Goal: Task Accomplishment & Management: Manage account settings

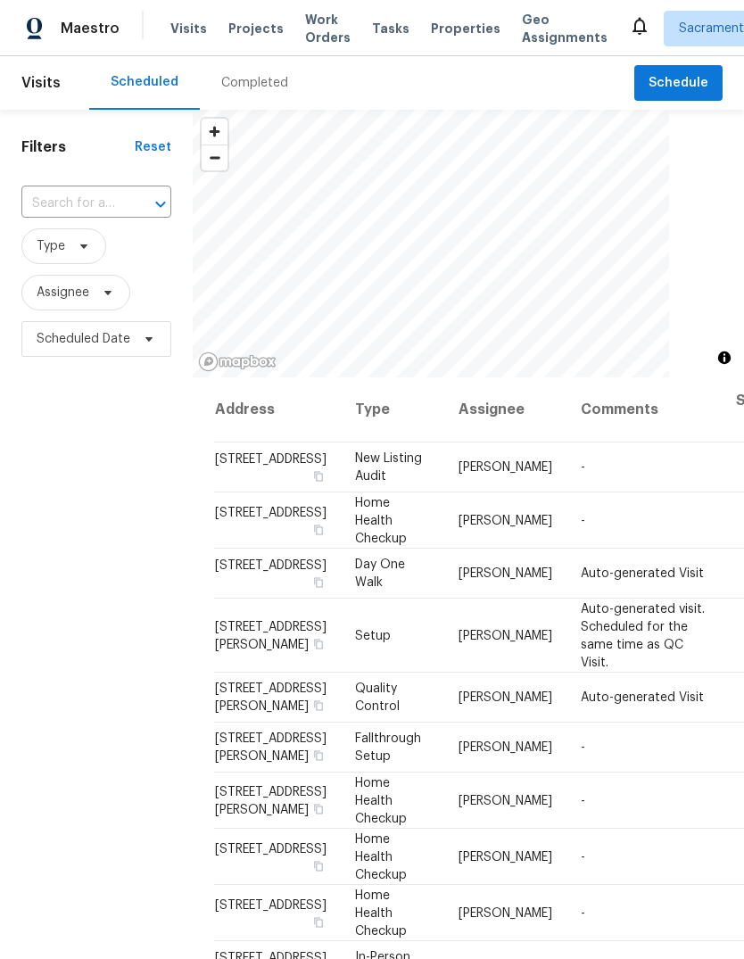
click at [106, 196] on input "text" at bounding box center [71, 204] width 100 height 28
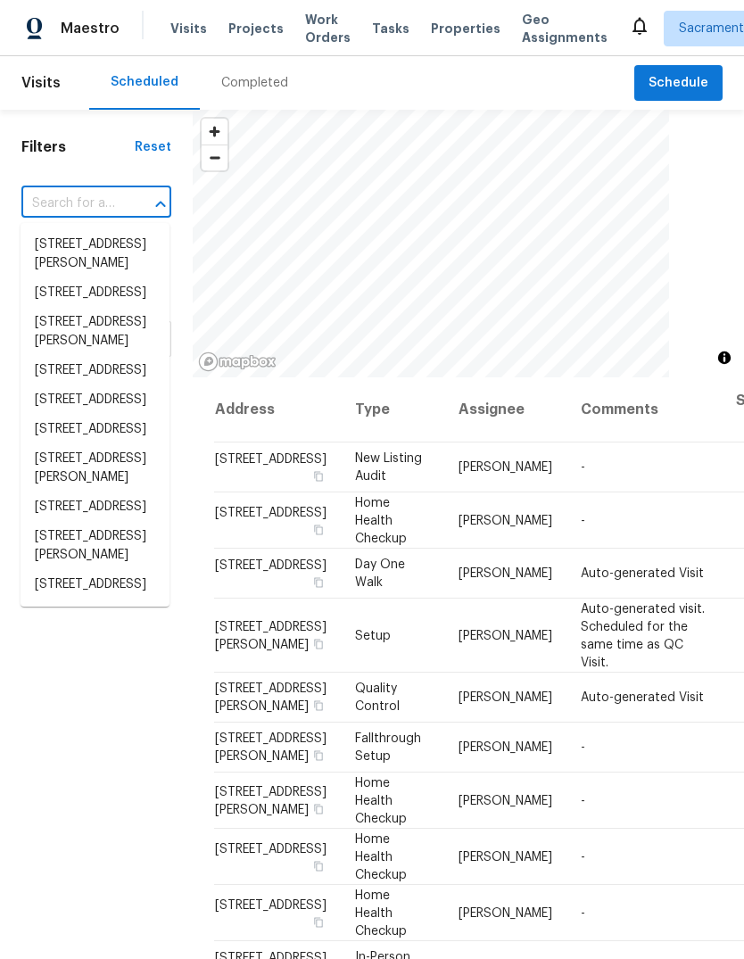
click at [100, 206] on input "text" at bounding box center [71, 204] width 100 height 28
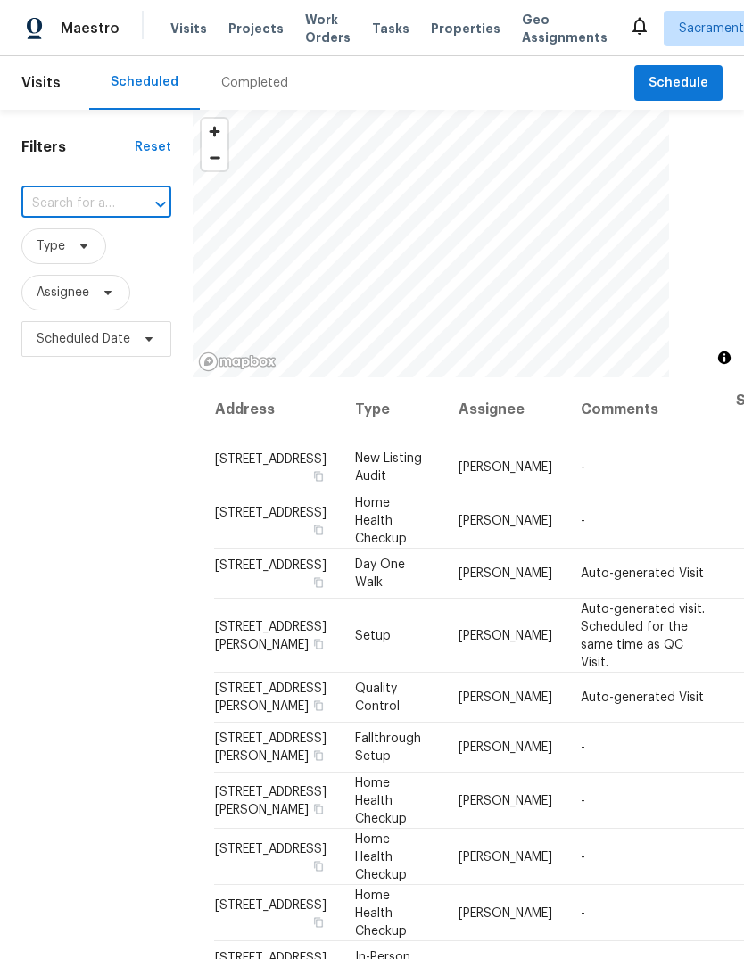
paste input "3023 Rosemont Dr, Sacramento, CA 95826"
type input "3023 Rosemont Dr, Sacramento, CA 95826"
click at [91, 260] on li "3023 Rosemont Dr, Sacramento, CA 95826" at bounding box center [95, 244] width 149 height 29
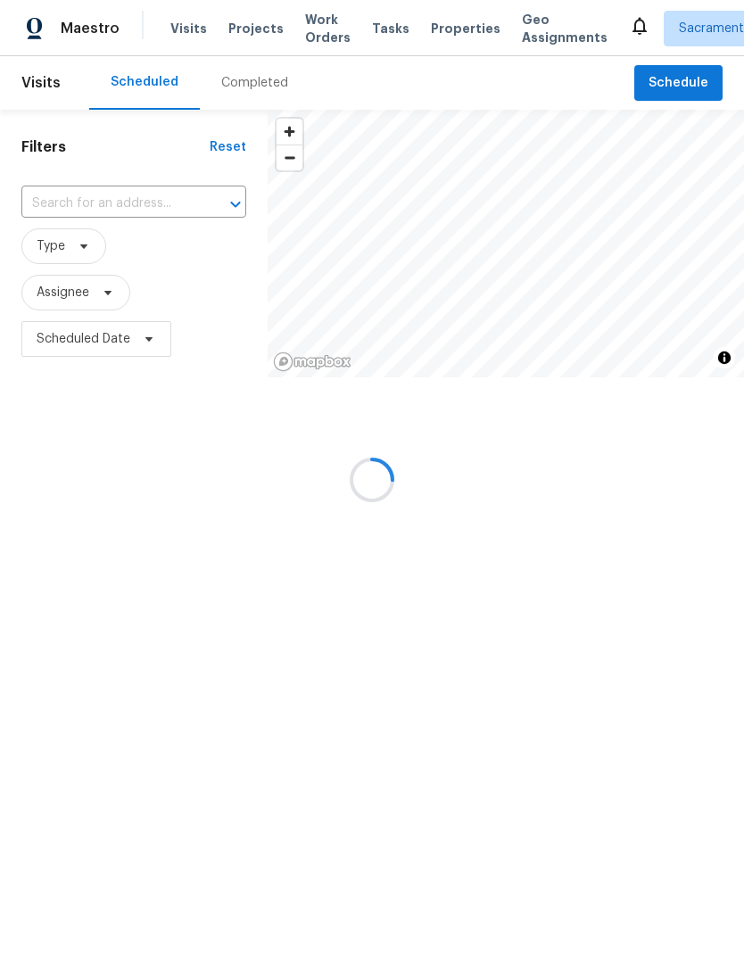
type input "3023 Rosemont Dr, Sacramento, CA 95826"
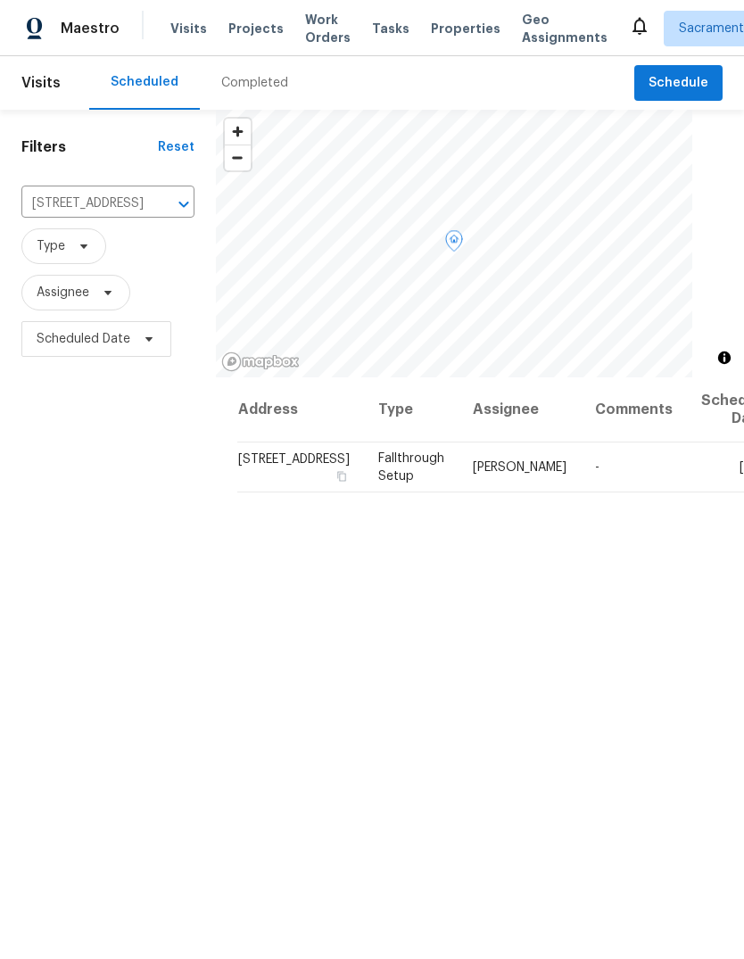
click at [0, 0] on icon at bounding box center [0, 0] width 0 height 0
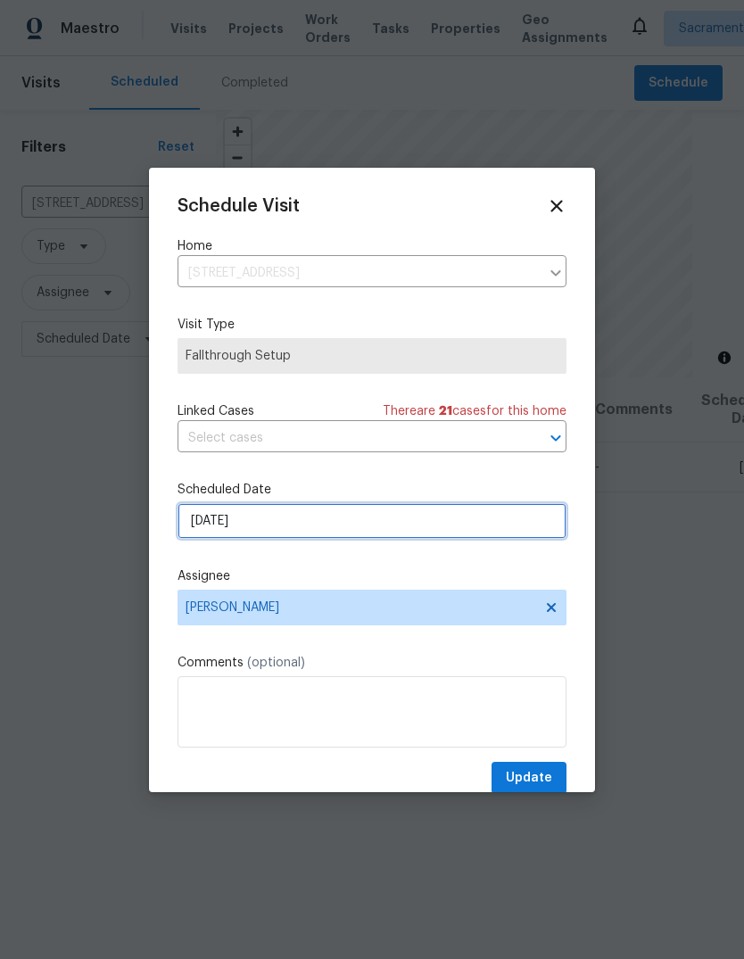
click at [284, 524] on input "[DATE]" at bounding box center [372, 521] width 389 height 36
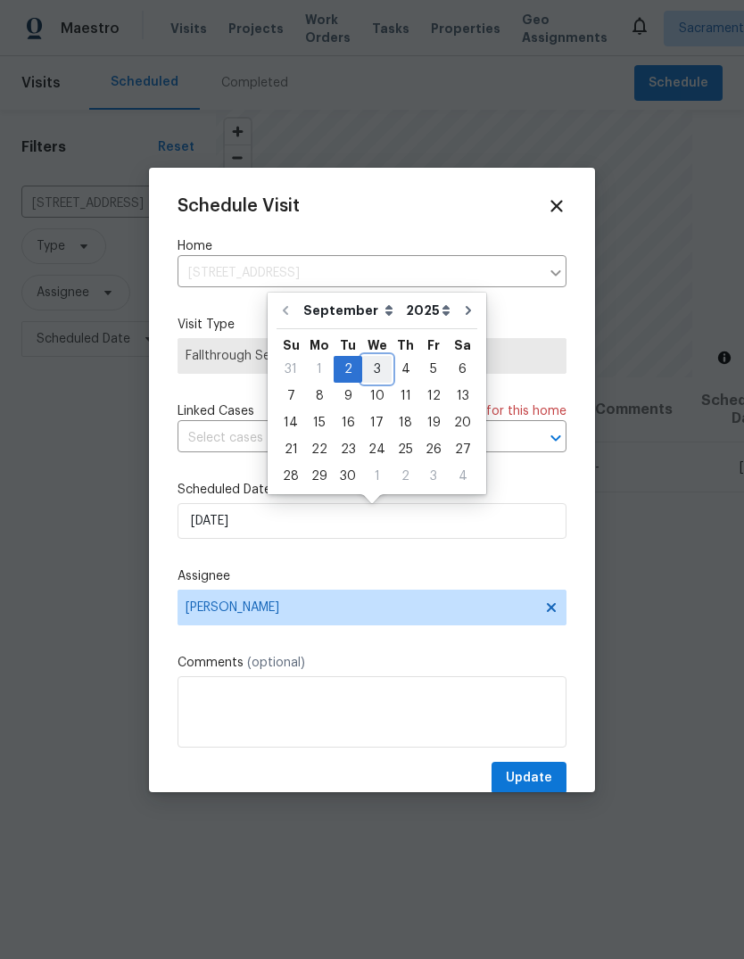
click at [364, 366] on div "3" at bounding box center [376, 369] width 29 height 25
type input "[DATE]"
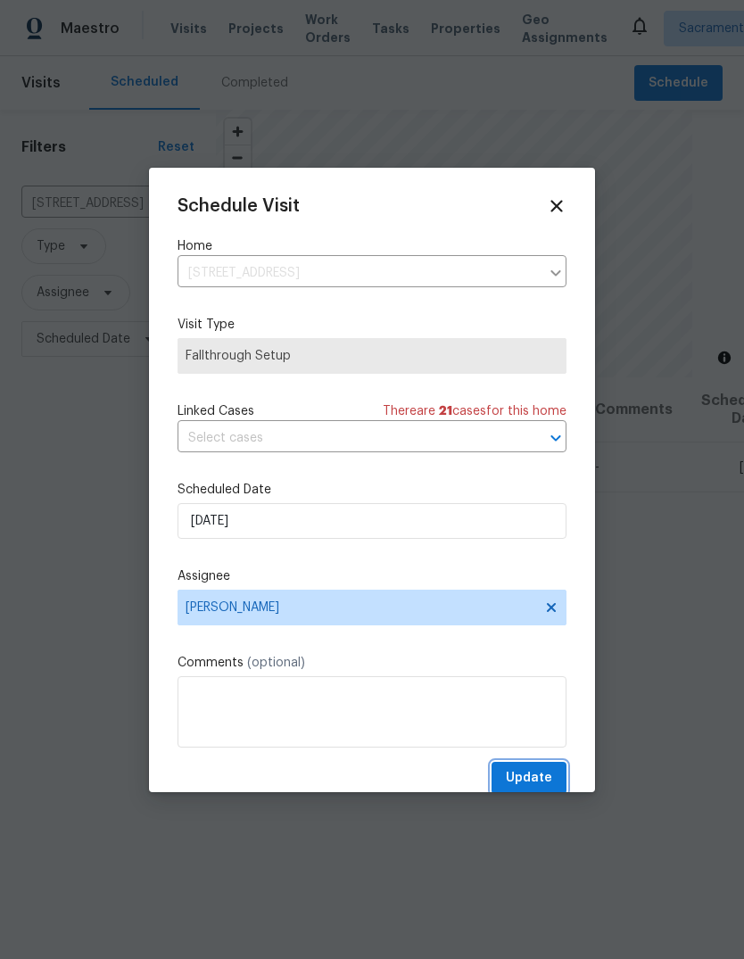
click at [541, 774] on span "Update" at bounding box center [529, 778] width 46 height 22
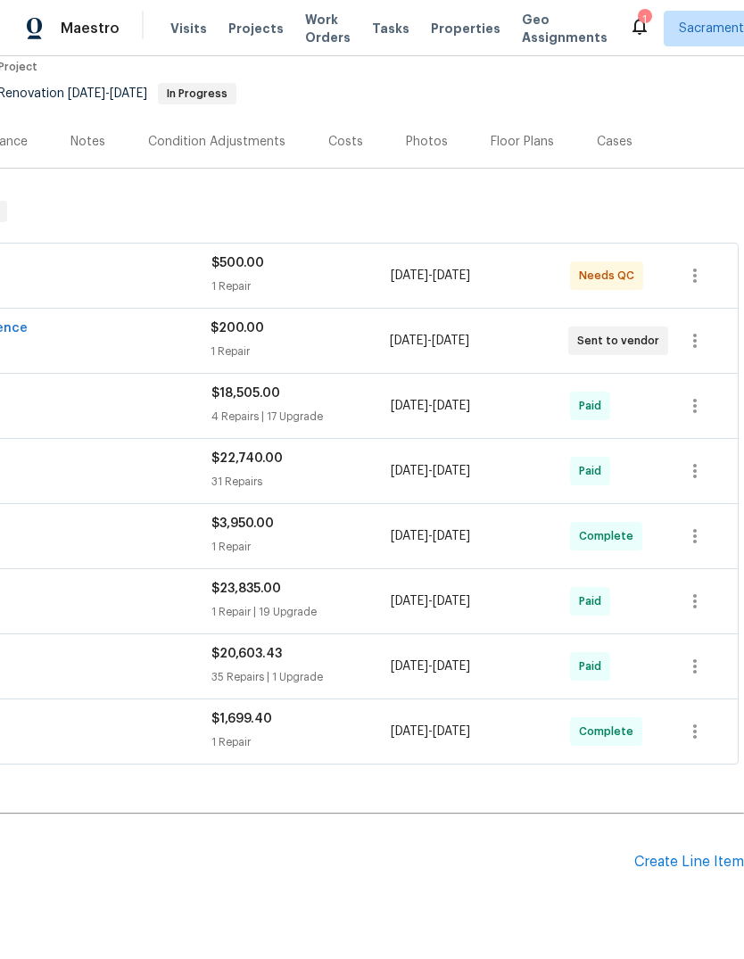
scroll to position [172, 264]
click at [683, 855] on div "Create Line Item" at bounding box center [689, 863] width 110 height 17
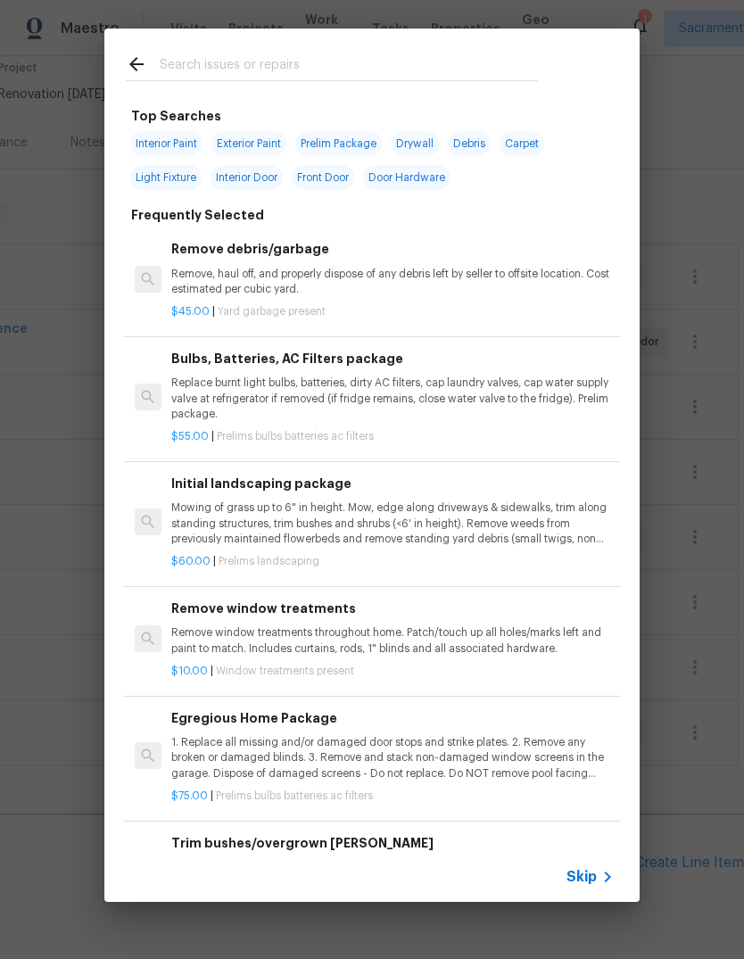
click at [230, 68] on input "text" at bounding box center [349, 67] width 378 height 27
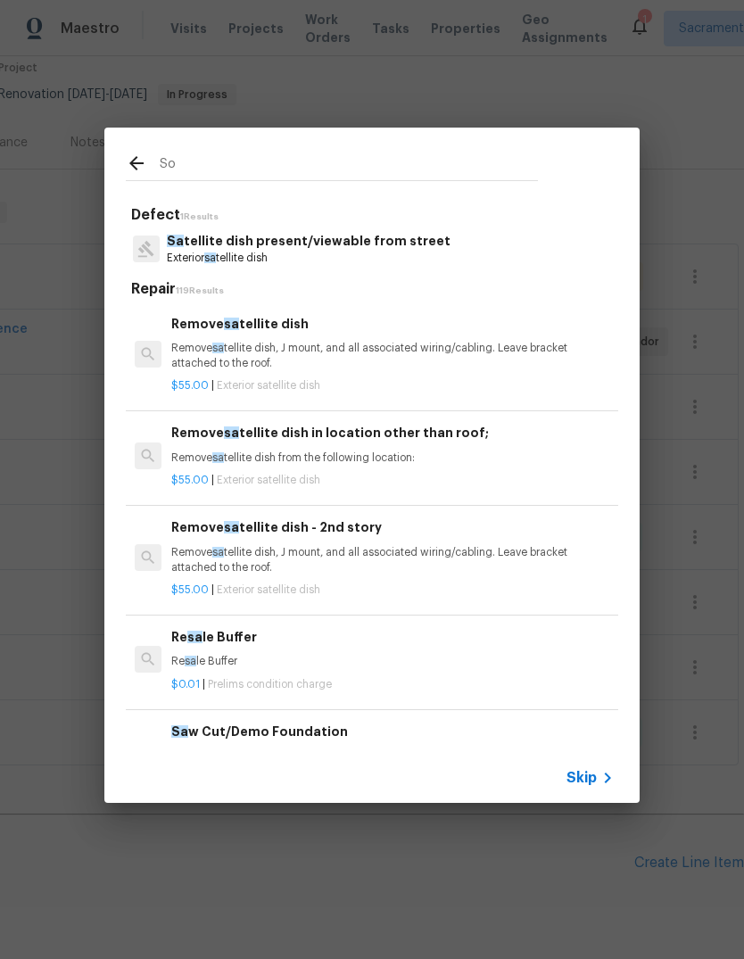
type input "Sod"
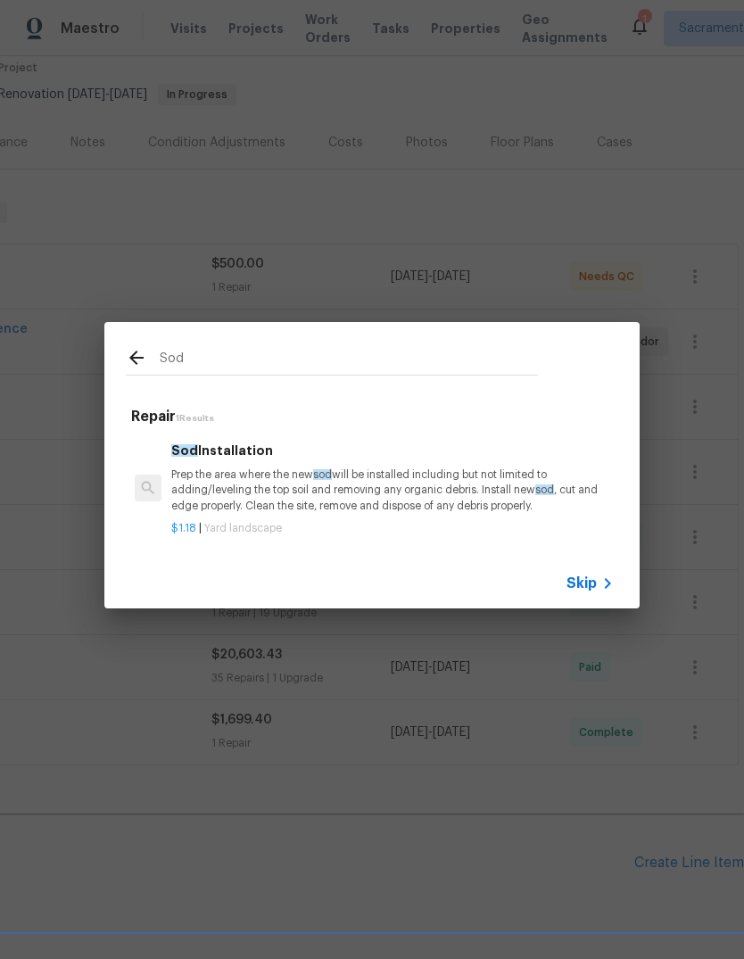
click at [428, 485] on p "Prep the area where the new sod will be installed including but not limited to …" at bounding box center [392, 491] width 443 height 46
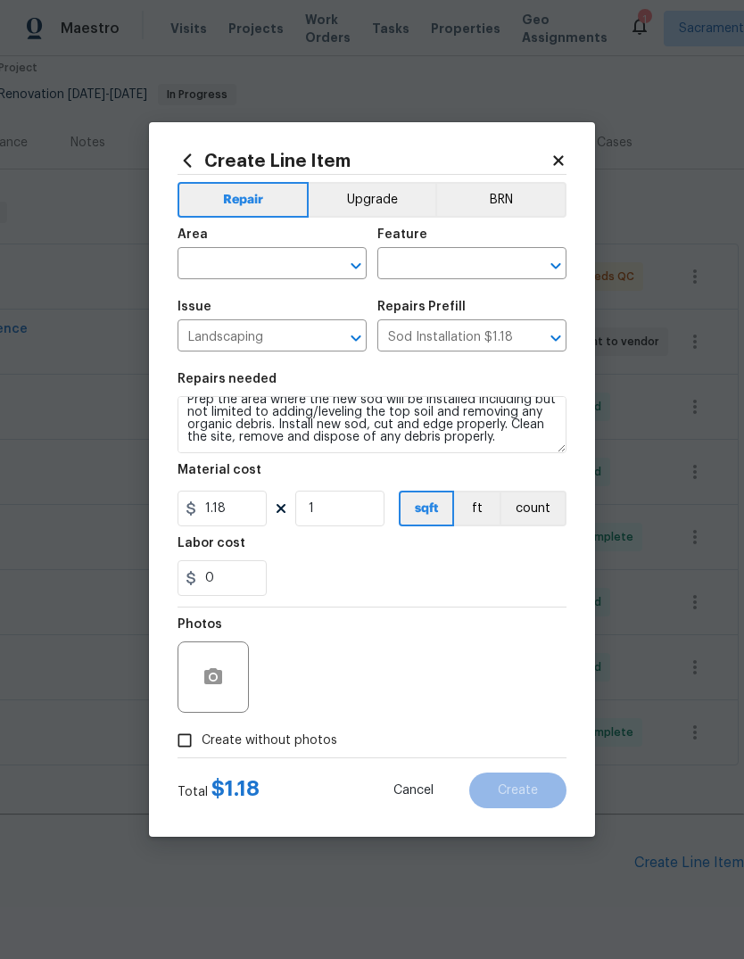
scroll to position [12, 0]
click at [512, 445] on textarea "Prep the area where the new sod will be installed including but not limited to …" at bounding box center [372, 424] width 389 height 57
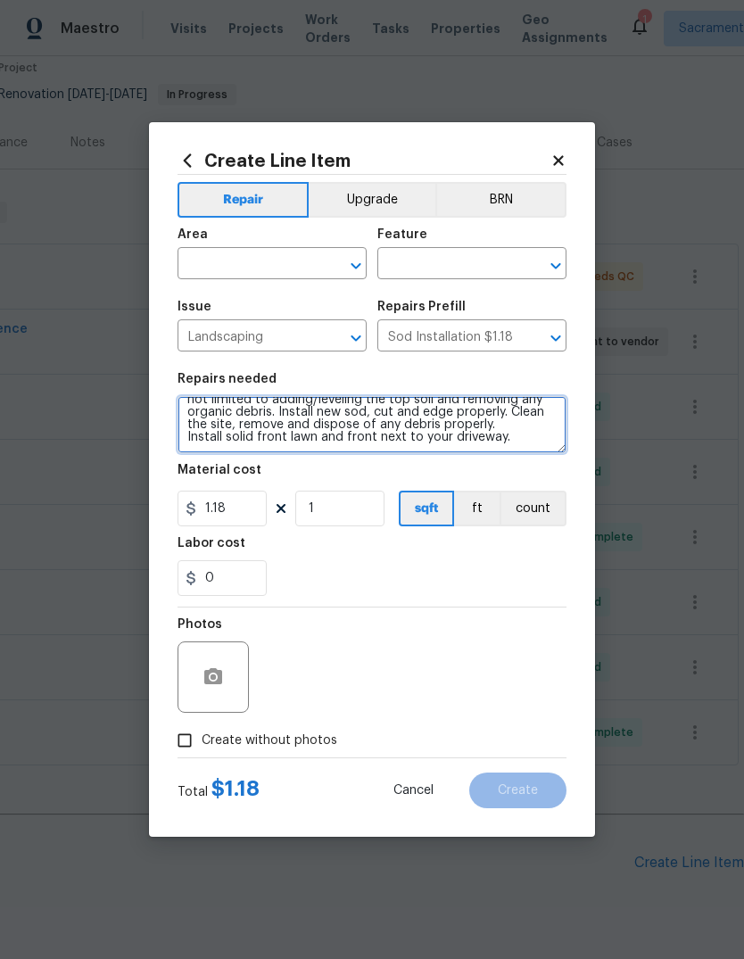
scroll to position [25, 0]
type textarea "Prep the area where the new sod will be installed including but not limited to …"
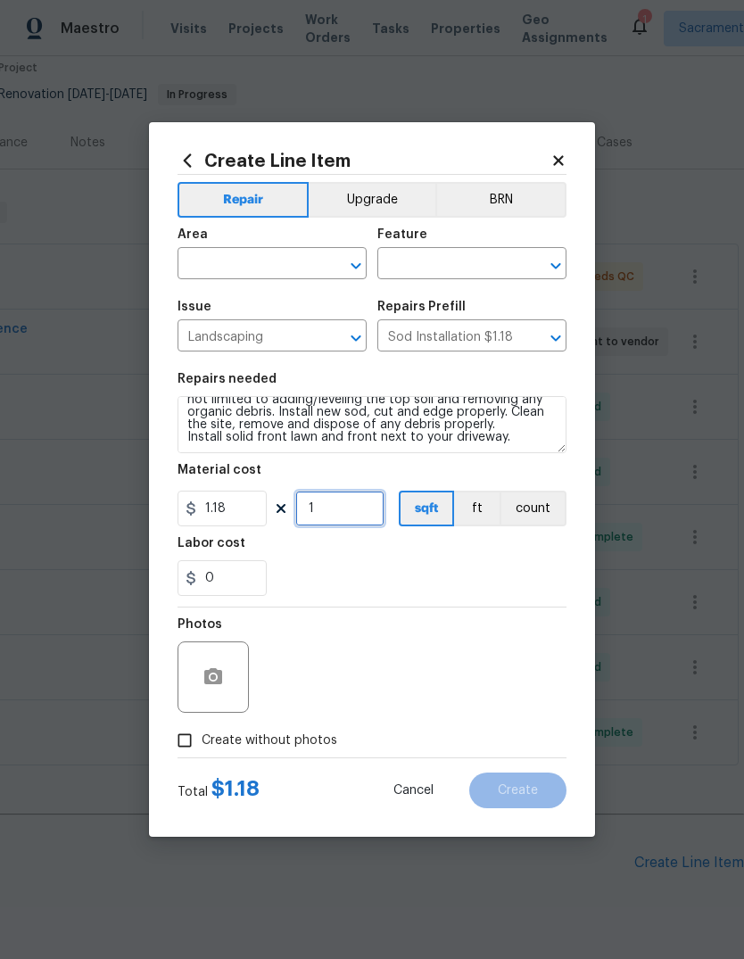
click at [351, 517] on input "1" at bounding box center [339, 509] width 89 height 36
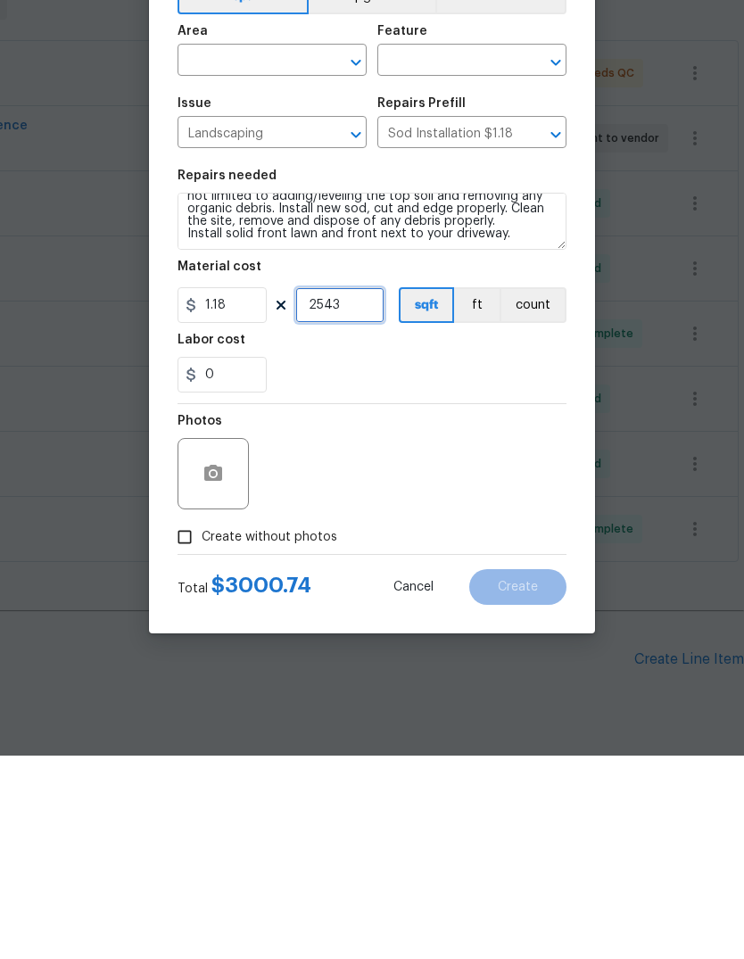
click at [324, 257] on icon "Clear" at bounding box center [333, 266] width 18 height 18
type input "2543"
click at [253, 252] on input "text" at bounding box center [247, 266] width 139 height 28
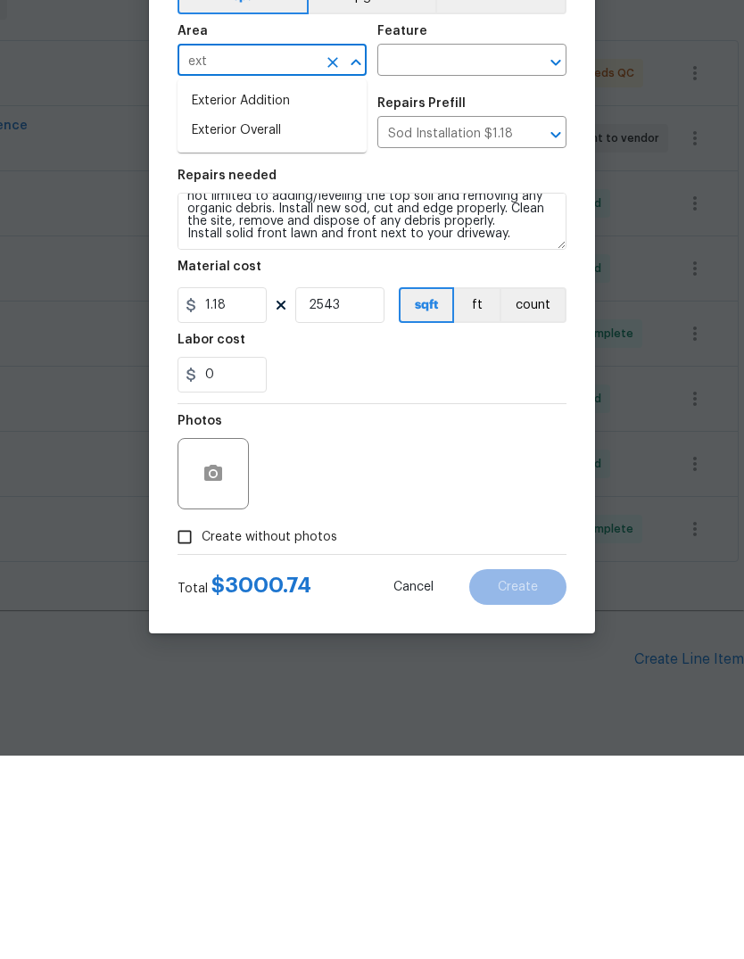
click at [279, 319] on li "Exterior Overall" at bounding box center [272, 333] width 189 height 29
type input "Exterior Overall"
click at [540, 253] on button "Clear" at bounding box center [532, 265] width 25 height 25
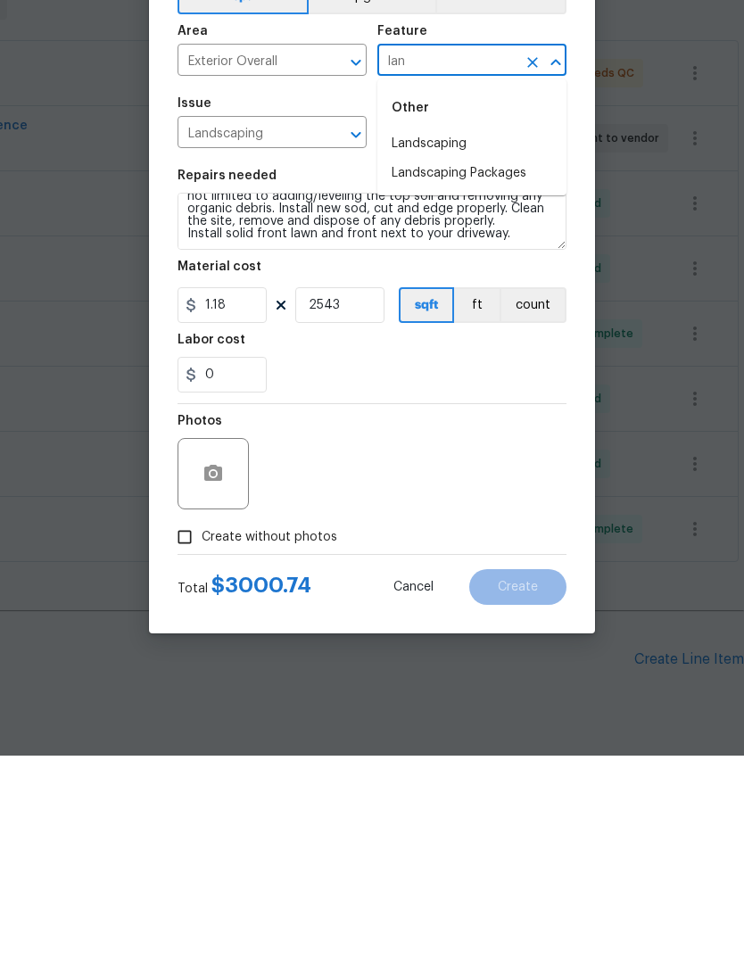
click at [455, 333] on li "Landscaping" at bounding box center [471, 347] width 189 height 29
type input "Landscaping"
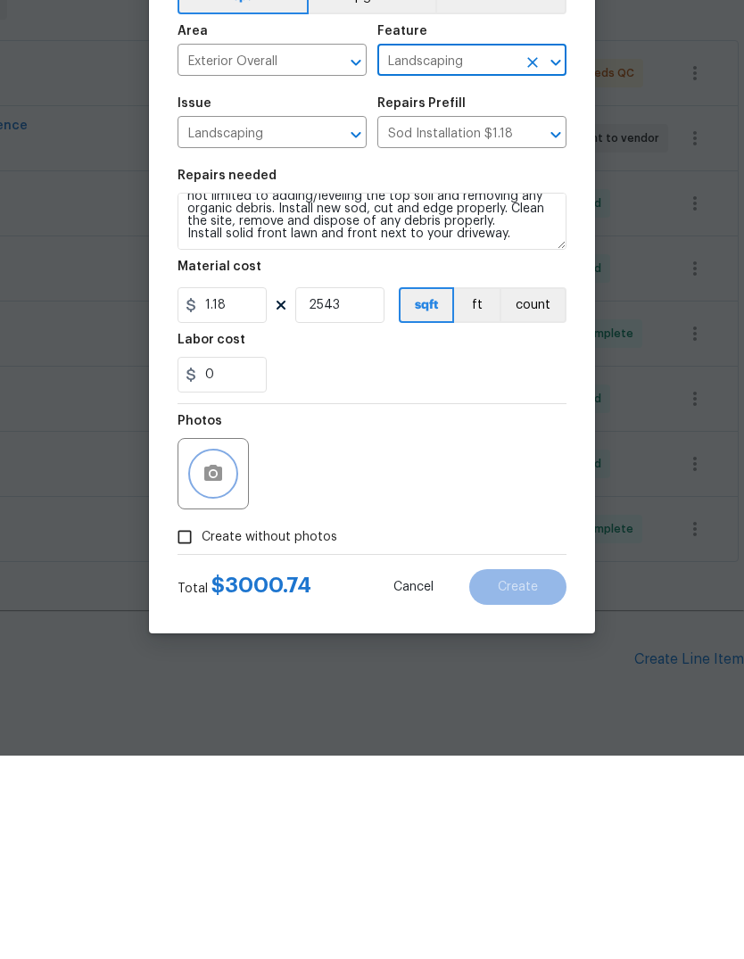
click at [228, 656] on button "button" at bounding box center [213, 677] width 43 height 43
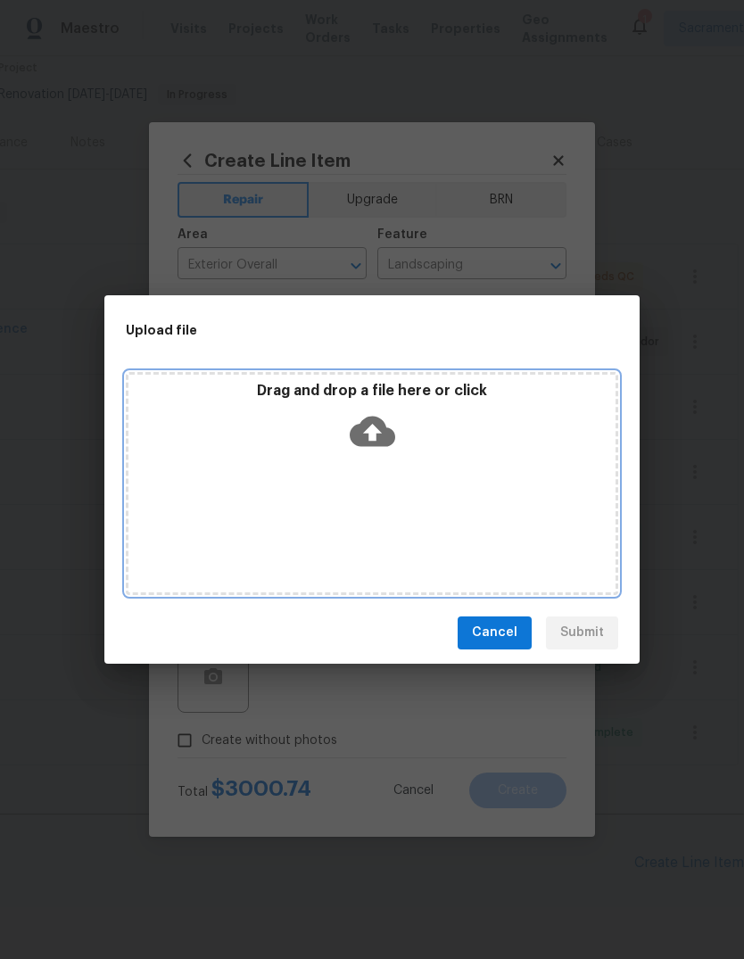
click at [380, 435] on icon at bounding box center [373, 431] width 46 height 30
click at [375, 413] on icon at bounding box center [373, 432] width 46 height 46
click at [393, 428] on icon at bounding box center [373, 432] width 46 height 46
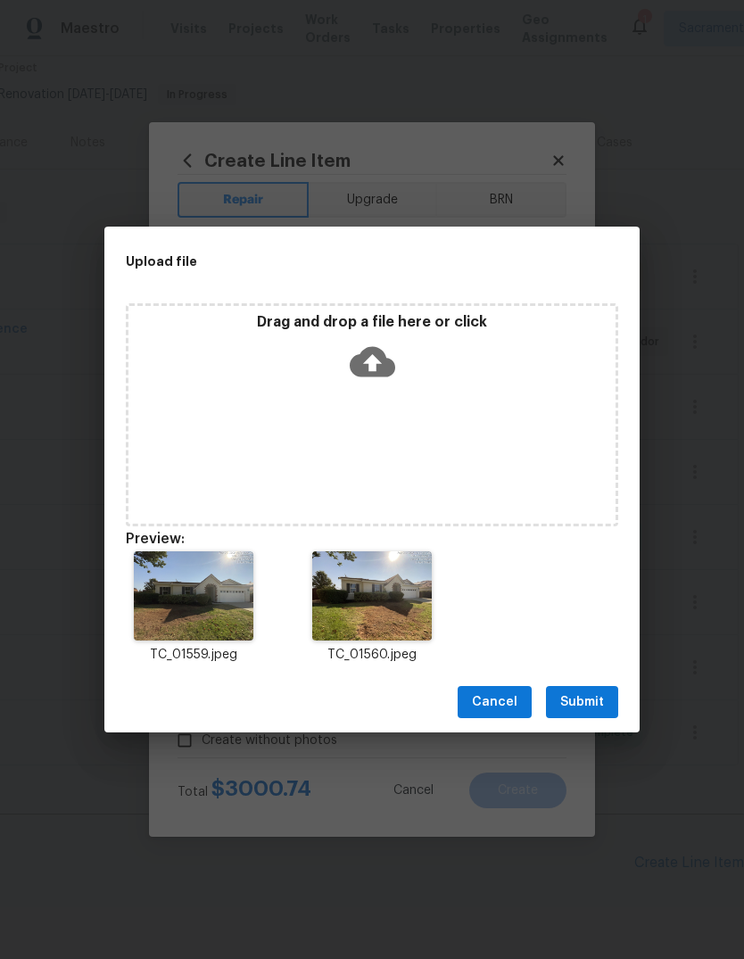
click at [582, 696] on span "Submit" at bounding box center [582, 703] width 44 height 22
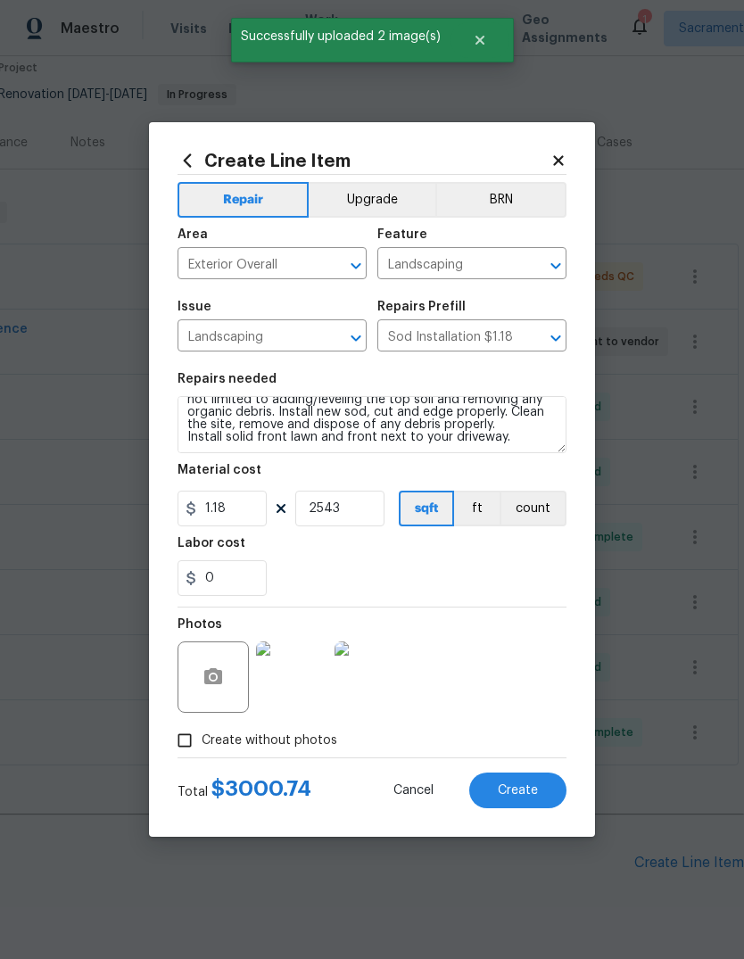
click at [526, 801] on button "Create" at bounding box center [517, 791] width 97 height 36
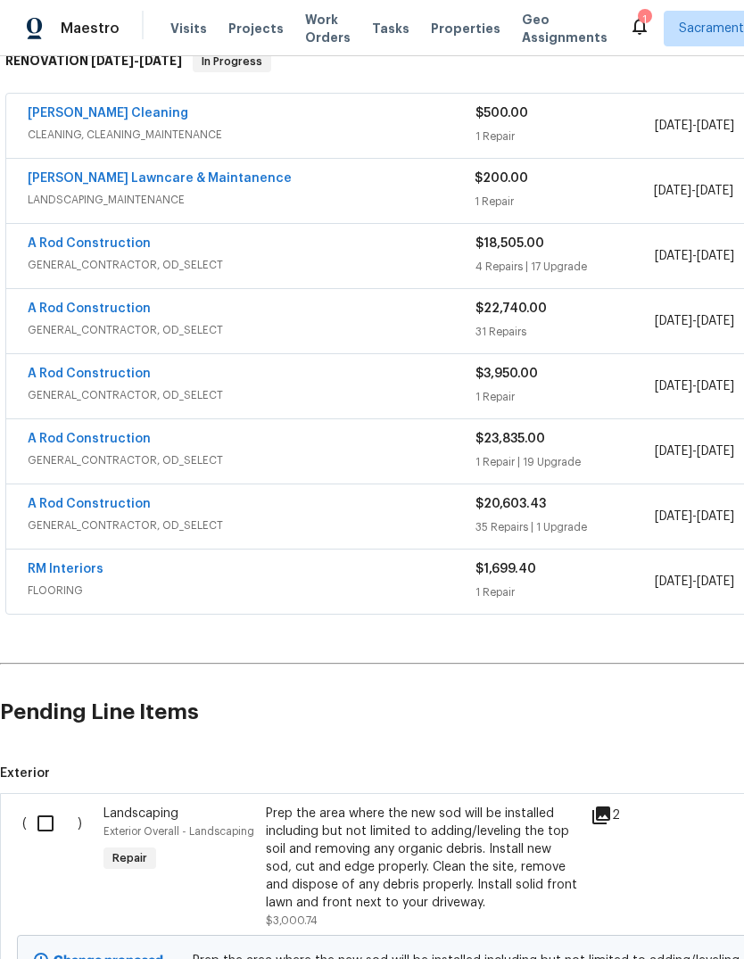
scroll to position [325, 0]
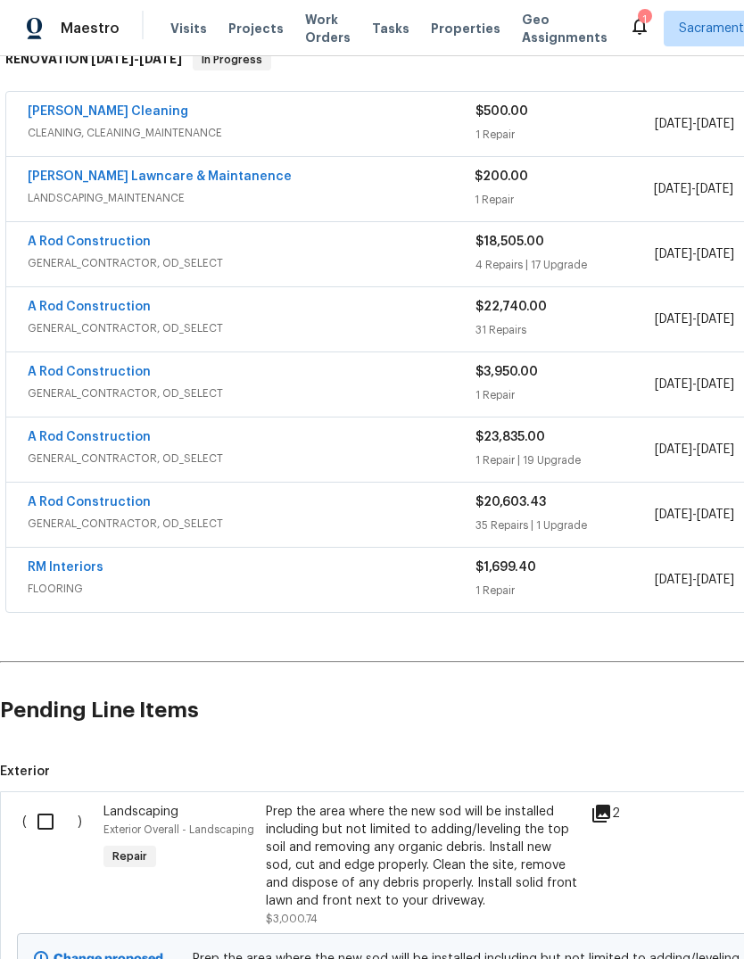
click at [31, 803] on input "checkbox" at bounding box center [52, 821] width 51 height 37
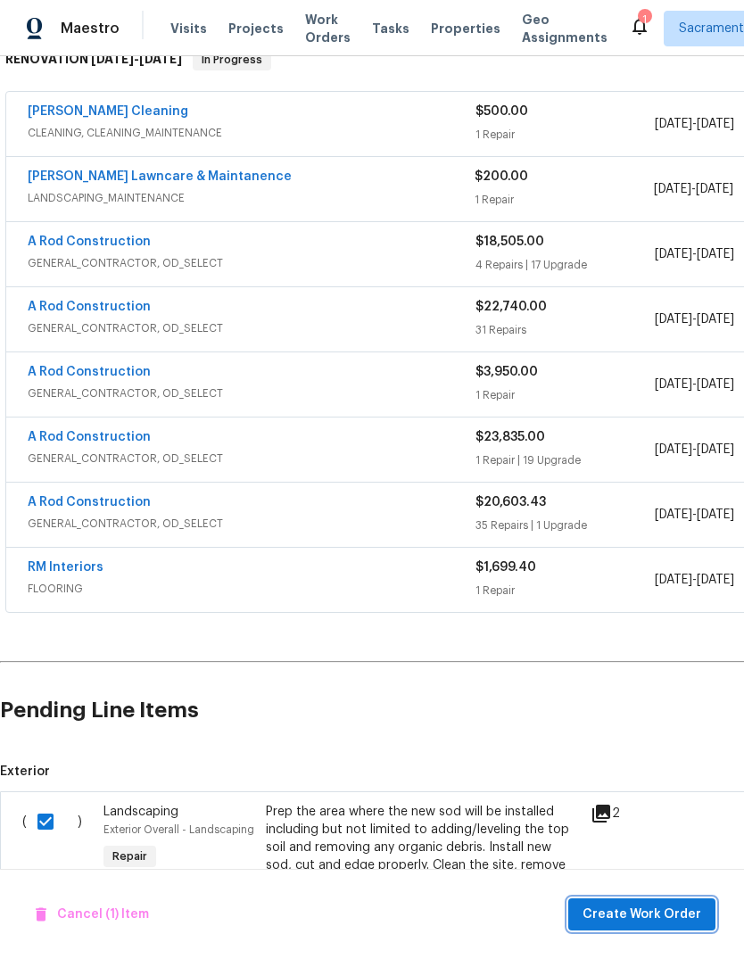
click at [674, 914] on span "Create Work Order" at bounding box center [642, 915] width 119 height 22
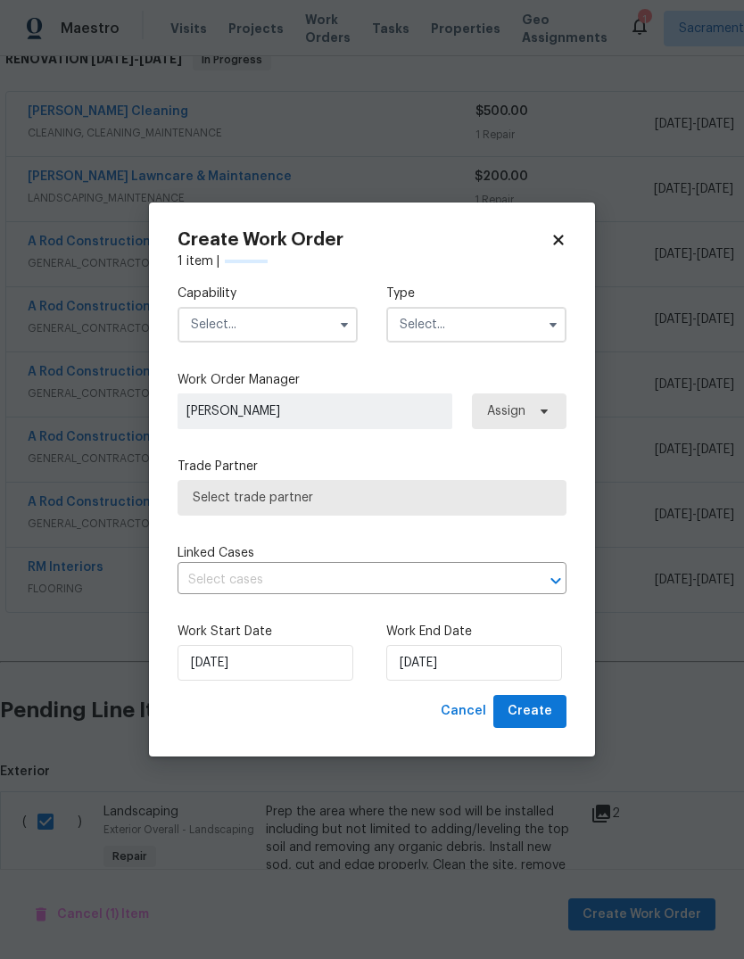
checkbox input "false"
click at [328, 325] on input "text" at bounding box center [268, 325] width 180 height 36
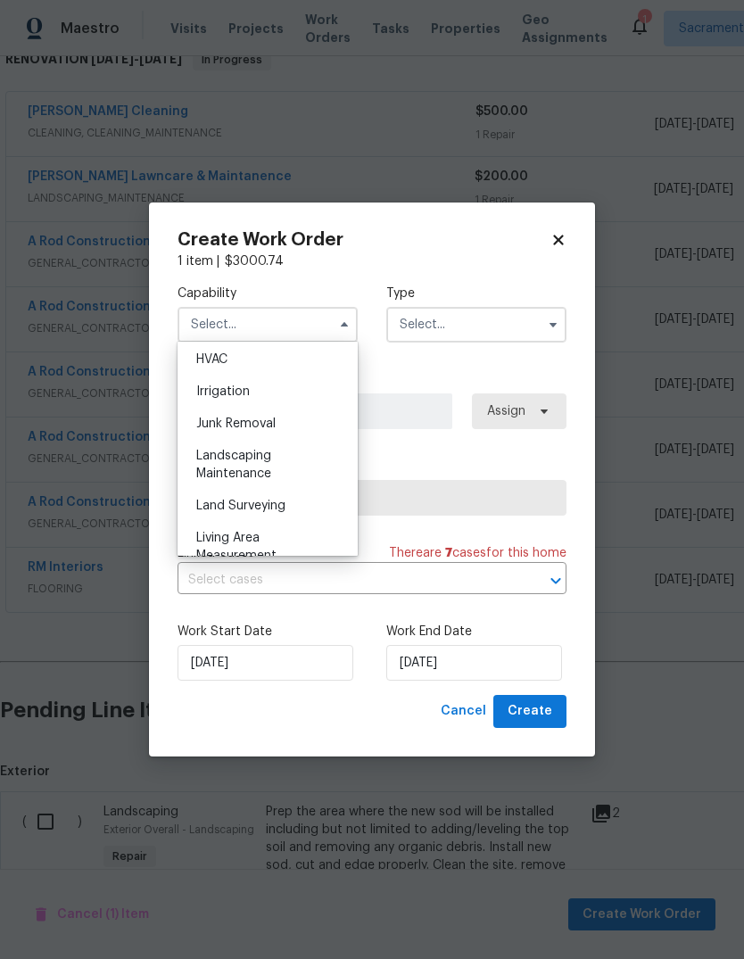
scroll to position [1083, 0]
click at [307, 468] on div "Landscaping Maintenance" at bounding box center [267, 462] width 171 height 50
type input "Landscaping Maintenance"
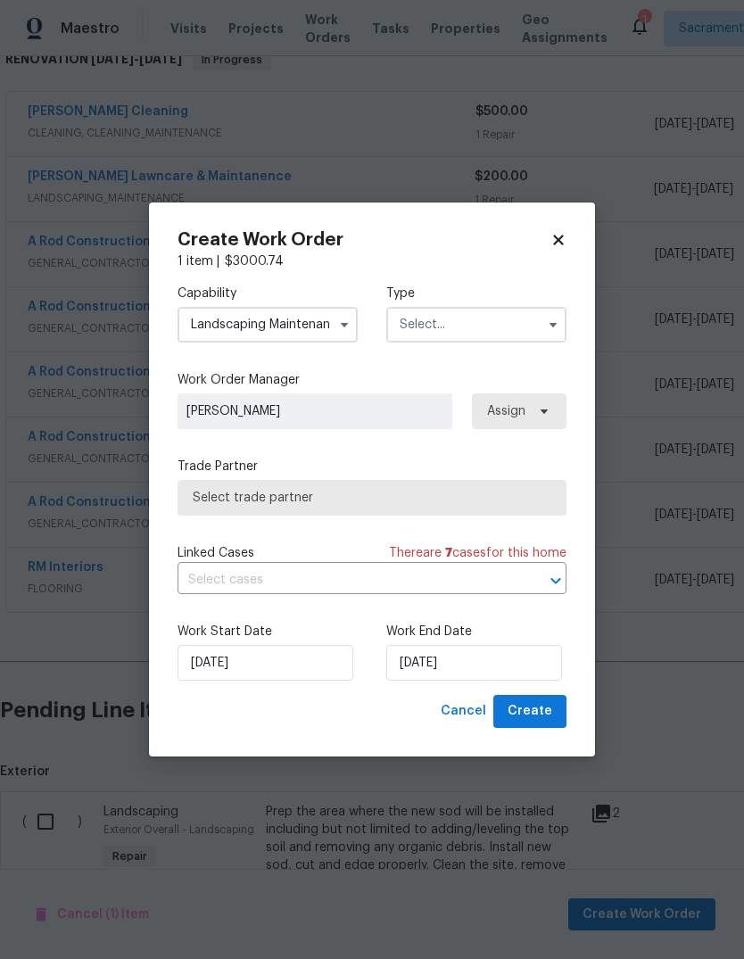
click at [559, 328] on icon "button" at bounding box center [553, 325] width 14 height 14
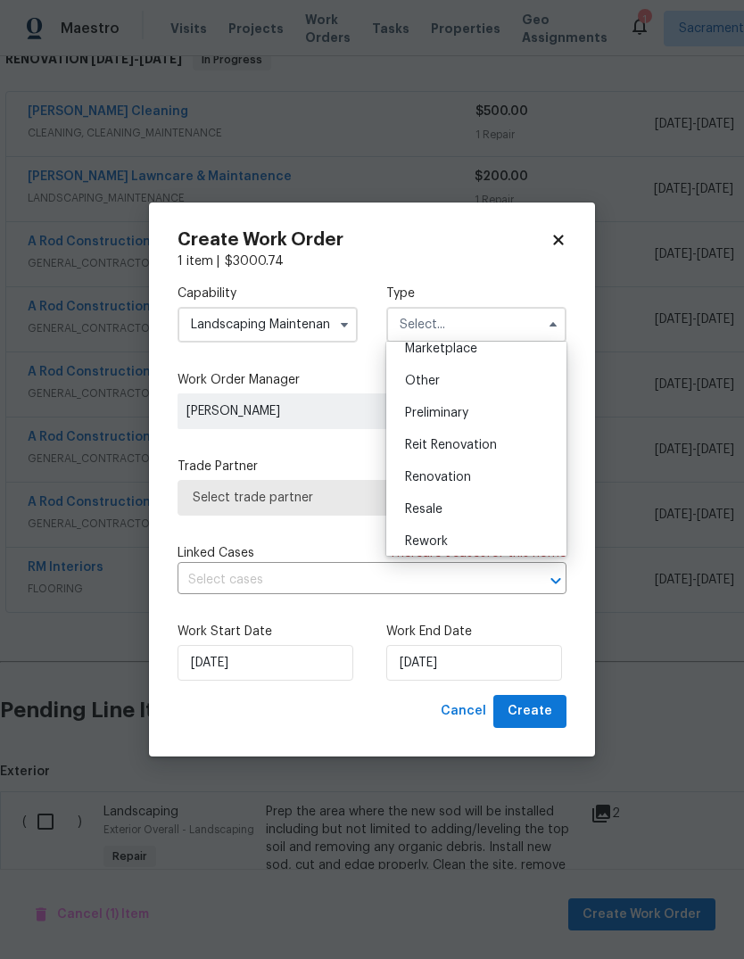
scroll to position [340, 0]
click at [488, 470] on div "Renovation" at bounding box center [476, 472] width 171 height 32
type input "Renovation"
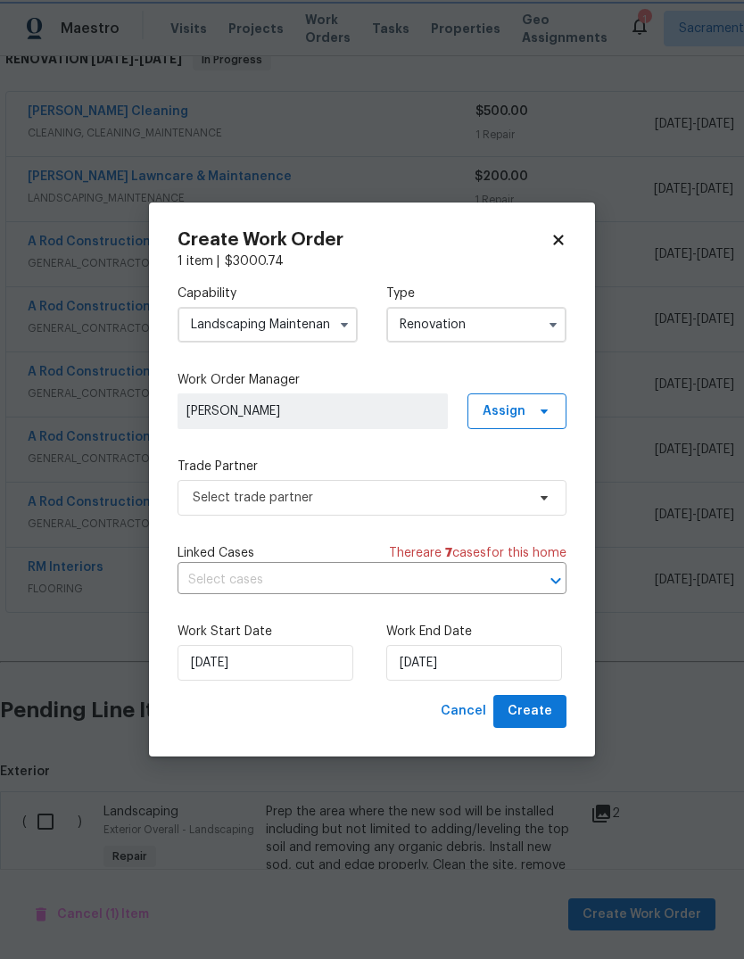
scroll to position [0, 0]
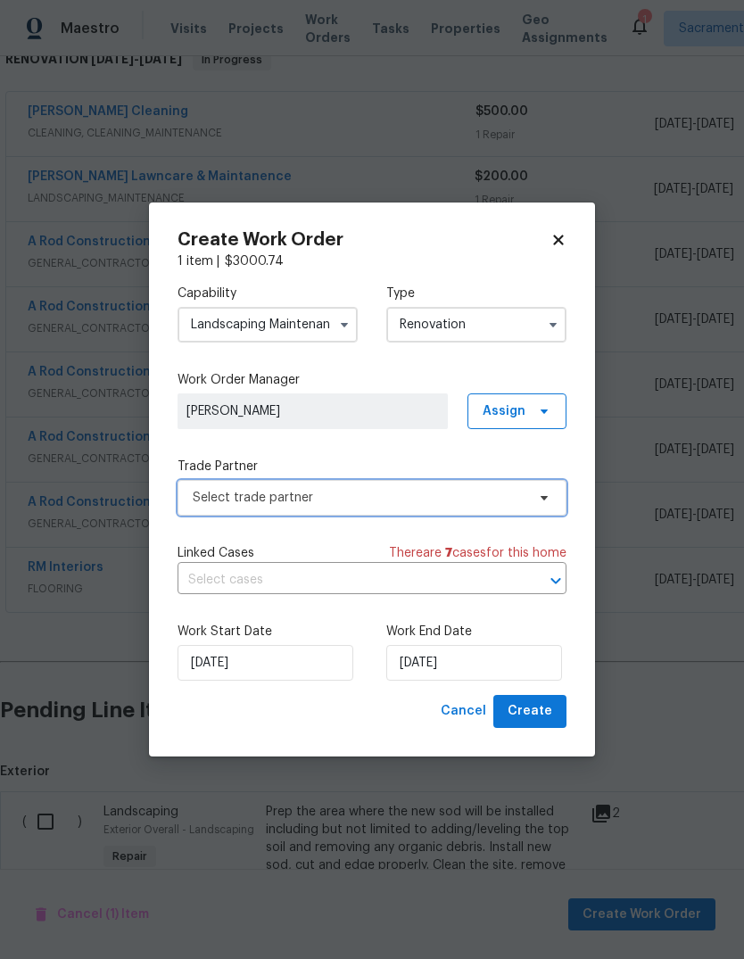
click at [504, 508] on span "Select trade partner" at bounding box center [372, 498] width 389 height 36
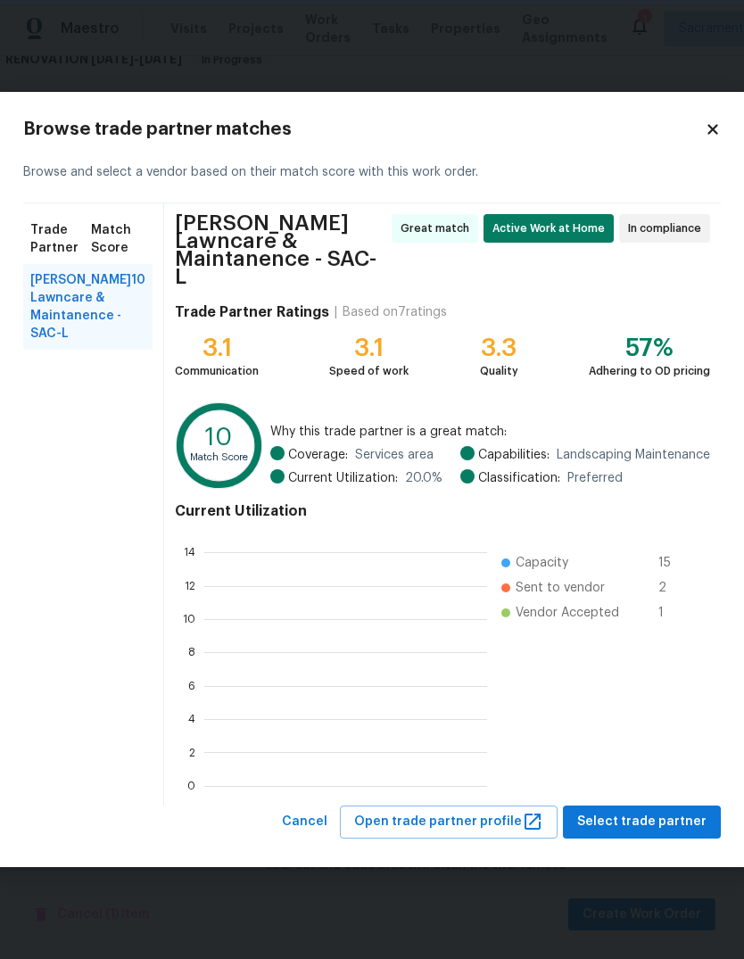
scroll to position [250, 283]
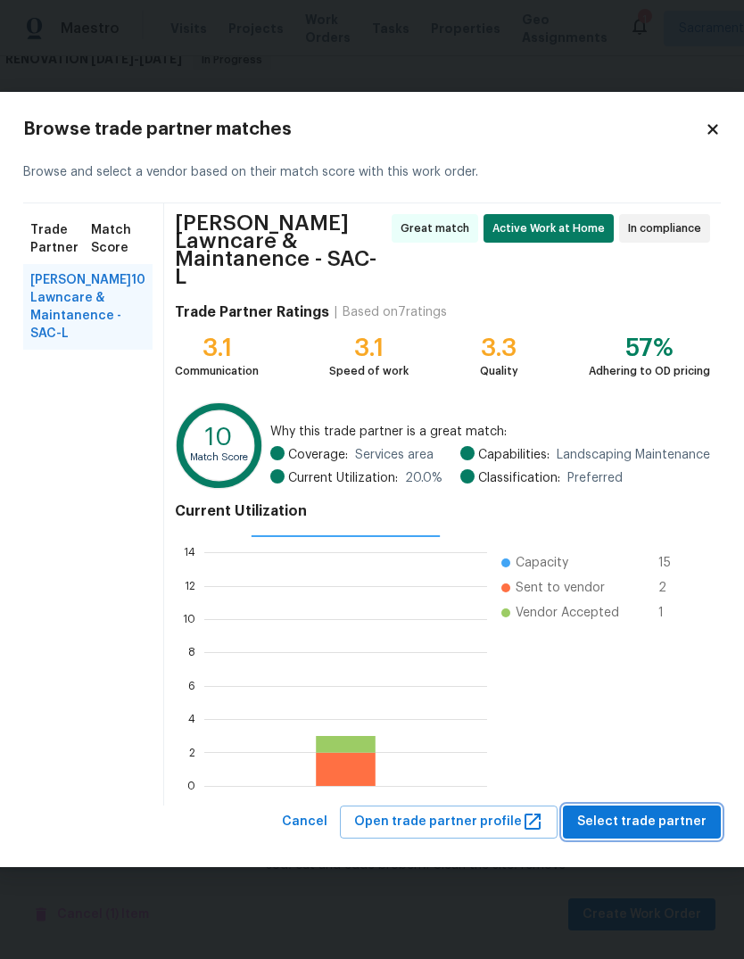
click at [658, 811] on span "Select trade partner" at bounding box center [641, 822] width 129 height 22
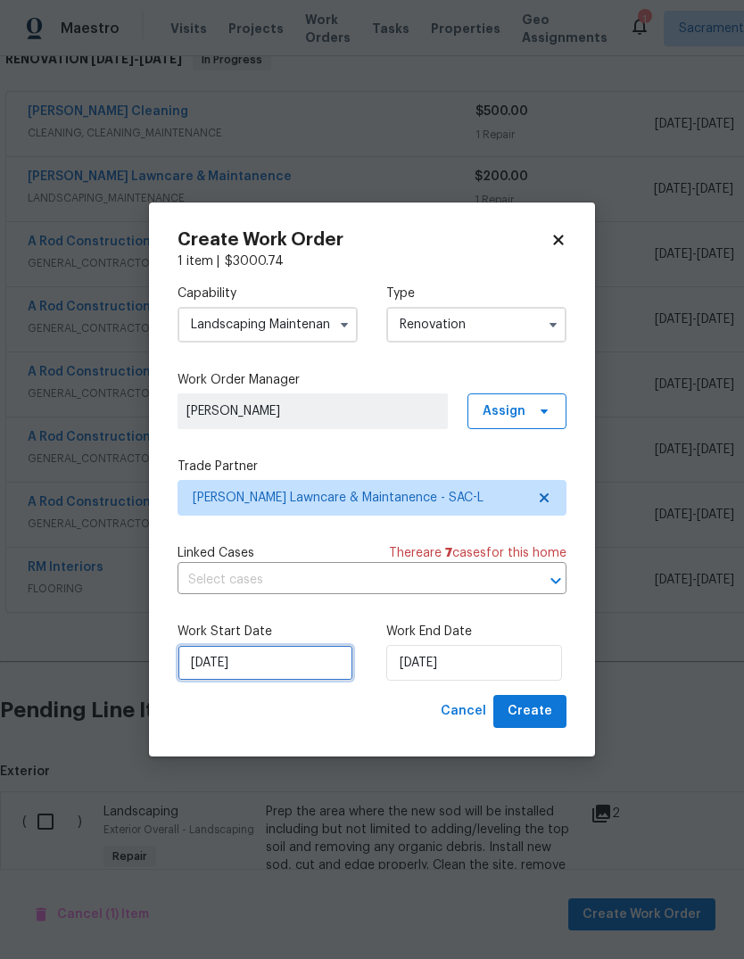
click at [301, 669] on input "[DATE]" at bounding box center [266, 663] width 176 height 36
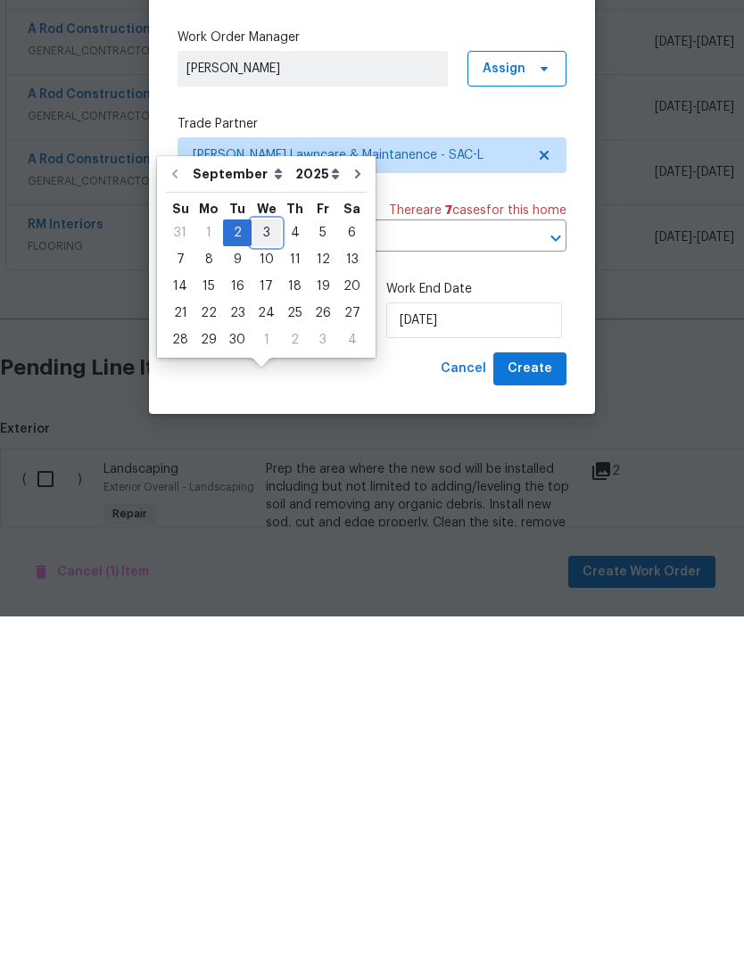
click at [269, 563] on div "3" at bounding box center [266, 575] width 29 height 25
type input "[DATE]"
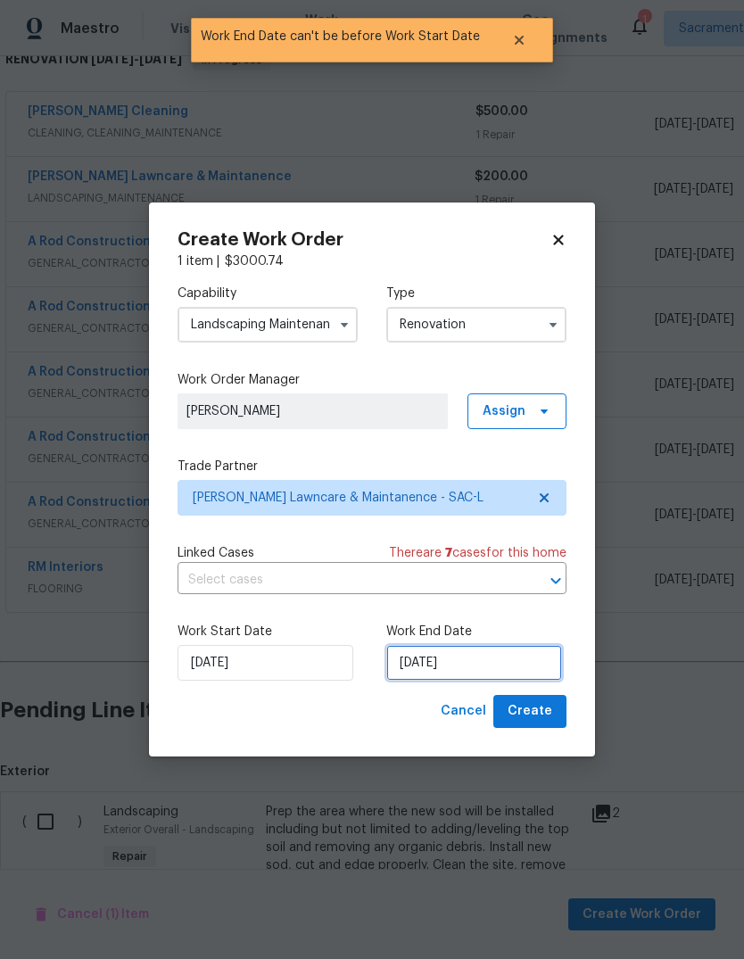
click at [500, 674] on input "[DATE]" at bounding box center [474, 663] width 176 height 36
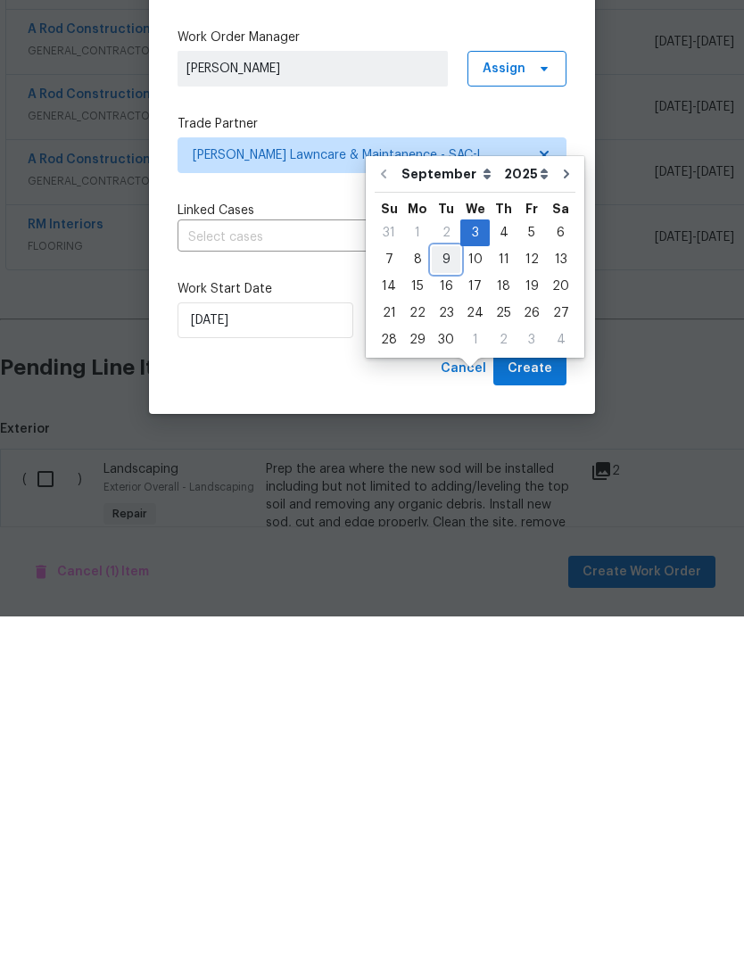
click at [432, 590] on div "9" at bounding box center [446, 602] width 29 height 25
type input "[DATE]"
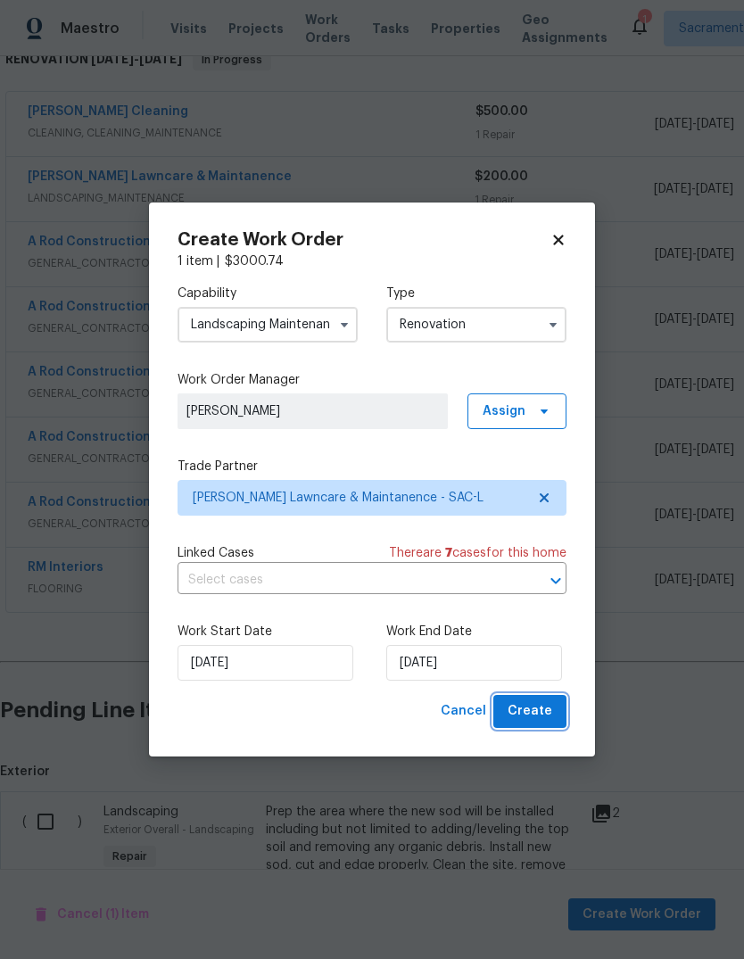
click at [541, 718] on span "Create" at bounding box center [530, 711] width 45 height 22
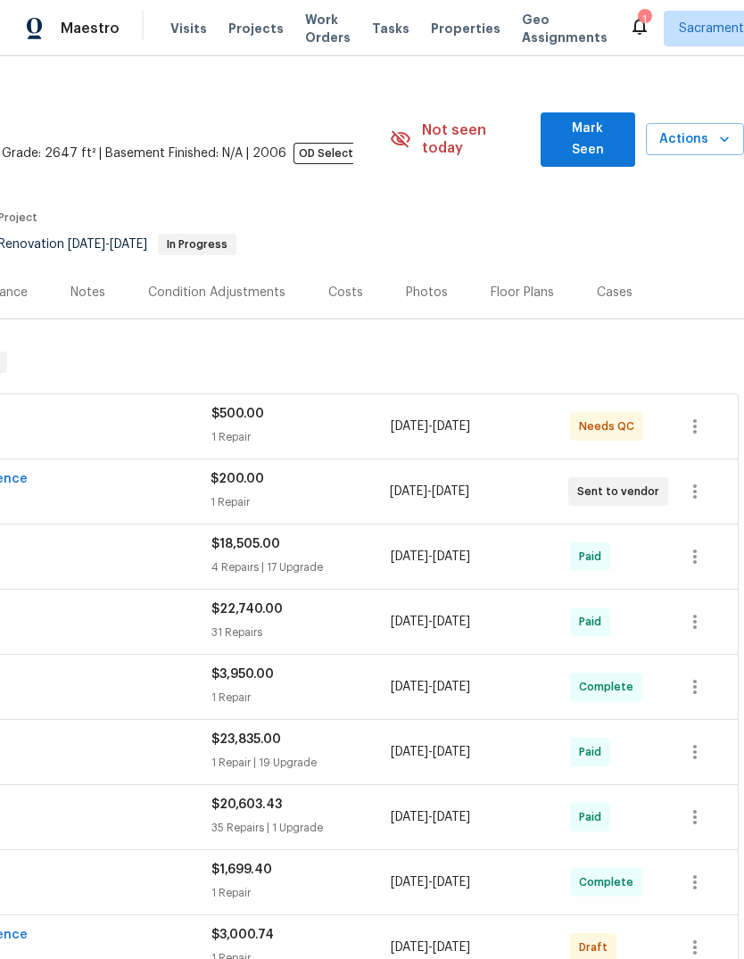
scroll to position [22, 264]
click at [694, 926] on button "button" at bounding box center [695, 947] width 43 height 43
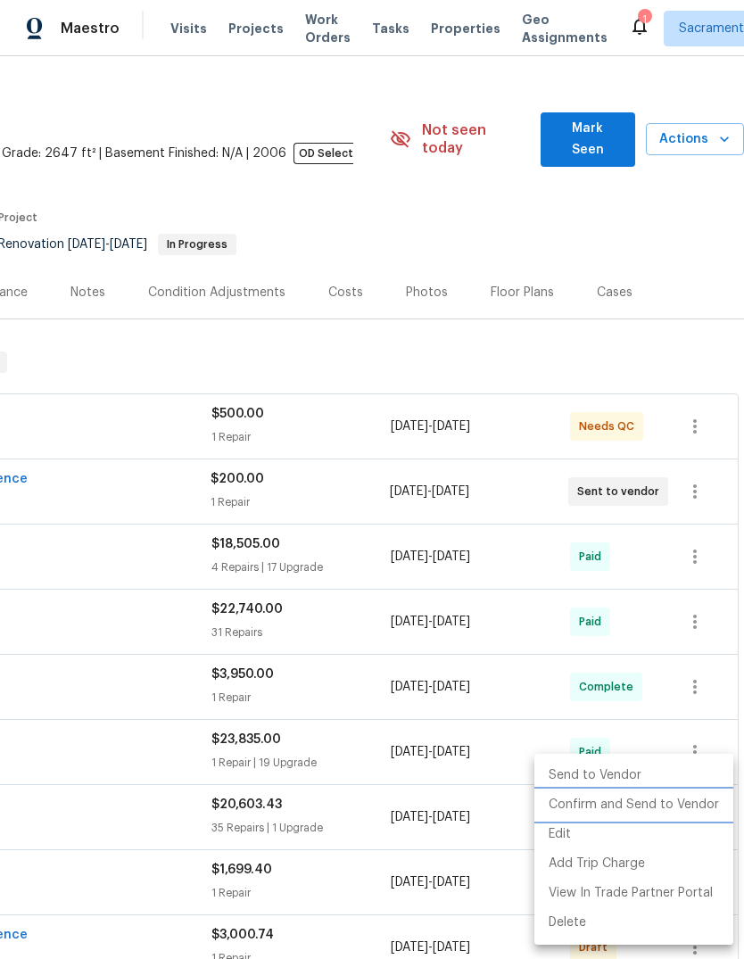
click at [694, 809] on li "Confirm and Send to Vendor" at bounding box center [633, 805] width 199 height 29
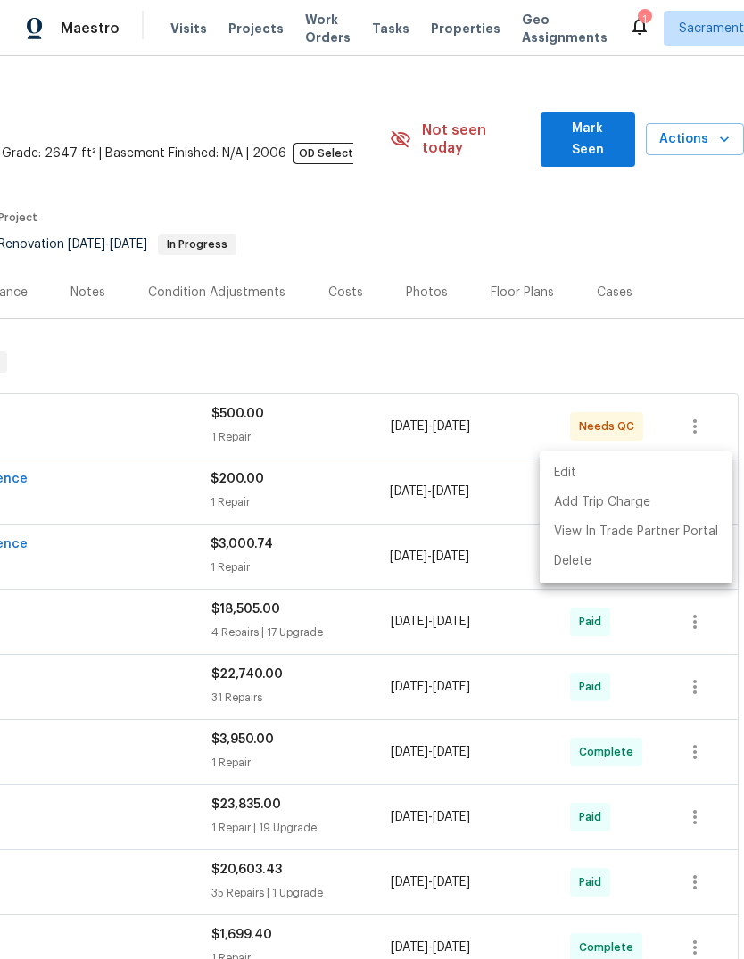
click at [566, 926] on div at bounding box center [372, 479] width 744 height 959
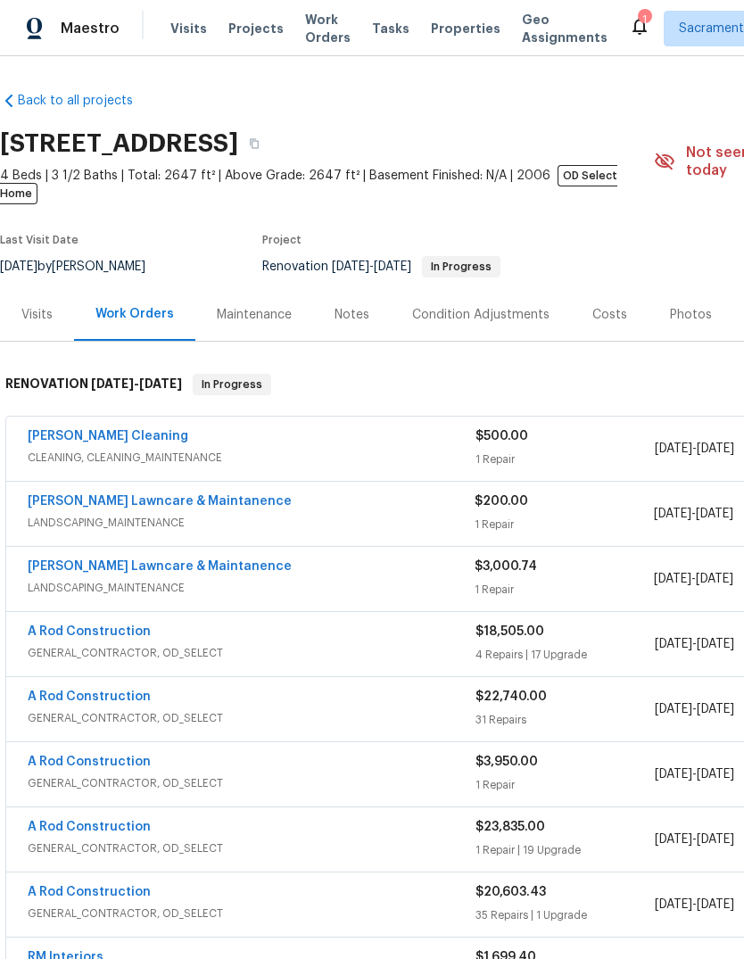
scroll to position [0, 0]
click at [151, 427] on div "[PERSON_NAME] Cleaning" at bounding box center [252, 437] width 448 height 21
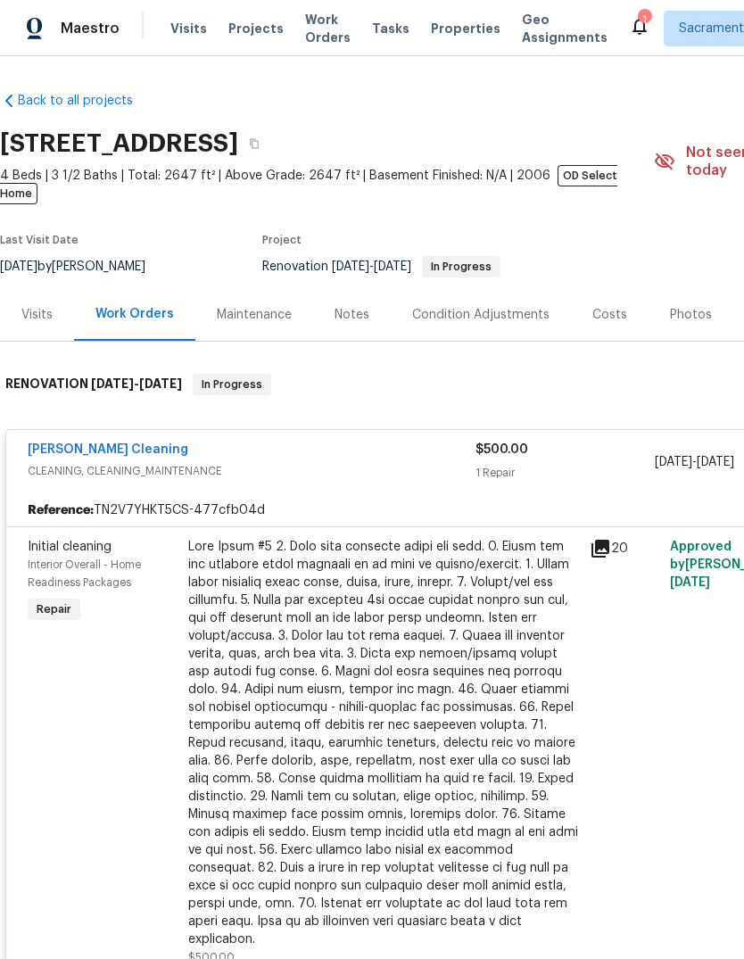
click at [462, 675] on div at bounding box center [383, 743] width 391 height 410
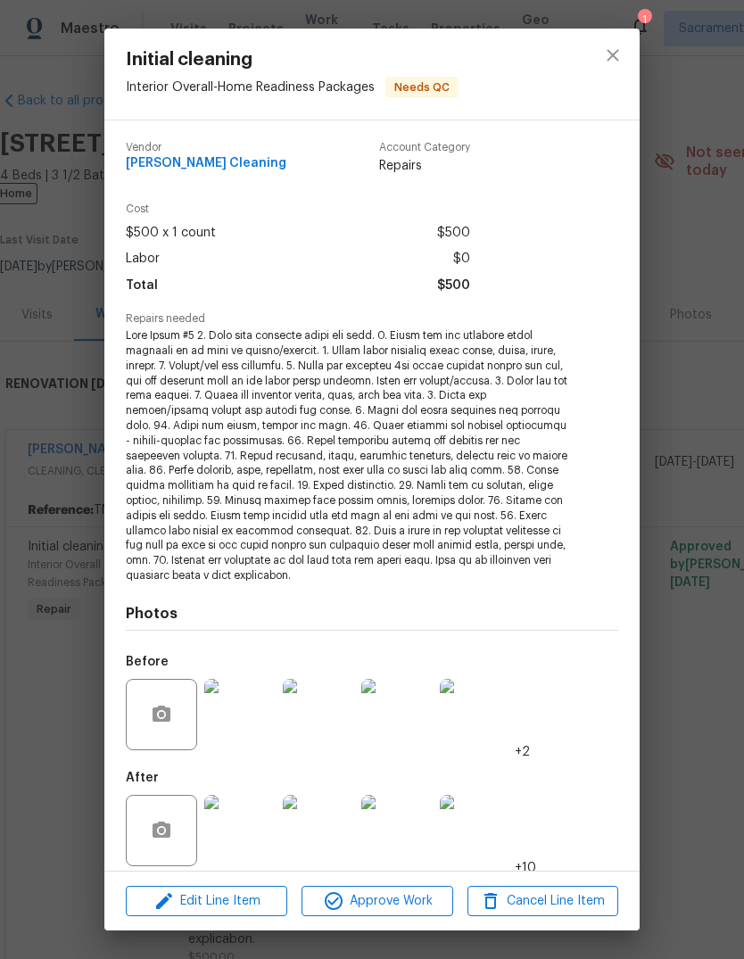
click at [218, 831] on img at bounding box center [239, 830] width 71 height 71
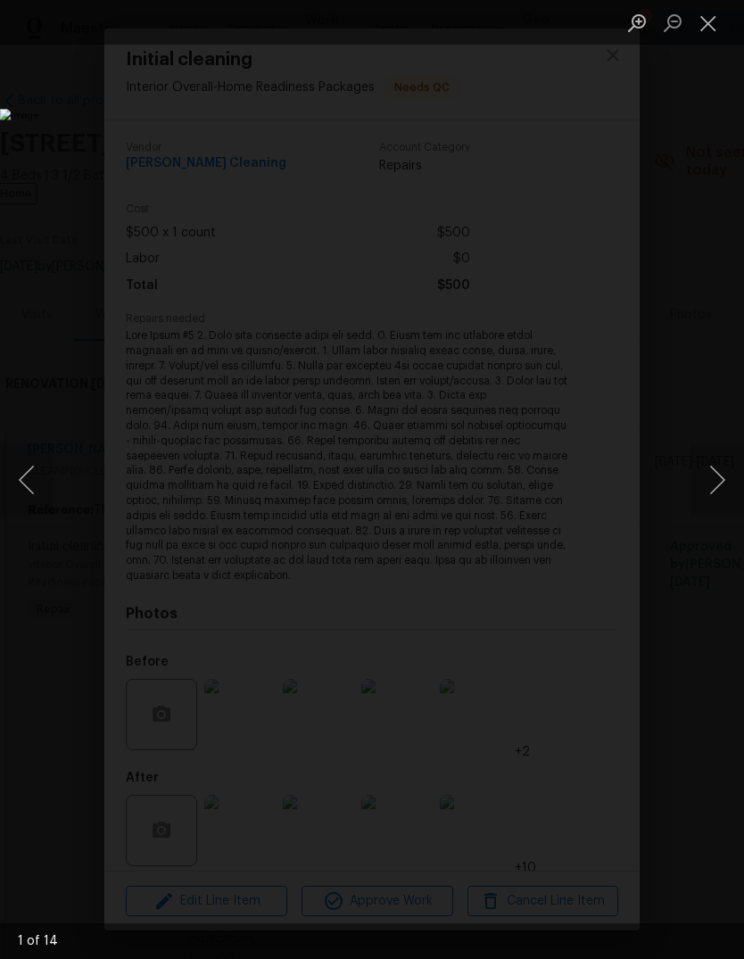
click at [718, 473] on button "Next image" at bounding box center [718, 479] width 54 height 71
click at [716, 473] on button "Next image" at bounding box center [718, 479] width 54 height 71
click at [707, 476] on button "Next image" at bounding box center [718, 479] width 54 height 71
click at [716, 465] on button "Next image" at bounding box center [718, 479] width 54 height 71
click at [715, 468] on button "Next image" at bounding box center [718, 479] width 54 height 71
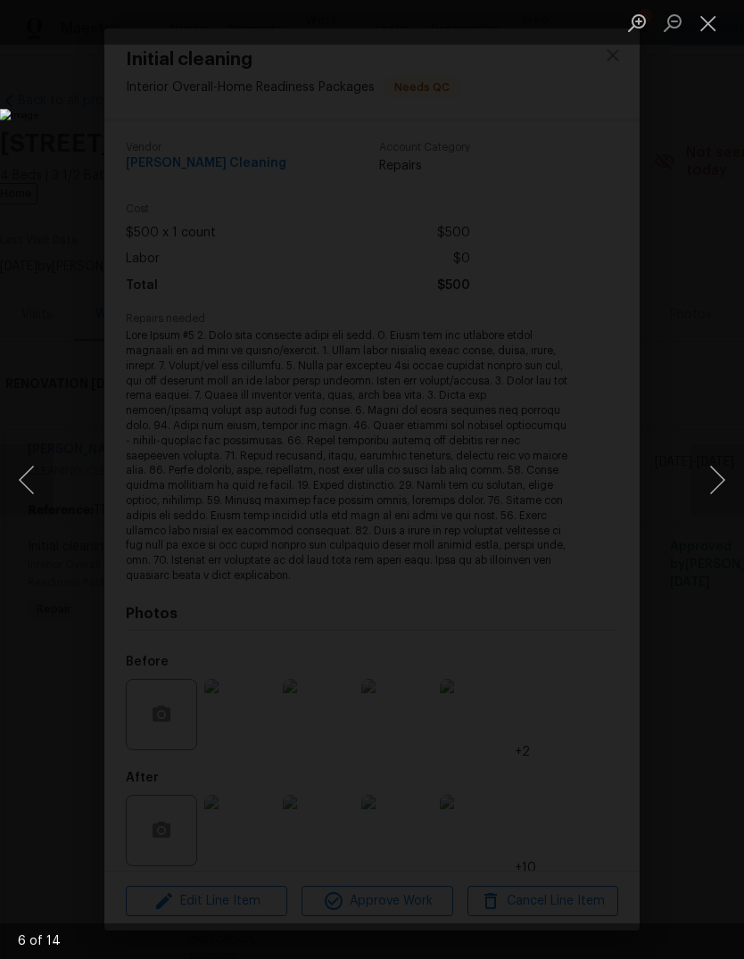
click at [716, 473] on button "Next image" at bounding box center [718, 479] width 54 height 71
click at [714, 472] on button "Next image" at bounding box center [718, 479] width 54 height 71
click at [716, 472] on button "Next image" at bounding box center [718, 479] width 54 height 71
click at [711, 468] on button "Next image" at bounding box center [718, 479] width 54 height 71
click at [713, 476] on button "Next image" at bounding box center [718, 479] width 54 height 71
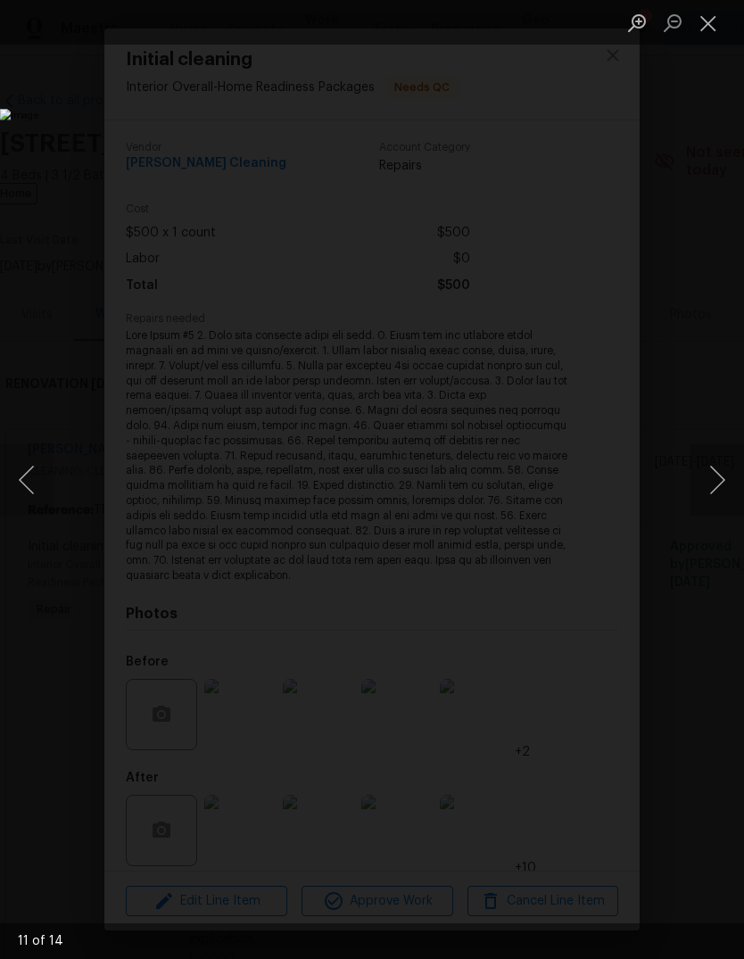
click at [713, 482] on button "Next image" at bounding box center [718, 479] width 54 height 71
click at [716, 485] on button "Next image" at bounding box center [718, 479] width 54 height 71
click at [717, 477] on button "Next image" at bounding box center [718, 479] width 54 height 71
click at [716, 481] on button "Next image" at bounding box center [718, 479] width 54 height 71
click at [32, 491] on button "Previous image" at bounding box center [27, 479] width 54 height 71
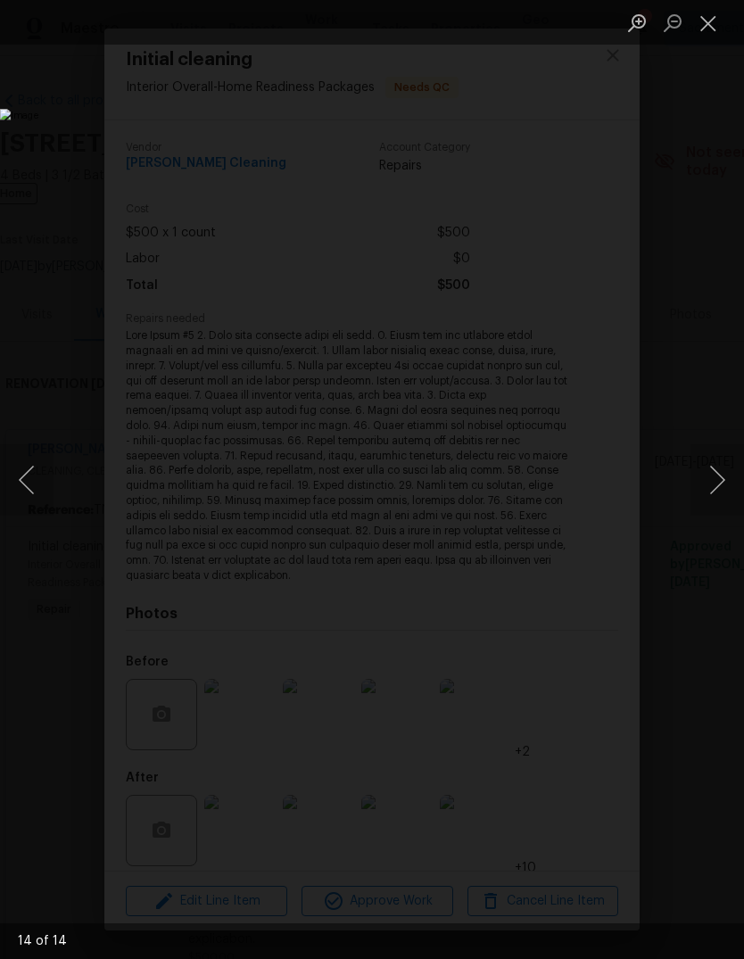
click at [716, 462] on button "Next image" at bounding box center [718, 479] width 54 height 71
click at [713, 461] on button "Next image" at bounding box center [718, 479] width 54 height 71
click at [717, 458] on button "Next image" at bounding box center [718, 479] width 54 height 71
click at [704, 22] on button "Close lightbox" at bounding box center [709, 22] width 36 height 31
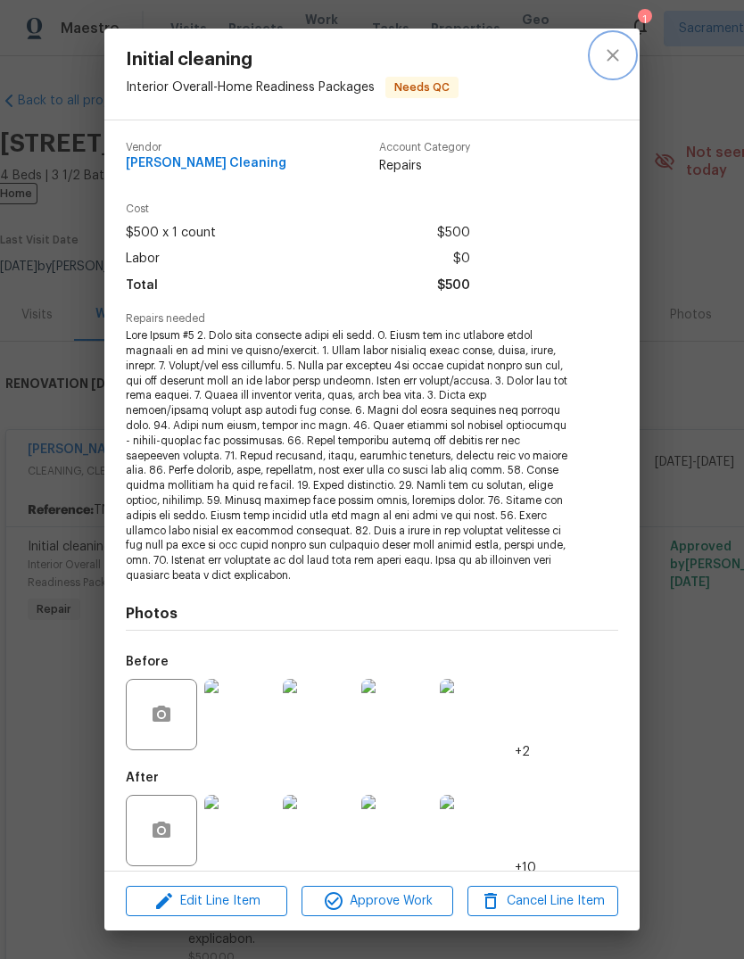
click at [610, 53] on icon "close" at bounding box center [613, 55] width 12 height 12
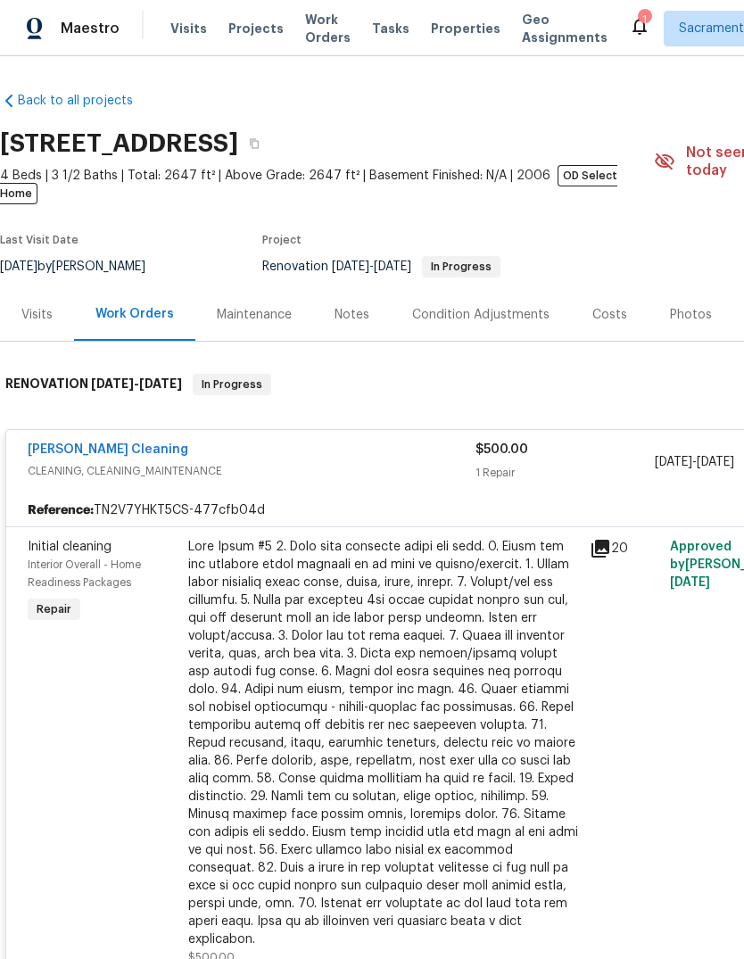
click at [361, 288] on div "Notes" at bounding box center [352, 314] width 78 height 53
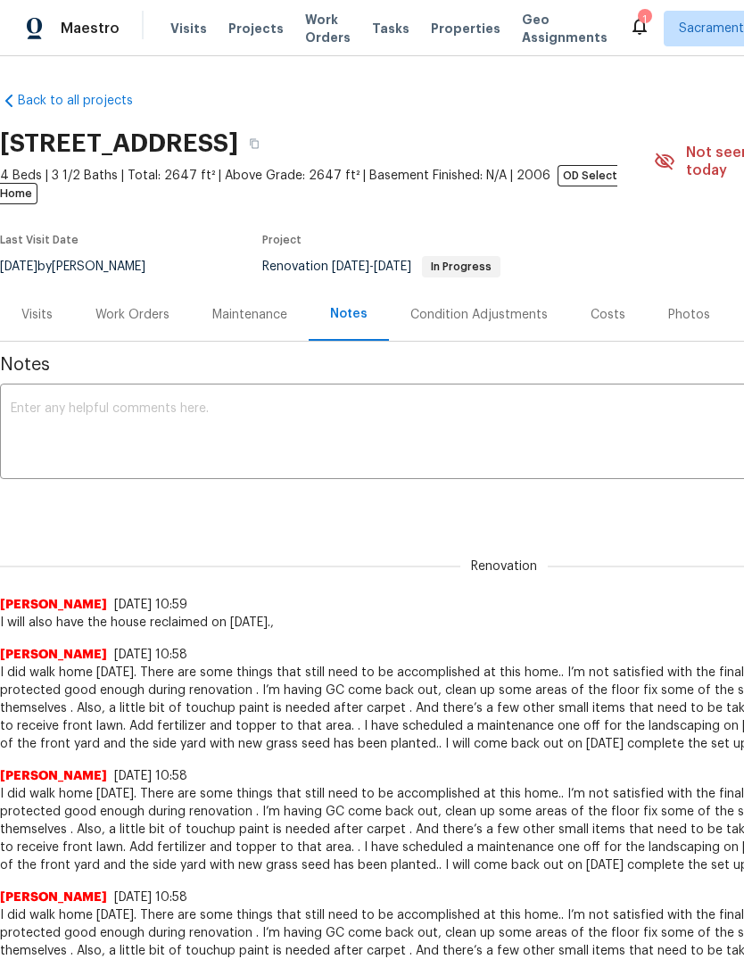
click at [46, 408] on textarea at bounding box center [504, 433] width 987 height 62
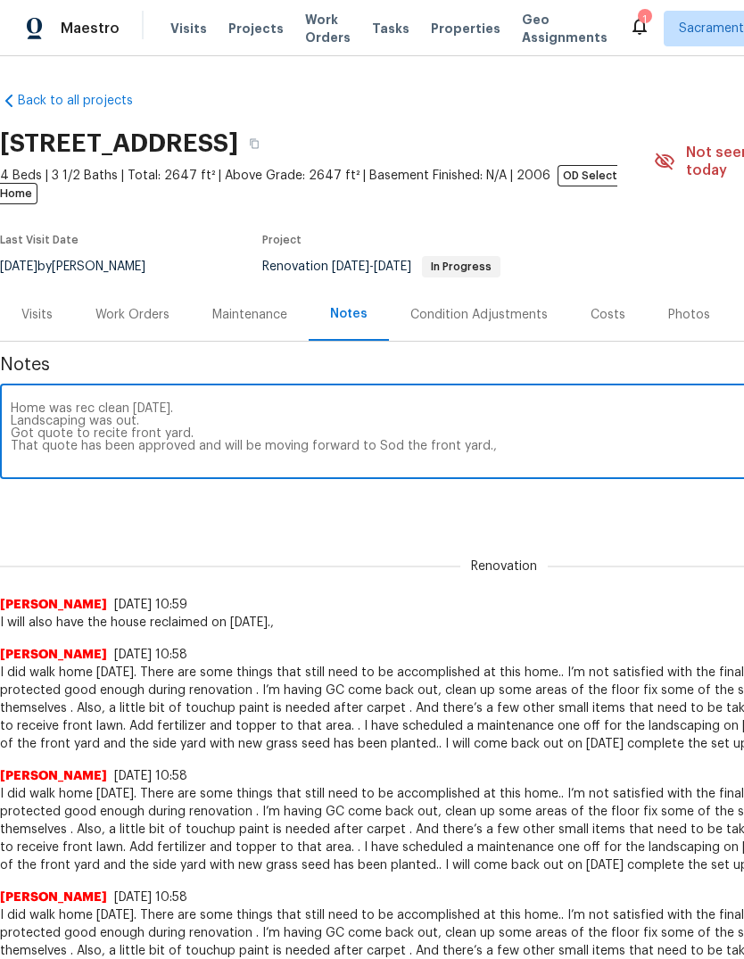
click at [199, 417] on textarea "Home was rec clean [DATE]. Landscaping was out. Got quote to recite front yard.…" at bounding box center [504, 433] width 987 height 62
click at [526, 437] on textarea "Home was rec clean [DATE]. Landscaping was out. Got quote to sod front yard Tha…" at bounding box center [504, 433] width 987 height 62
click at [102, 446] on textarea "Home was rec clean [DATE]. Landscaping was out. Got quote to sod front yard Tha…" at bounding box center [504, 433] width 987 height 62
paste textarea "[URL][DOMAIN_NAME]"
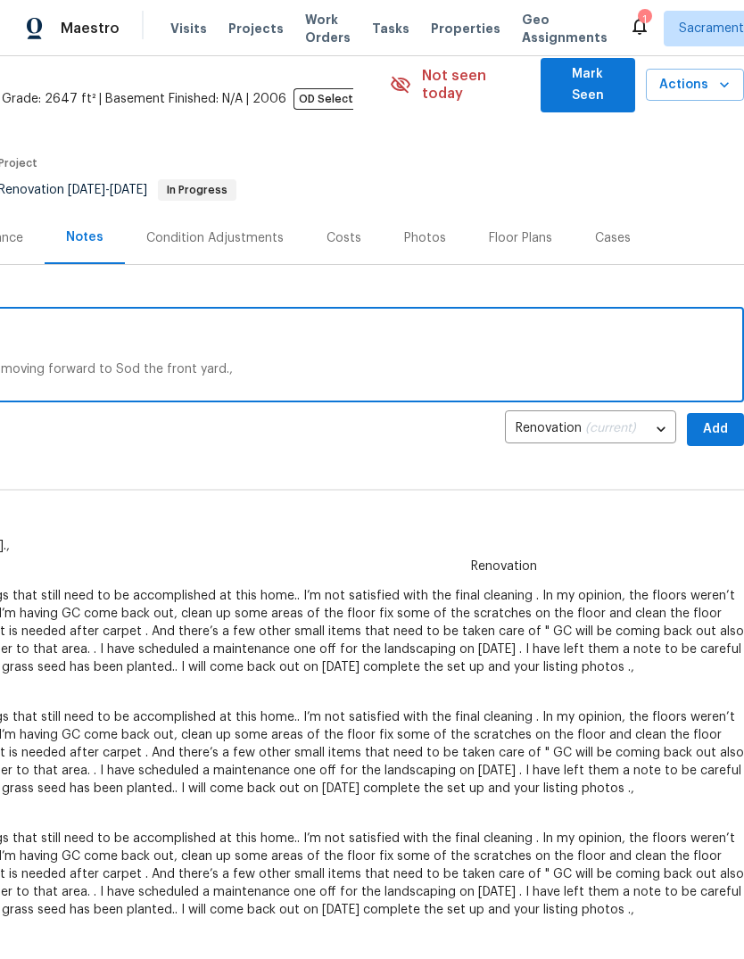
scroll to position [75, 264]
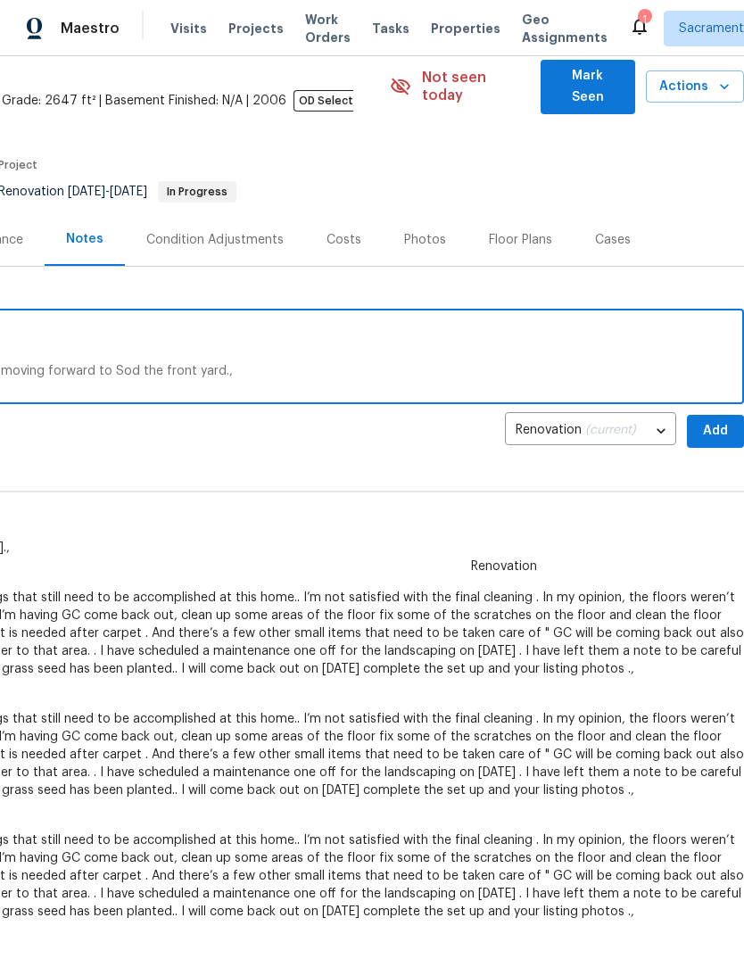
type textarea "Home was rec clean [DATE]. Landscaping was out. Got quote to sod front yard Tha…"
click at [711, 422] on span "Add" at bounding box center [715, 431] width 29 height 22
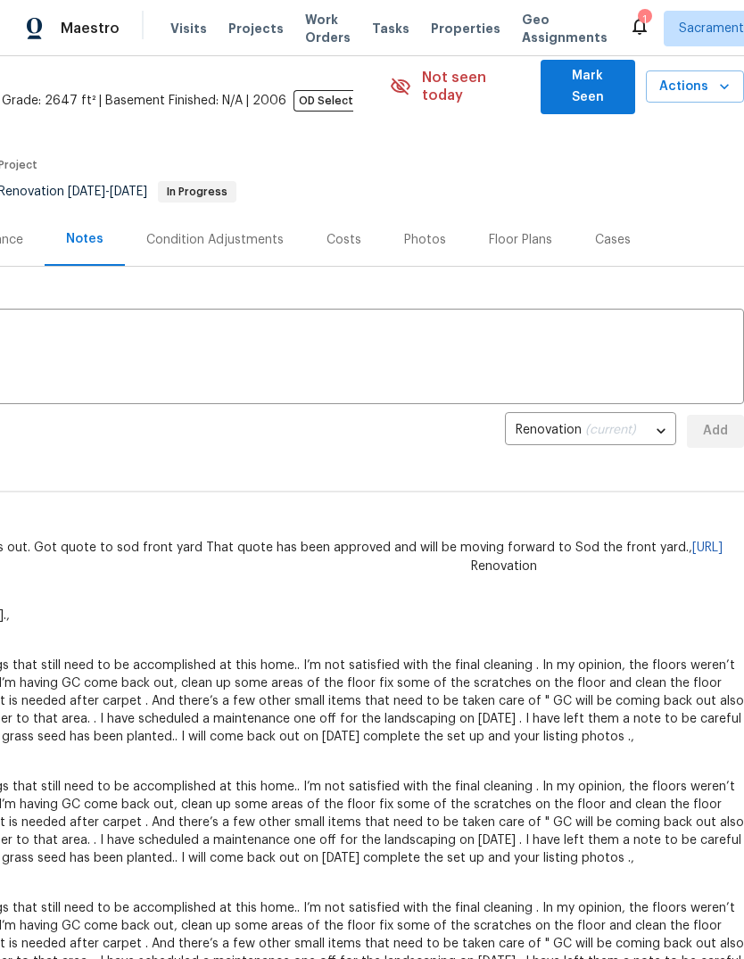
click at [600, 82] on span "Mark Seen" at bounding box center [588, 87] width 66 height 44
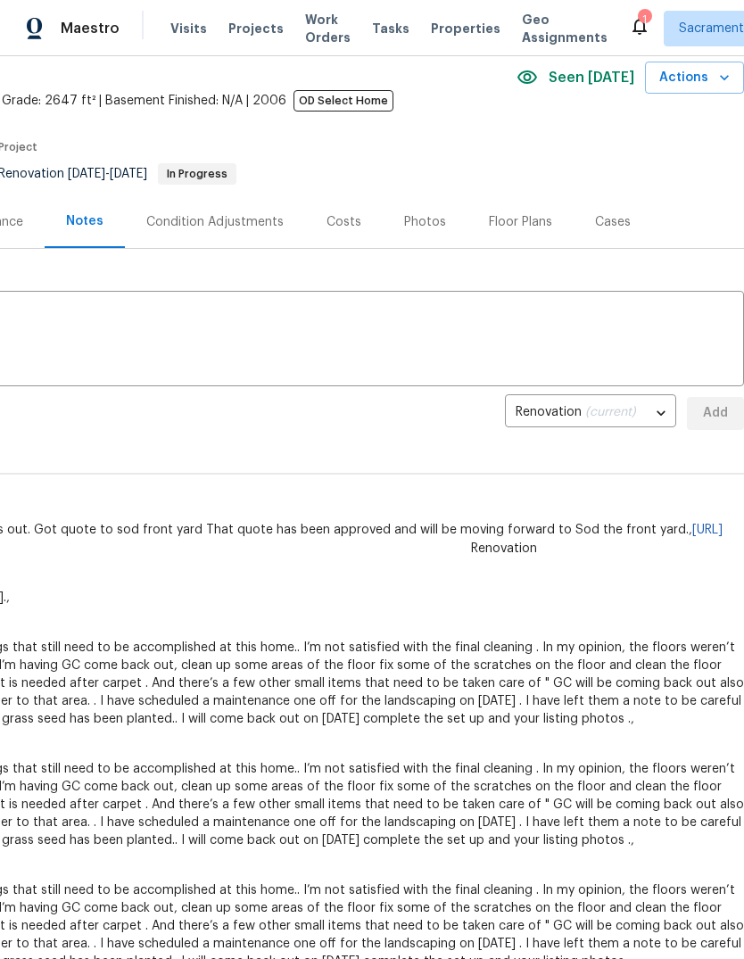
click at [629, 21] on icon at bounding box center [639, 25] width 21 height 21
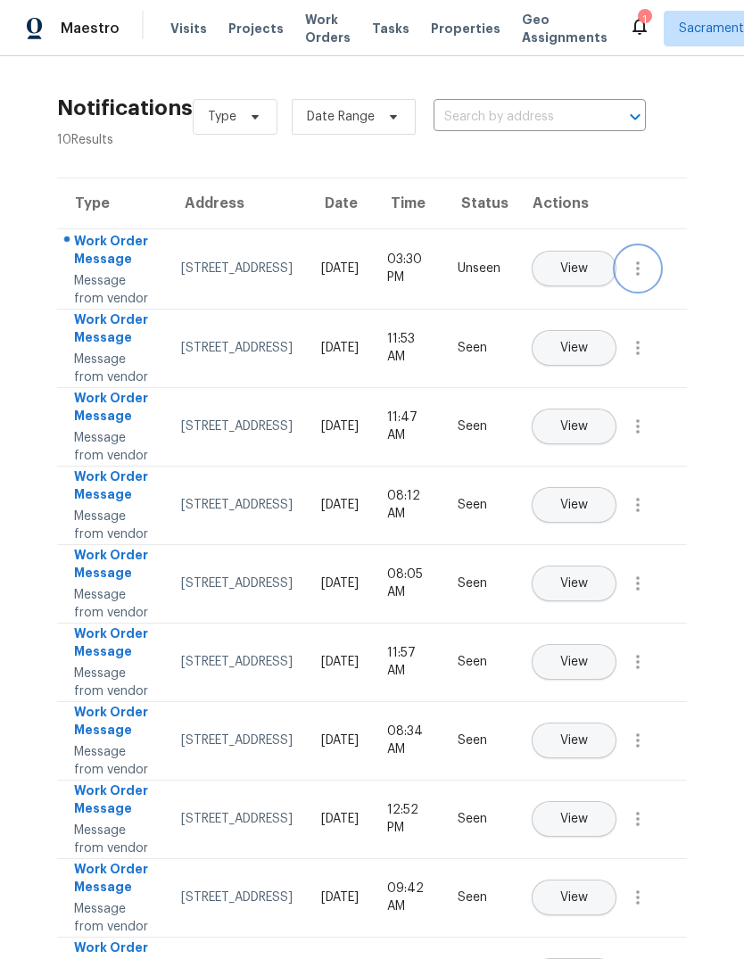
click at [634, 290] on button "button" at bounding box center [638, 268] width 43 height 43
click at [590, 307] on div "Mark Seen" at bounding box center [536, 308] width 139 height 18
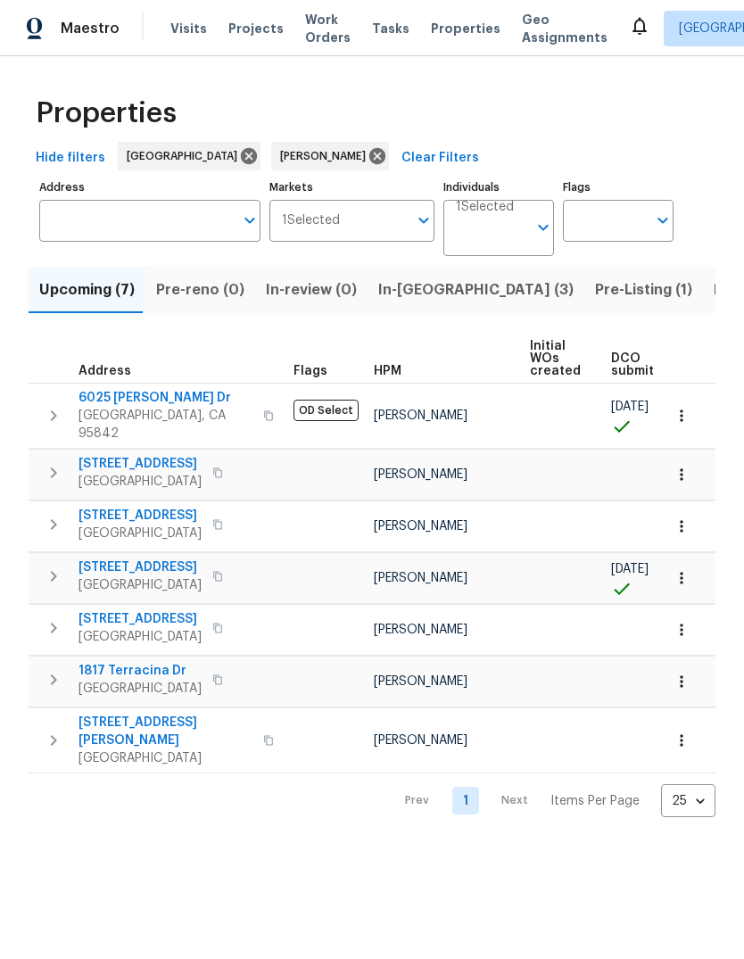
click at [419, 291] on span "In-[GEOGRAPHIC_DATA] (3)" at bounding box center [475, 289] width 195 height 25
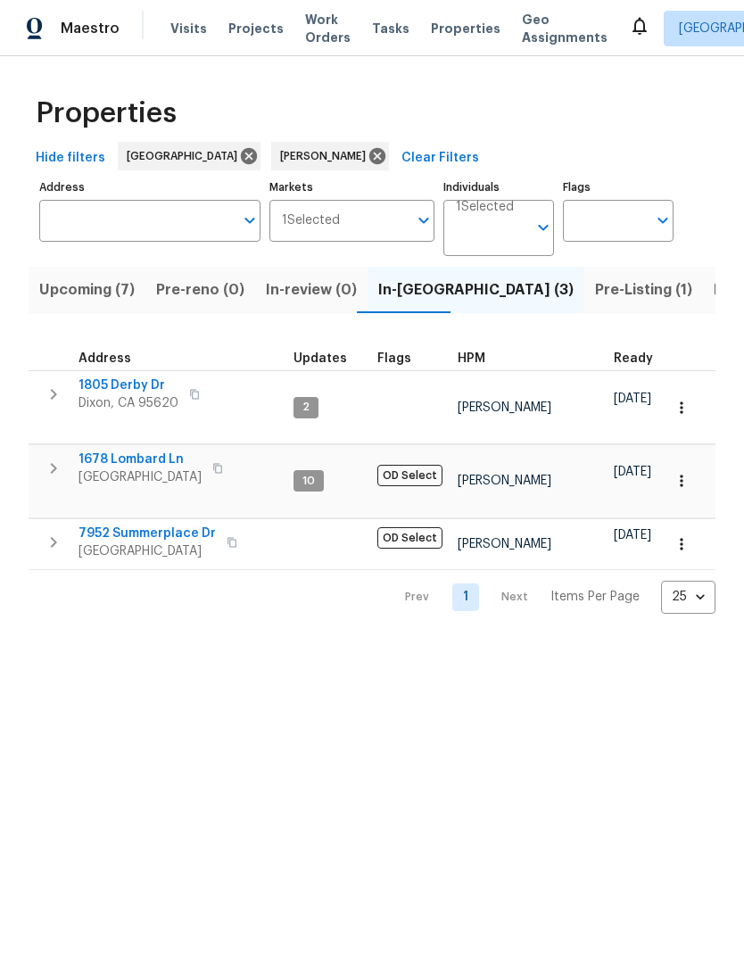
click at [595, 291] on span "Pre-Listing (1)" at bounding box center [643, 289] width 97 height 25
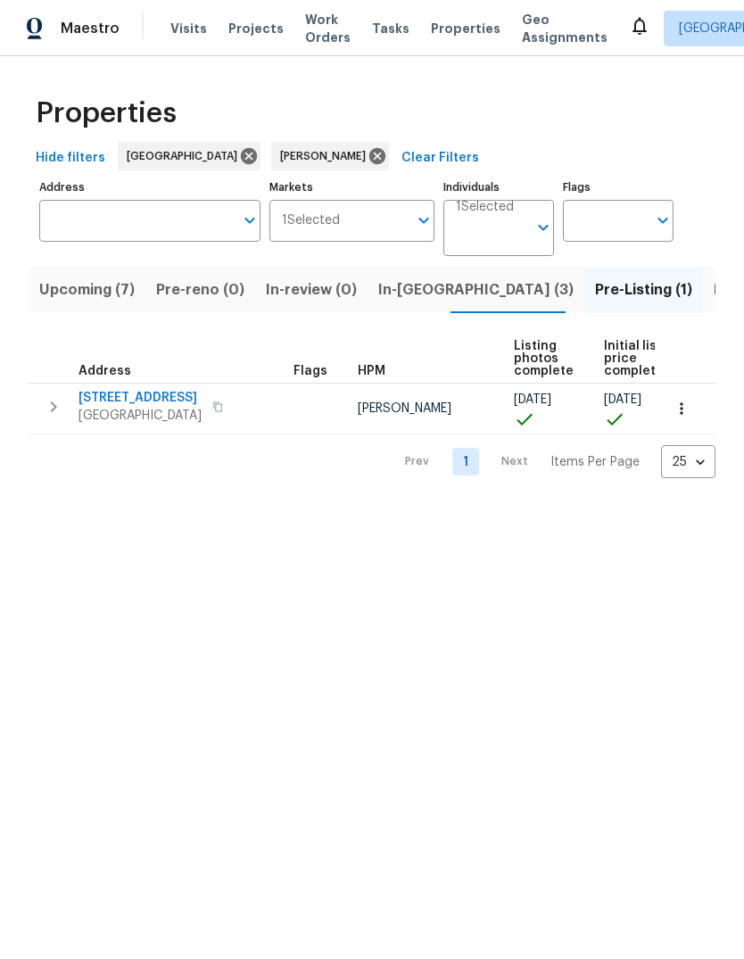
click at [385, 299] on span "In-reno (3)" at bounding box center [475, 289] width 195 height 25
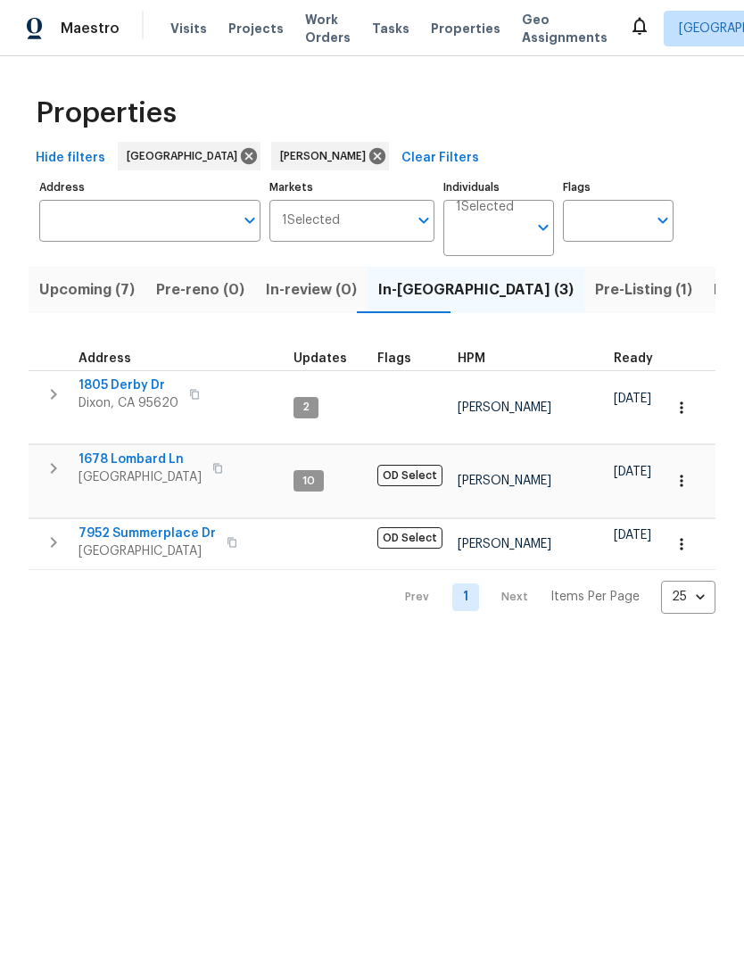
click at [41, 451] on button "button" at bounding box center [54, 469] width 36 height 36
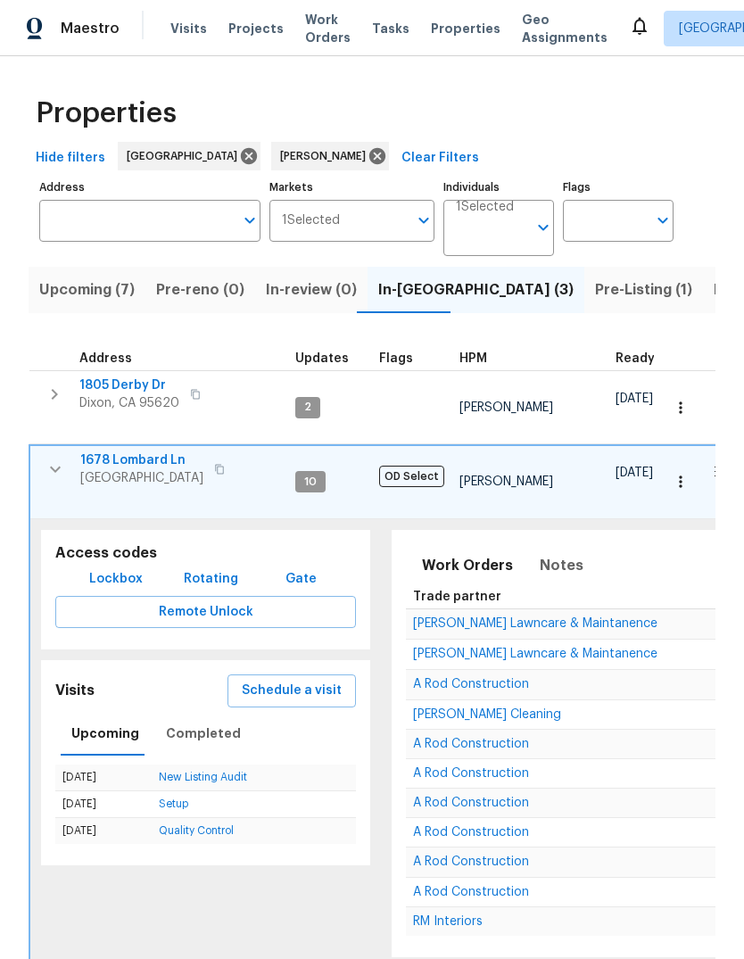
click at [315, 680] on span "Schedule a visit" at bounding box center [292, 691] width 100 height 22
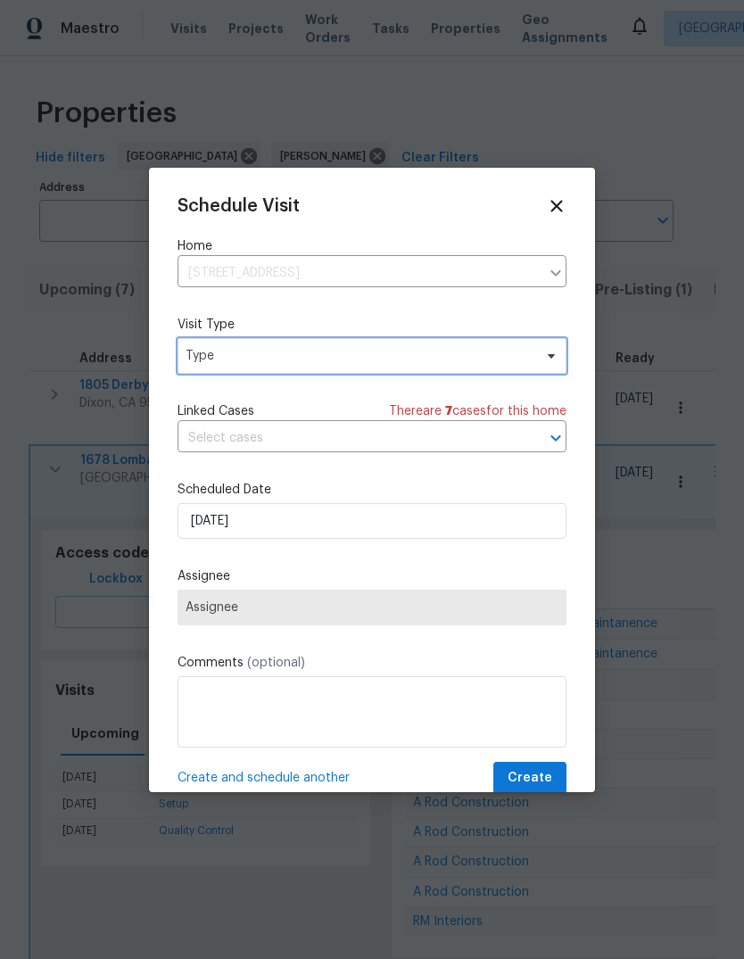
click at [428, 368] on span "Type" at bounding box center [372, 356] width 389 height 36
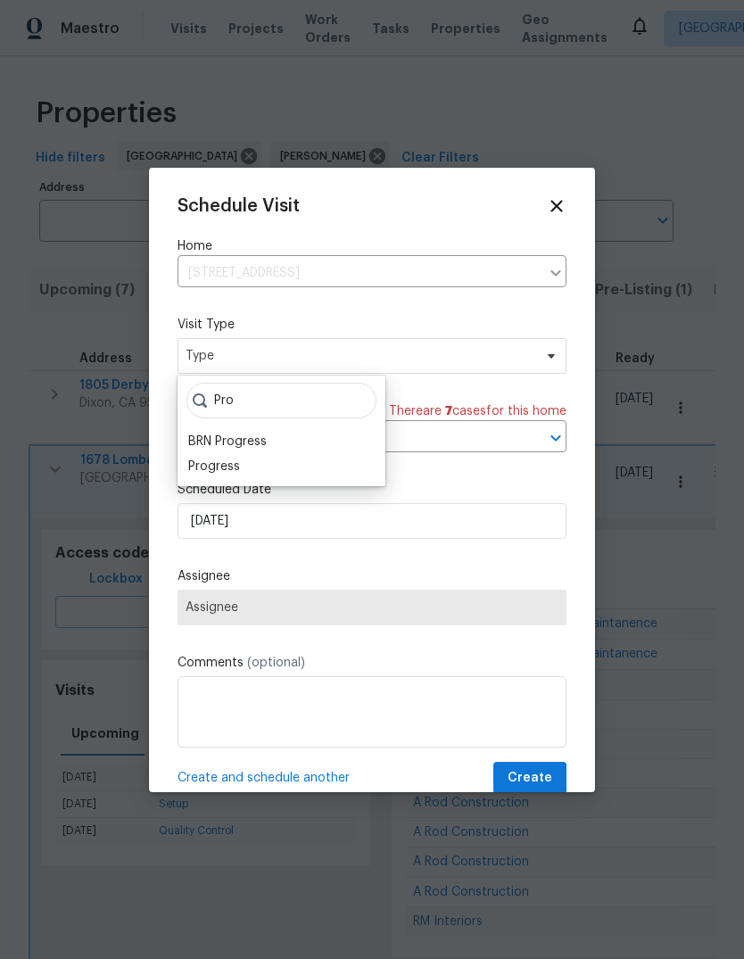
type input "Pro"
click at [237, 470] on div "Progress" at bounding box center [214, 467] width 52 height 18
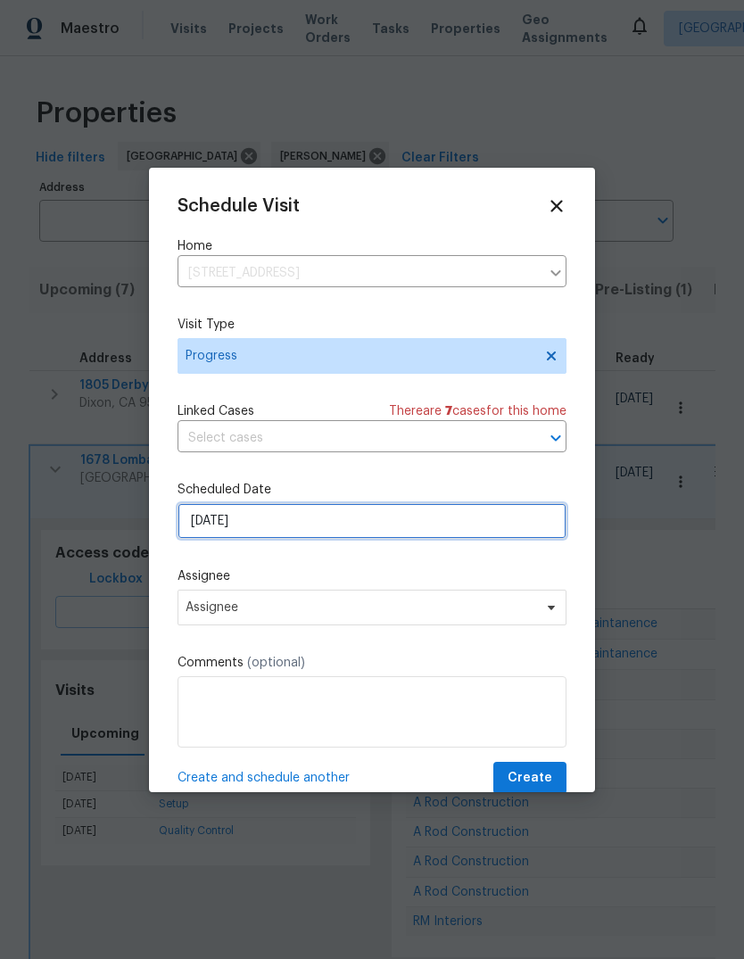
click at [457, 528] on input "[DATE]" at bounding box center [372, 521] width 389 height 36
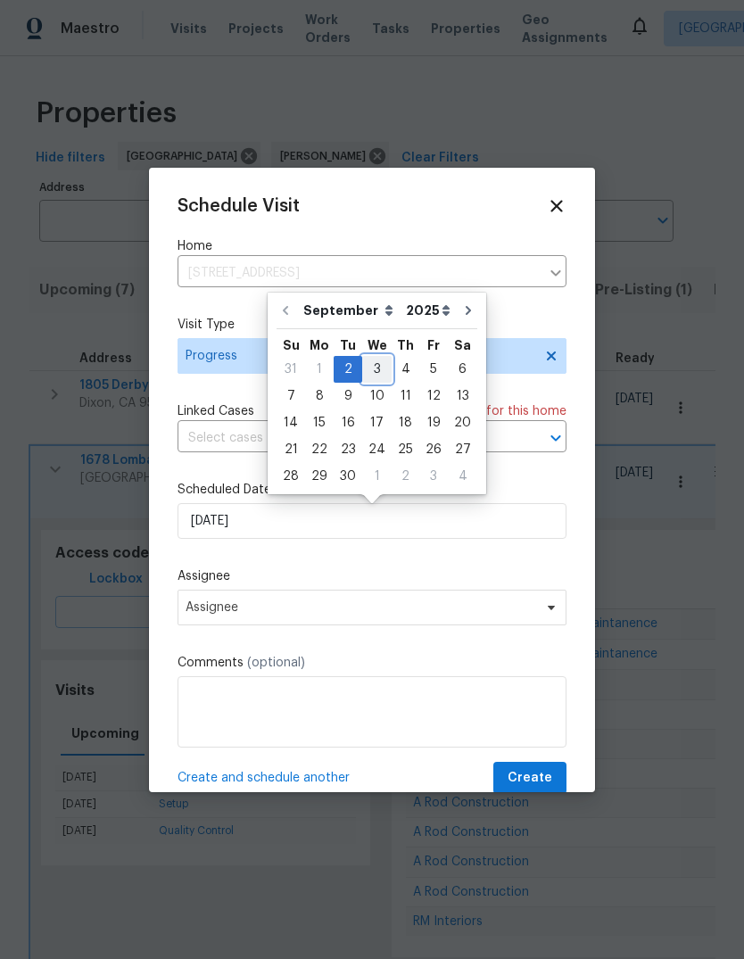
click at [371, 368] on div "3" at bounding box center [376, 369] width 29 height 25
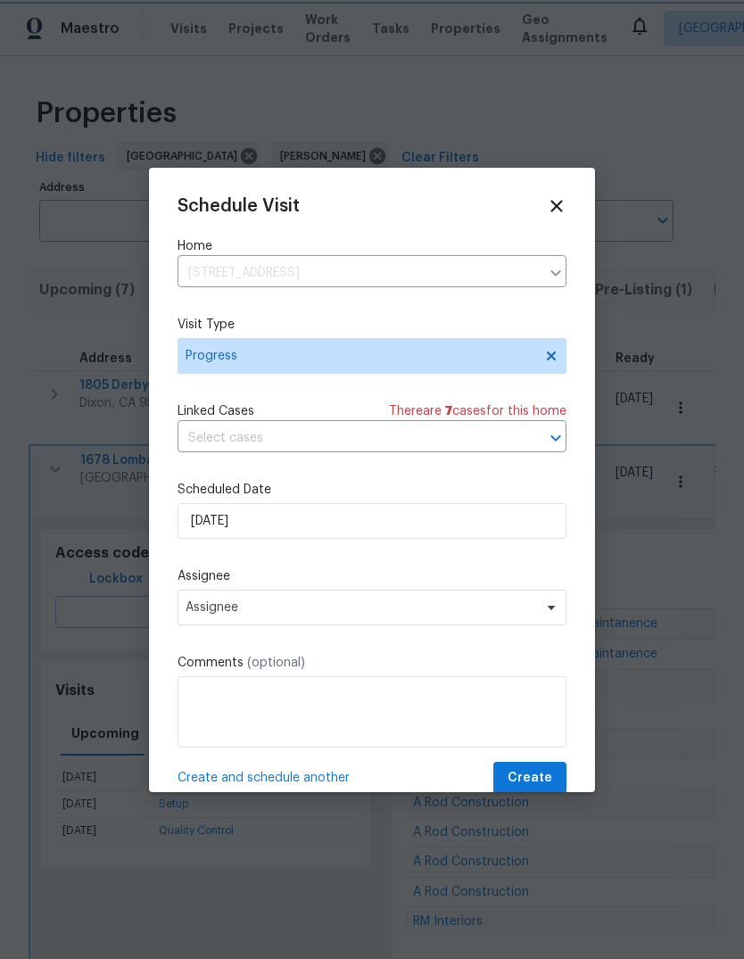
type input "[DATE]"
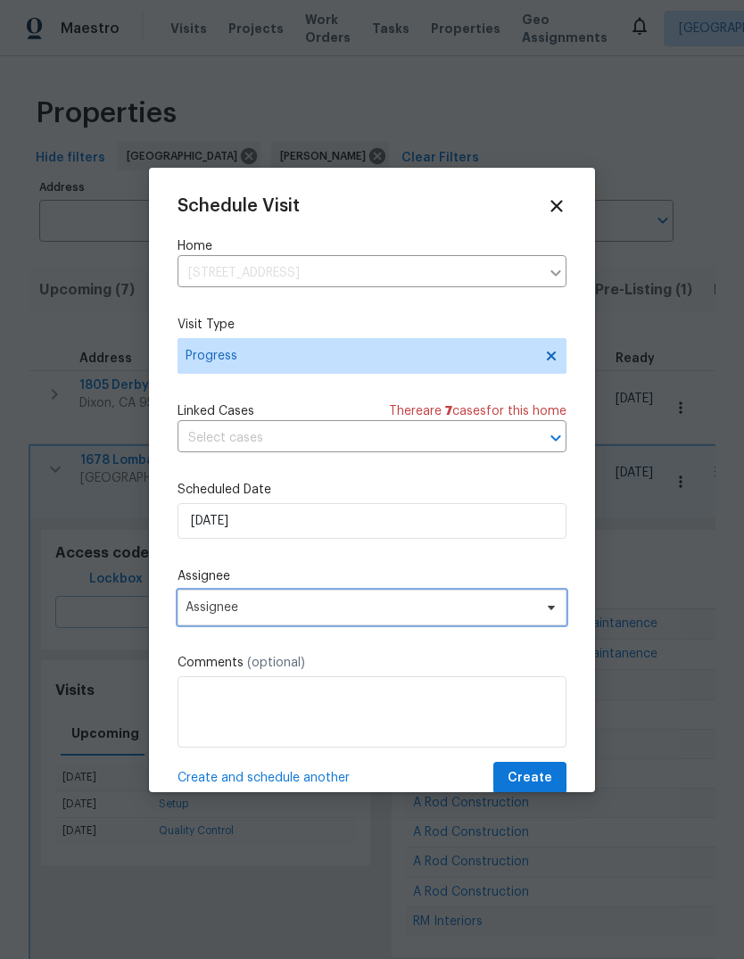
click at [515, 615] on span "Assignee" at bounding box center [361, 607] width 350 height 14
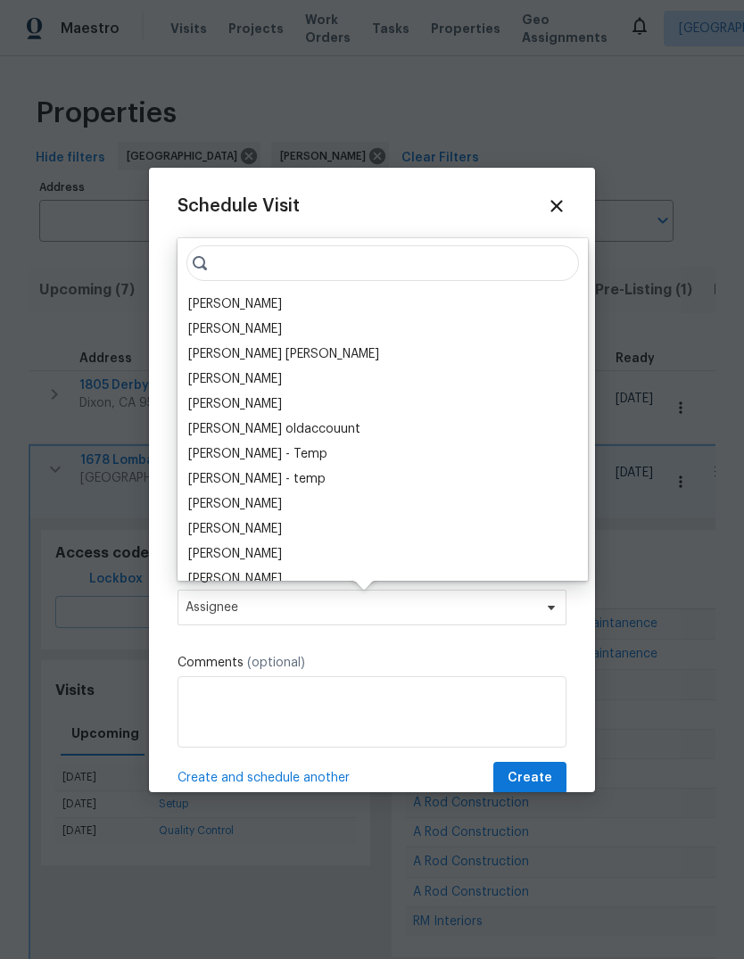
click at [282, 296] on div "[PERSON_NAME]" at bounding box center [235, 304] width 94 height 18
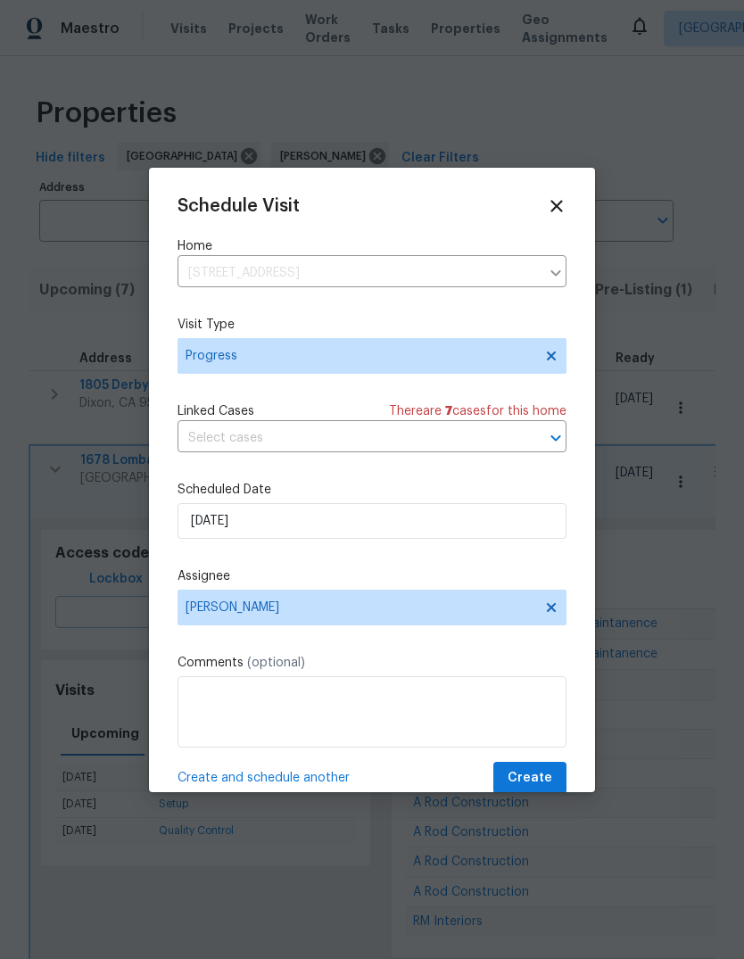
click at [544, 788] on span "Create" at bounding box center [530, 778] width 45 height 22
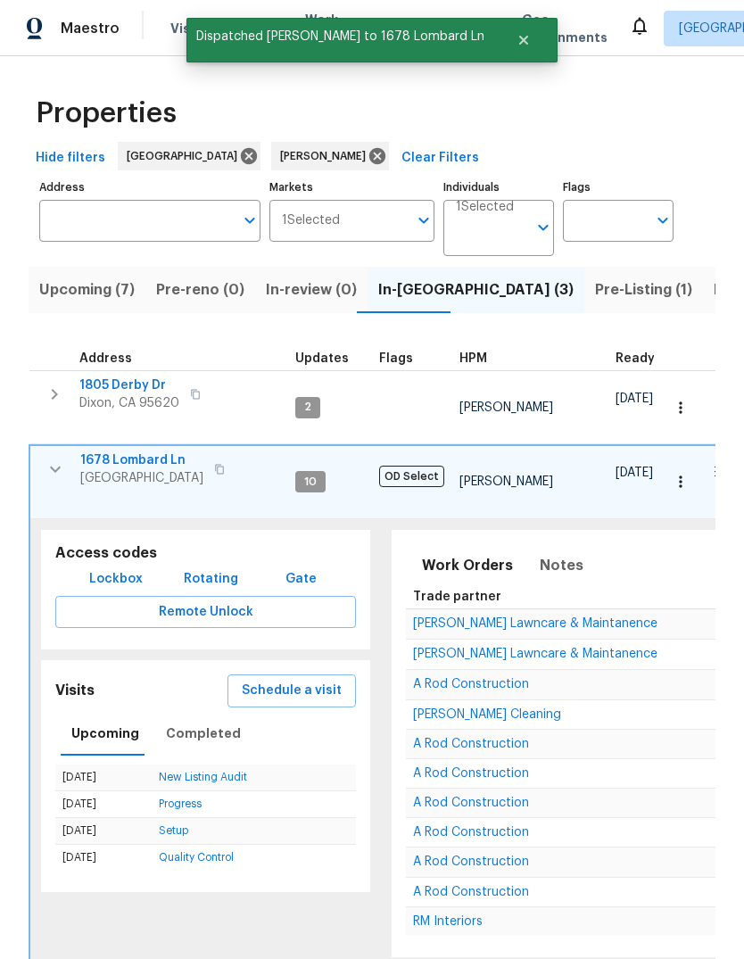
click at [714, 298] on span "Listed (14)" at bounding box center [751, 289] width 75 height 25
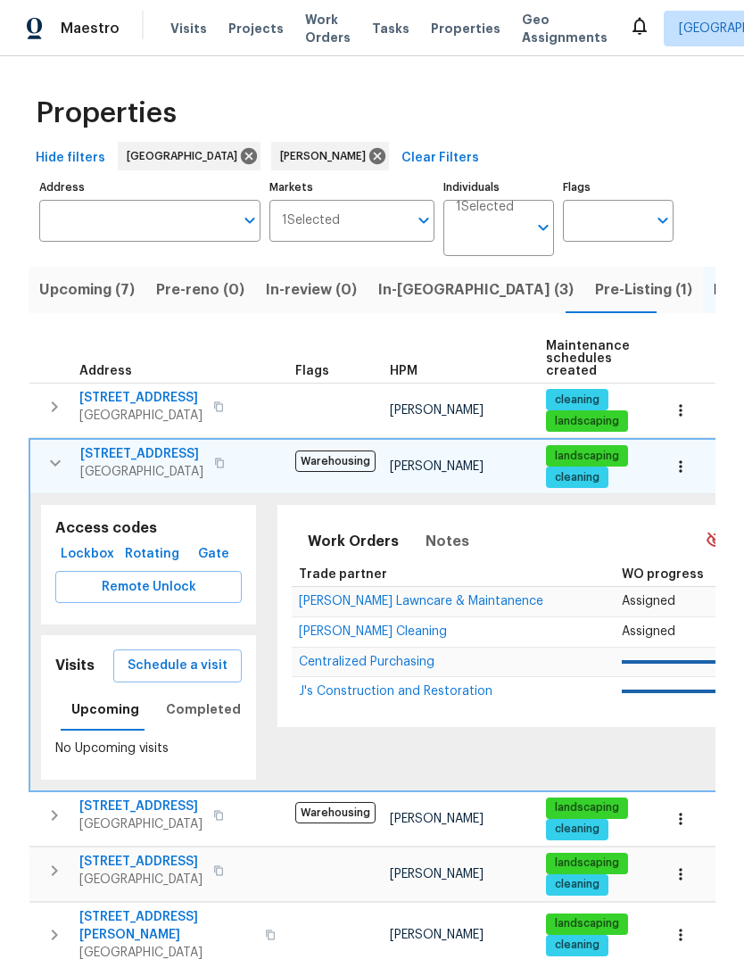
click at [54, 460] on icon "button" at bounding box center [55, 462] width 21 height 21
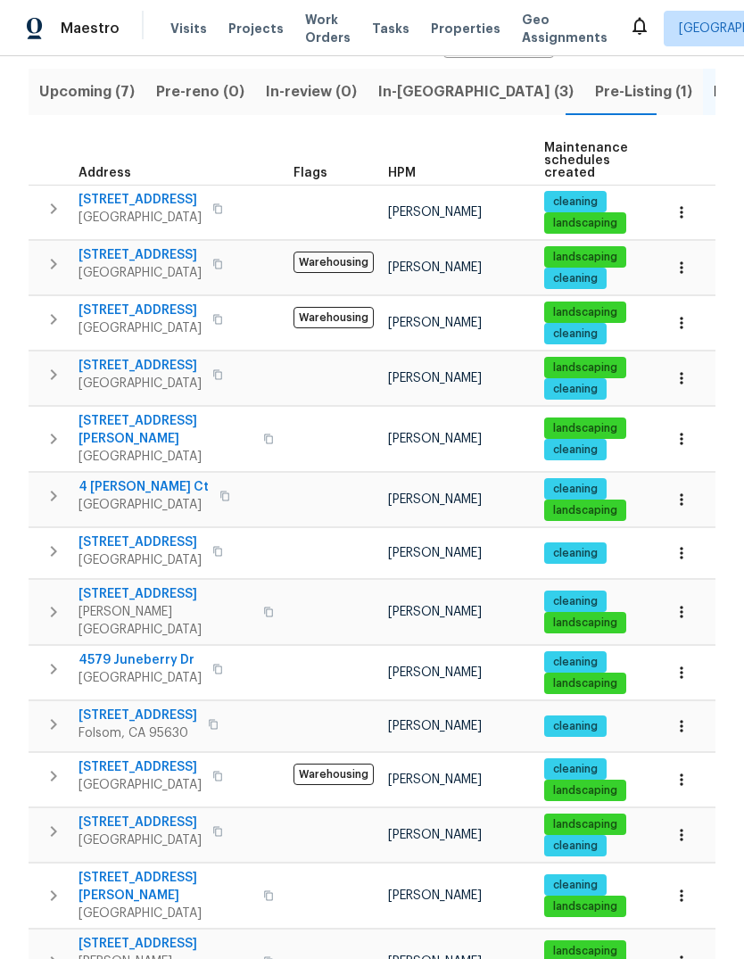
scroll to position [197, 0]
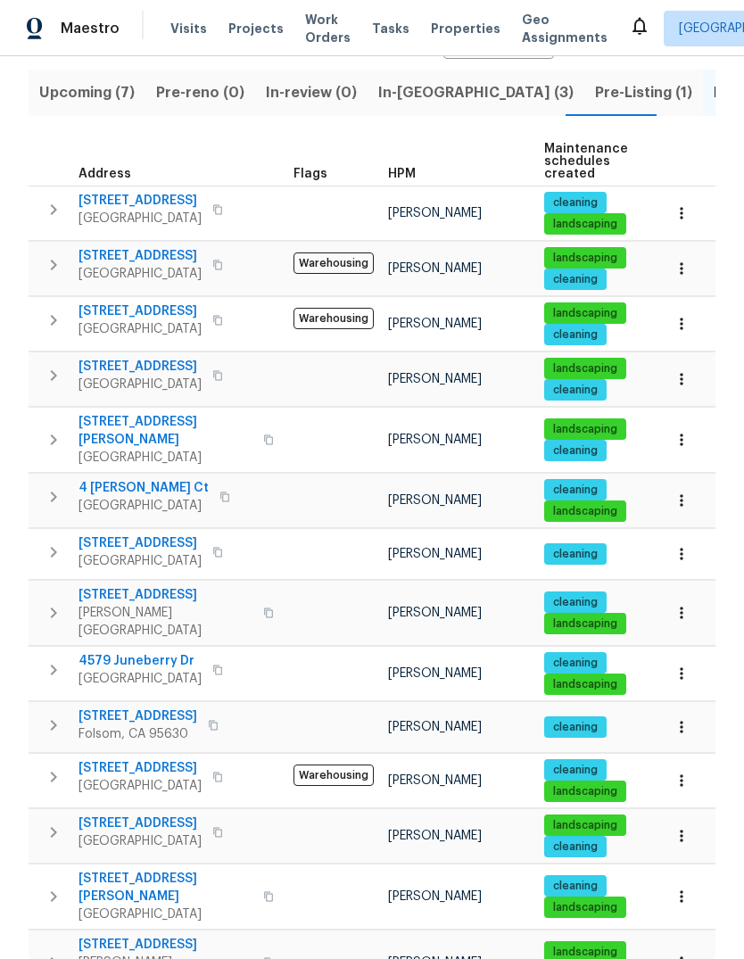
click at [92, 97] on span "Upcoming (7)" at bounding box center [86, 92] width 95 height 25
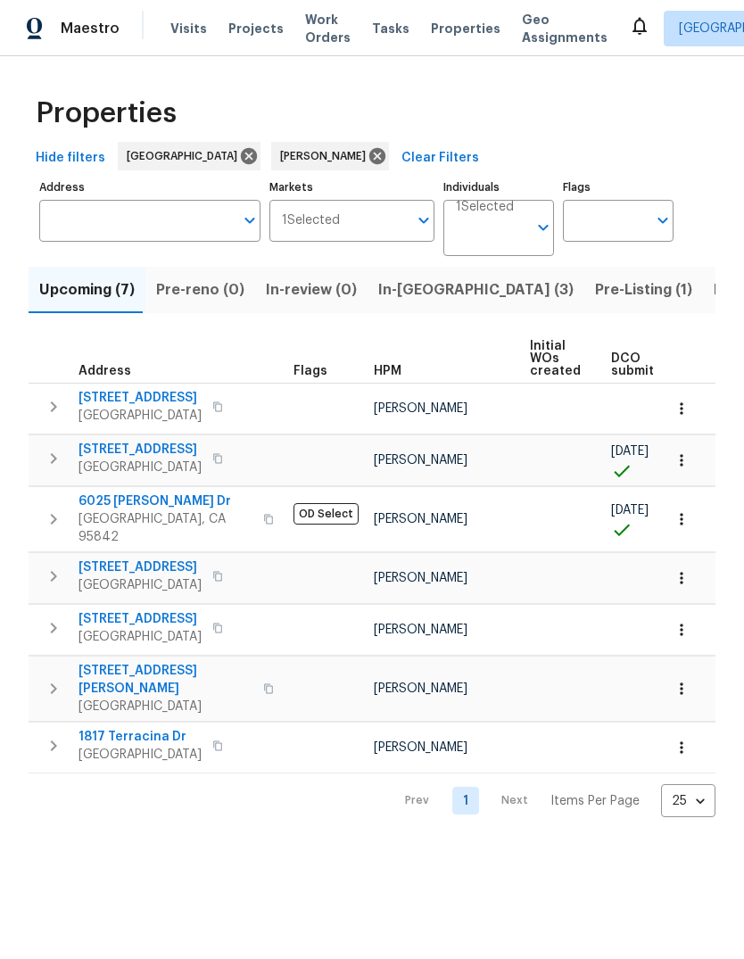
click at [121, 515] on span "Sacramento, CA 95842" at bounding box center [166, 528] width 174 height 36
click at [714, 293] on span "Listed (14)" at bounding box center [751, 289] width 75 height 25
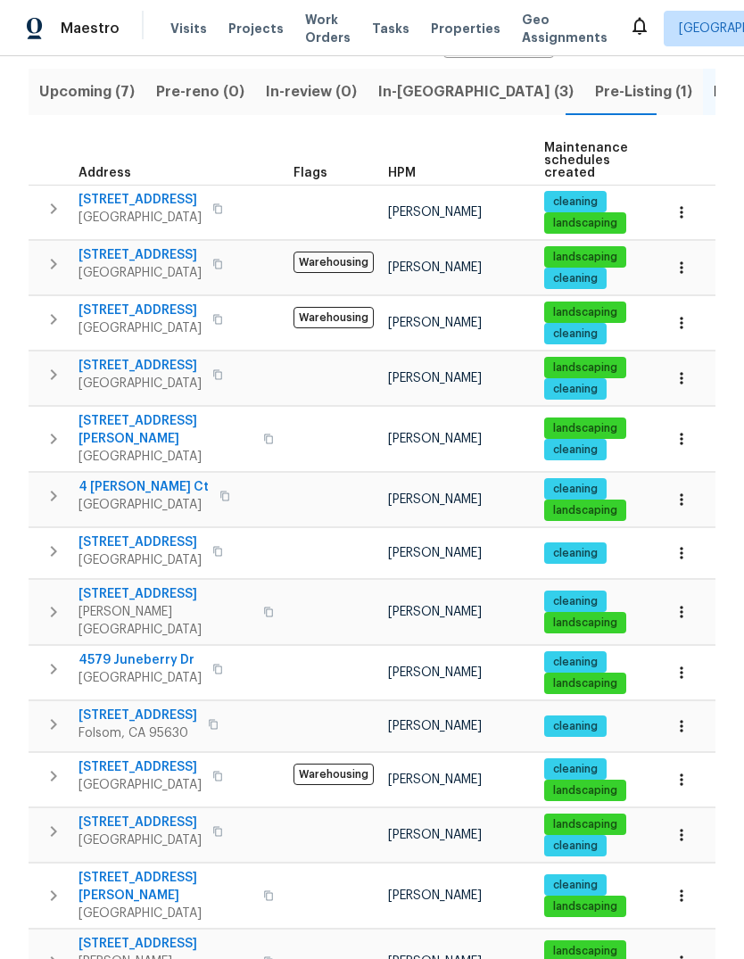
scroll to position [197, 0]
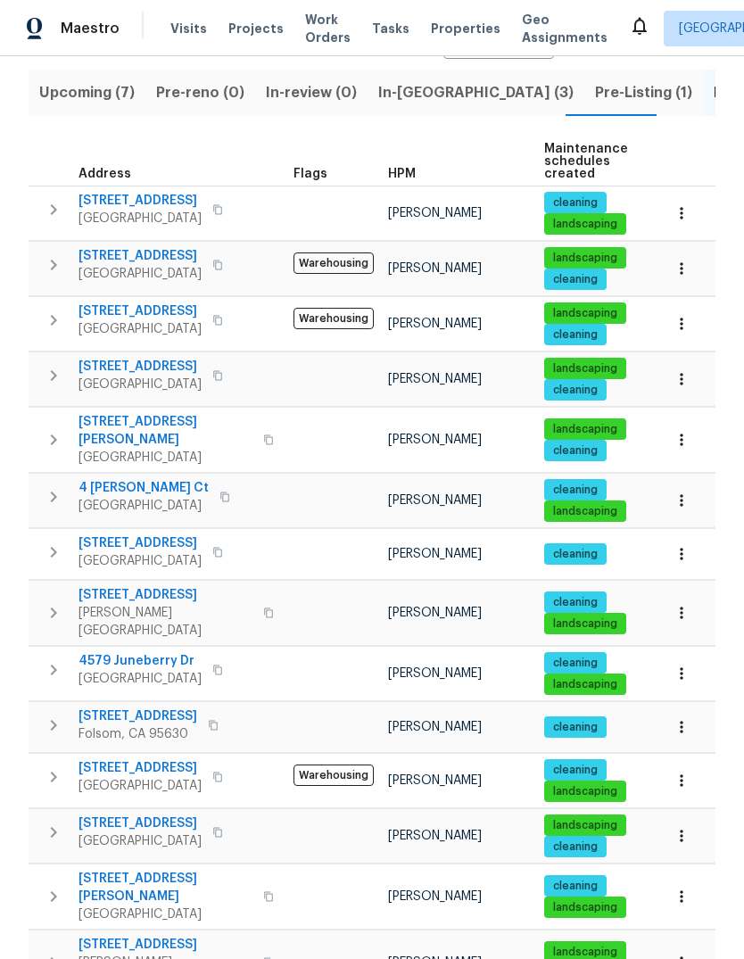
click at [47, 715] on icon "button" at bounding box center [53, 725] width 21 height 21
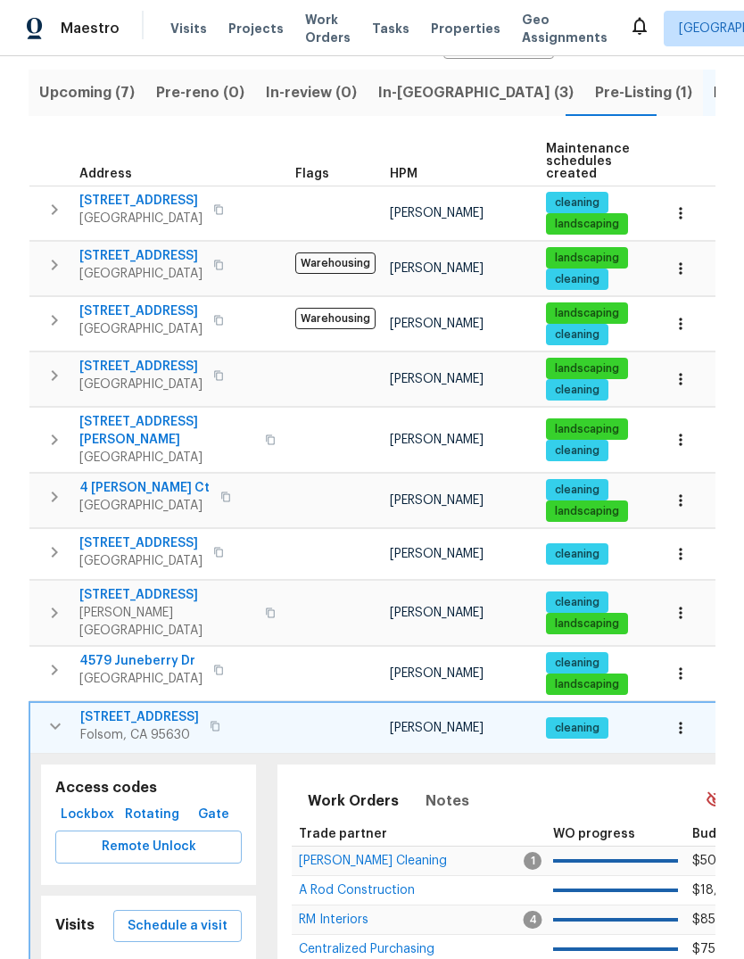
click at [208, 915] on span "Schedule a visit" at bounding box center [178, 926] width 100 height 22
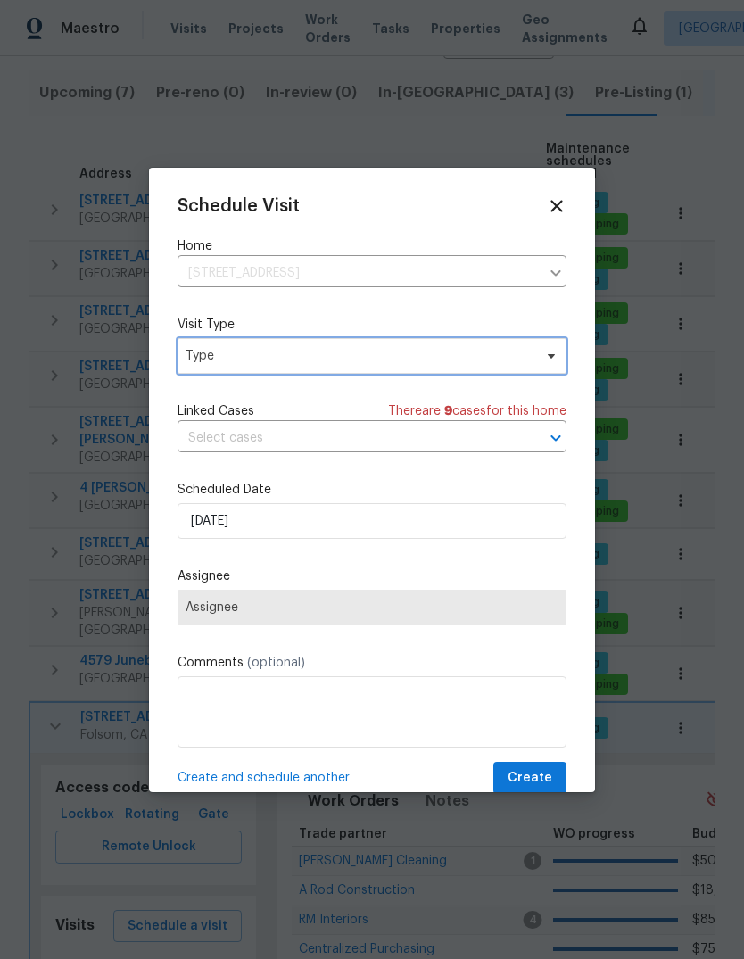
click at [343, 357] on span "Type" at bounding box center [359, 356] width 347 height 18
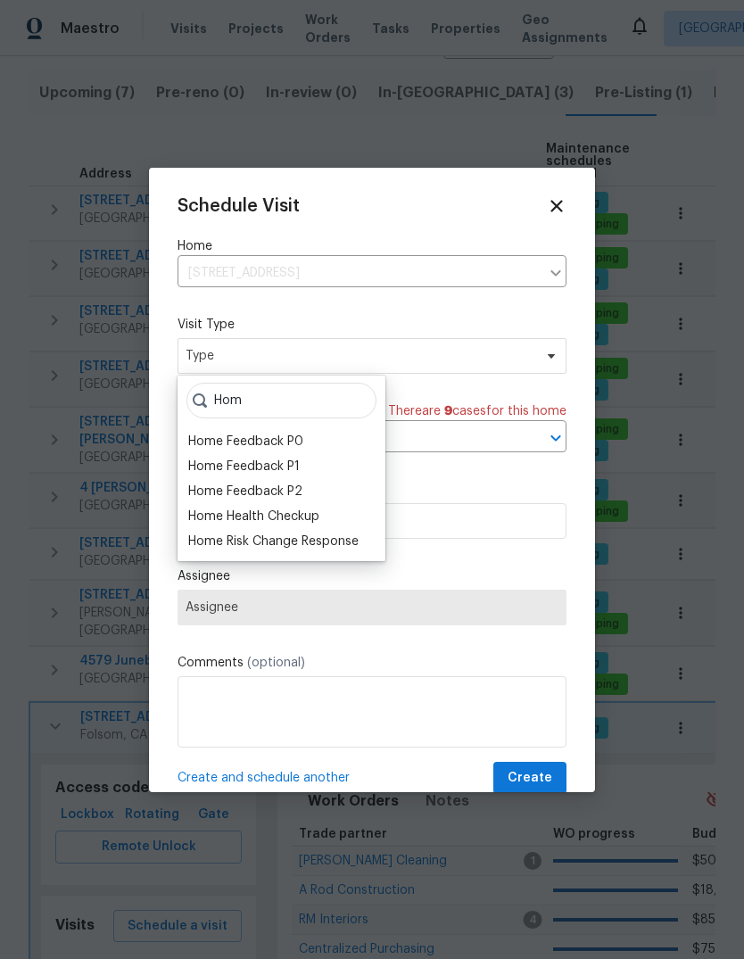
type input "Hom"
click at [314, 518] on div "Home Health Checkup" at bounding box center [253, 517] width 131 height 18
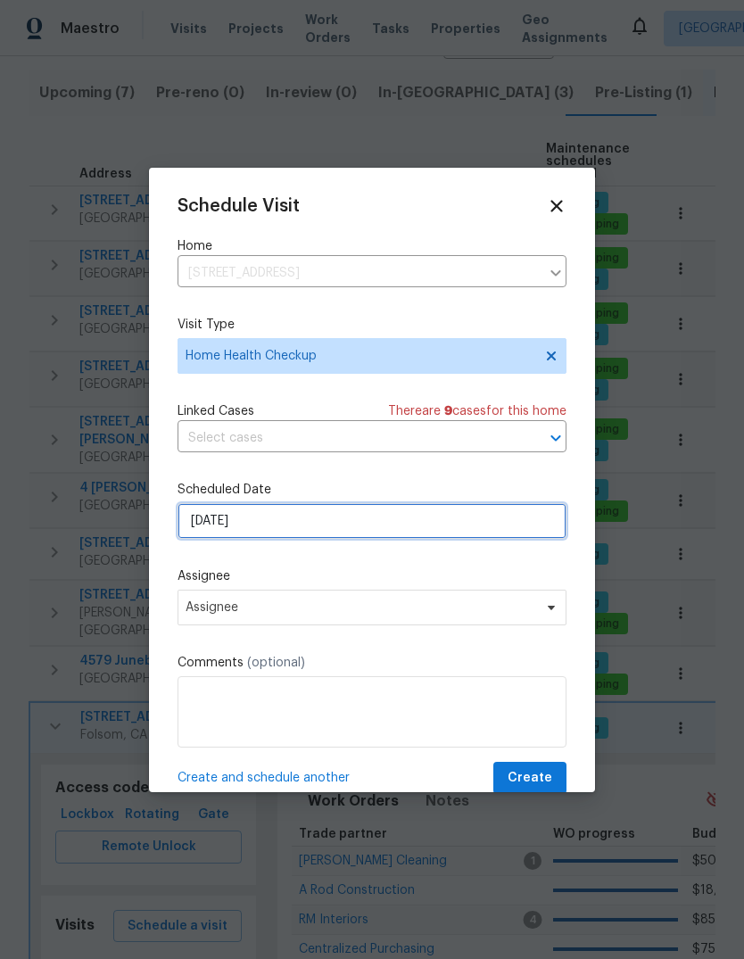
click at [365, 527] on input "[DATE]" at bounding box center [372, 521] width 389 height 36
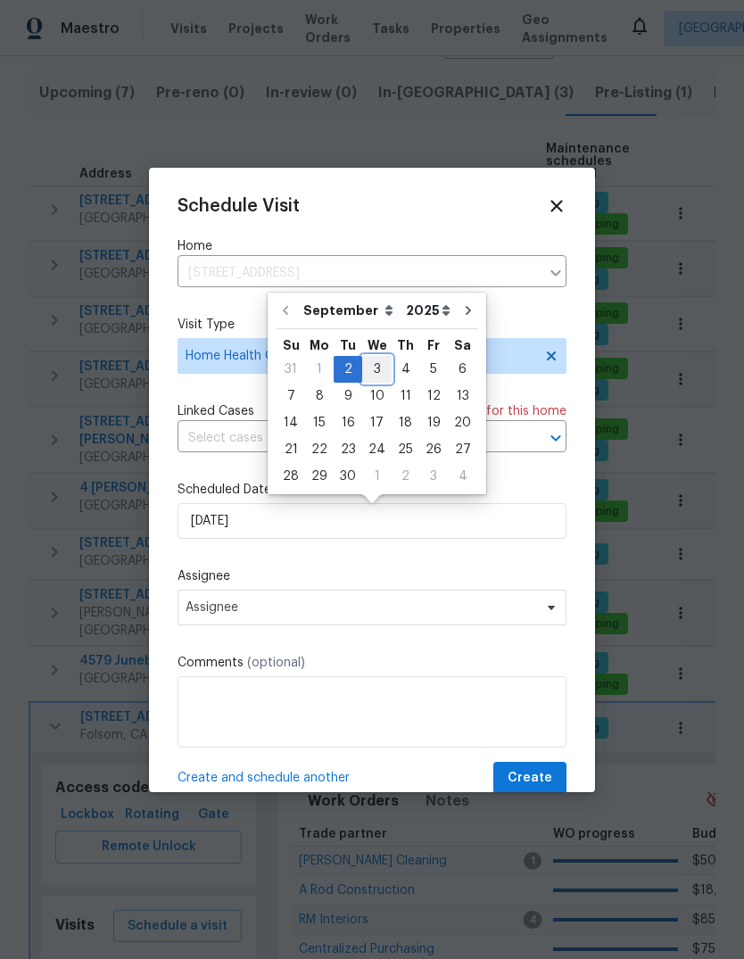
click at [378, 372] on div "3" at bounding box center [376, 369] width 29 height 25
type input "[DATE]"
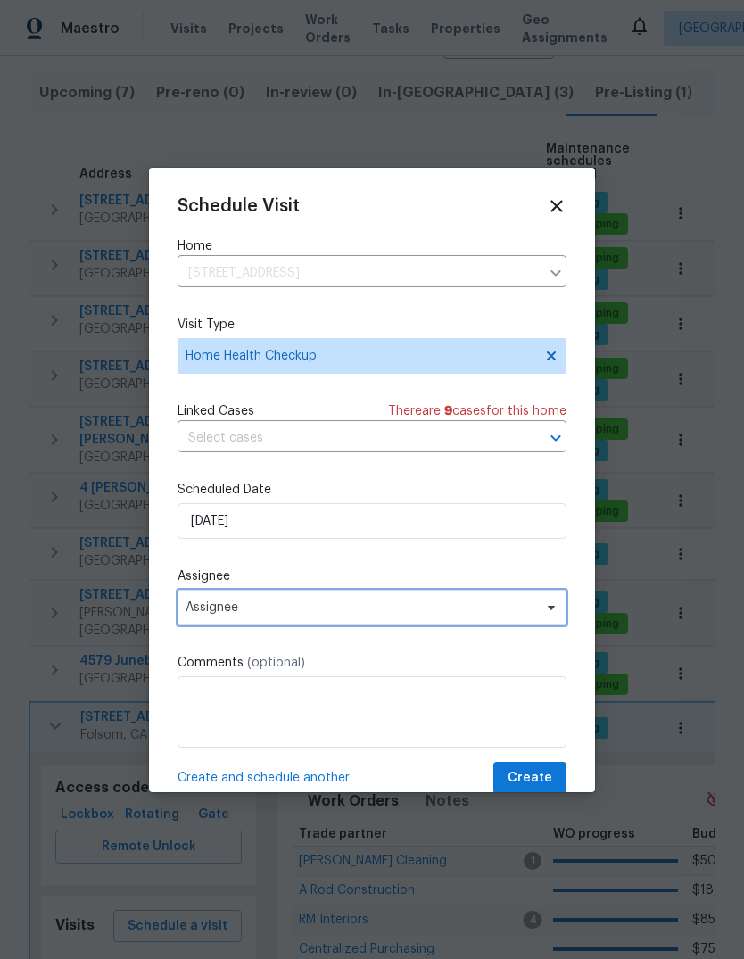
click at [515, 610] on span "Assignee" at bounding box center [361, 607] width 350 height 14
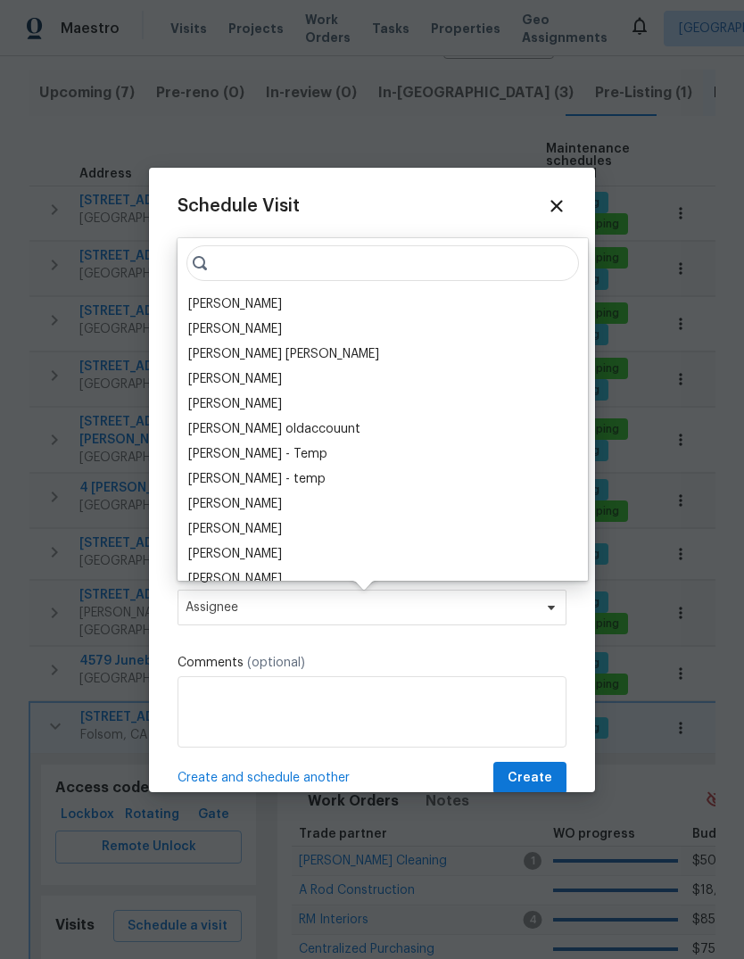
click at [282, 302] on div "[PERSON_NAME]" at bounding box center [235, 304] width 94 height 18
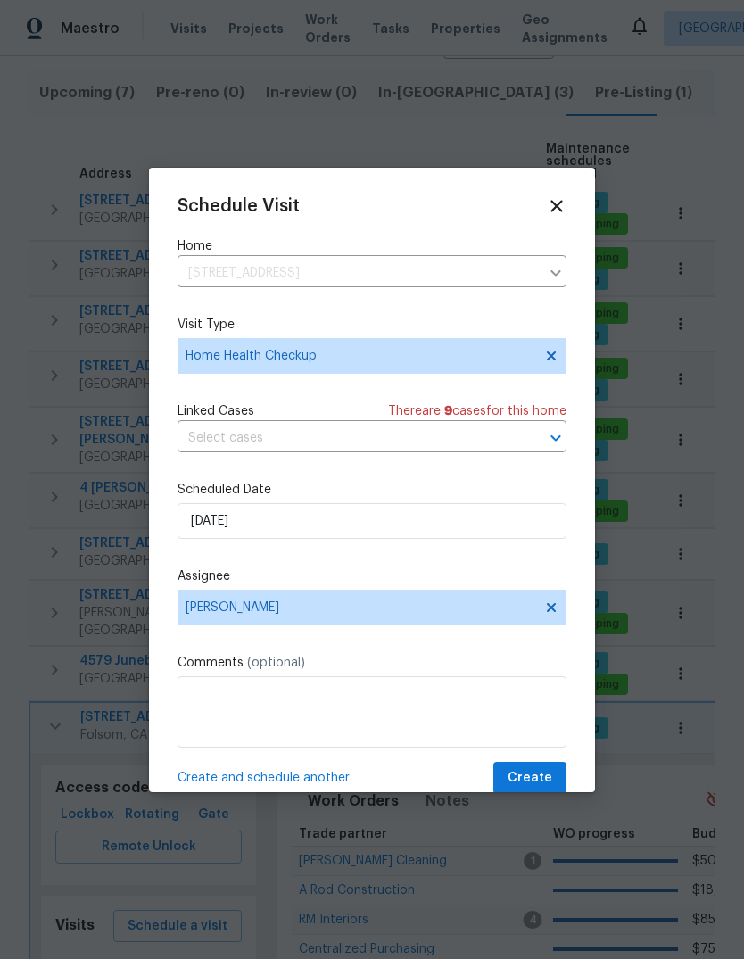
click at [548, 774] on span "Create" at bounding box center [530, 778] width 45 height 22
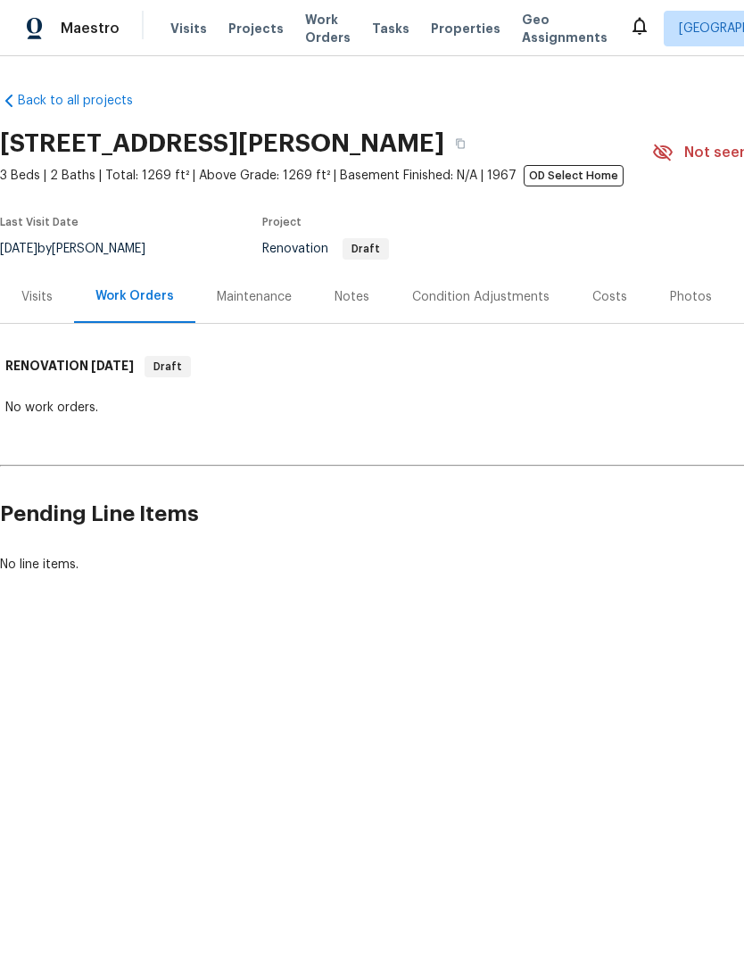
click at [170, 29] on span "Visits" at bounding box center [188, 29] width 37 height 18
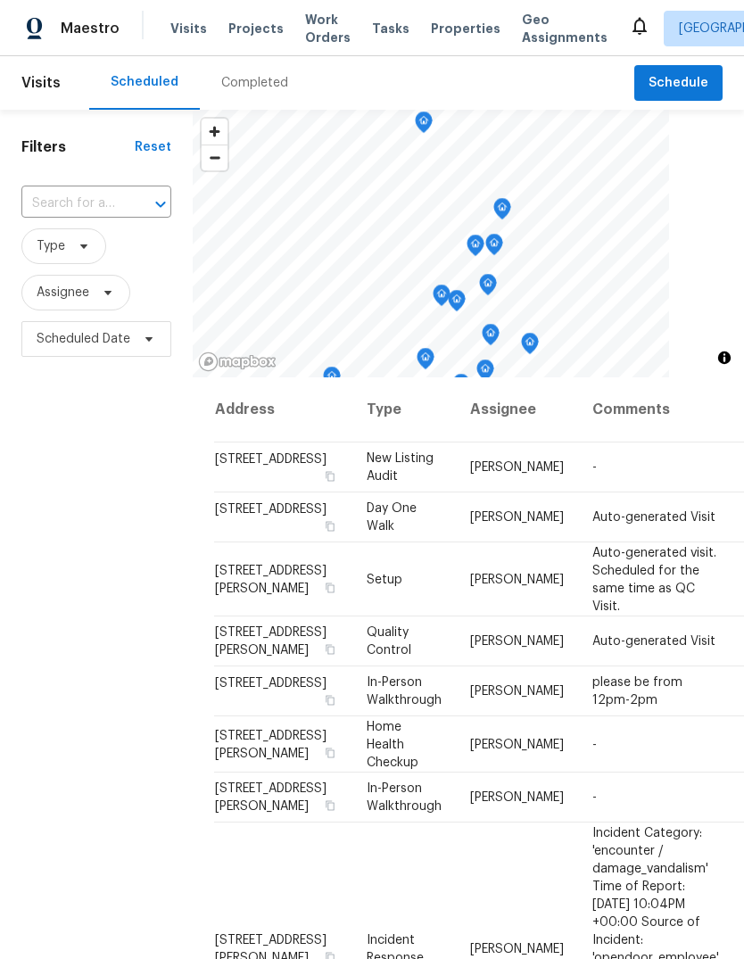
click at [101, 198] on input "text" at bounding box center [71, 204] width 100 height 28
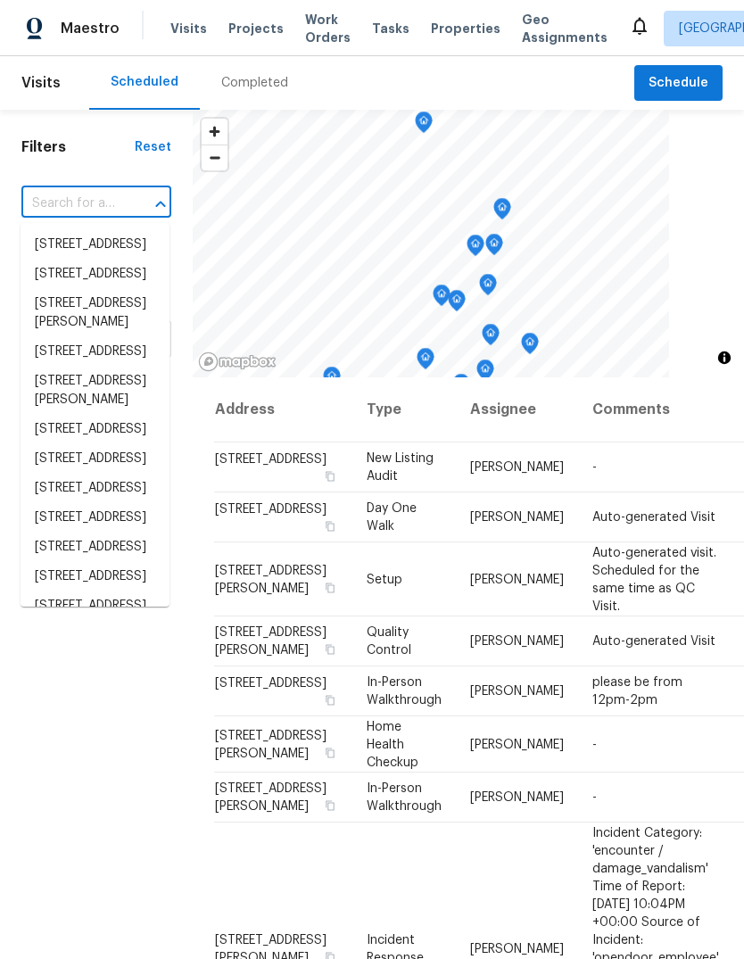
click at [99, 199] on input "text" at bounding box center [71, 204] width 100 height 28
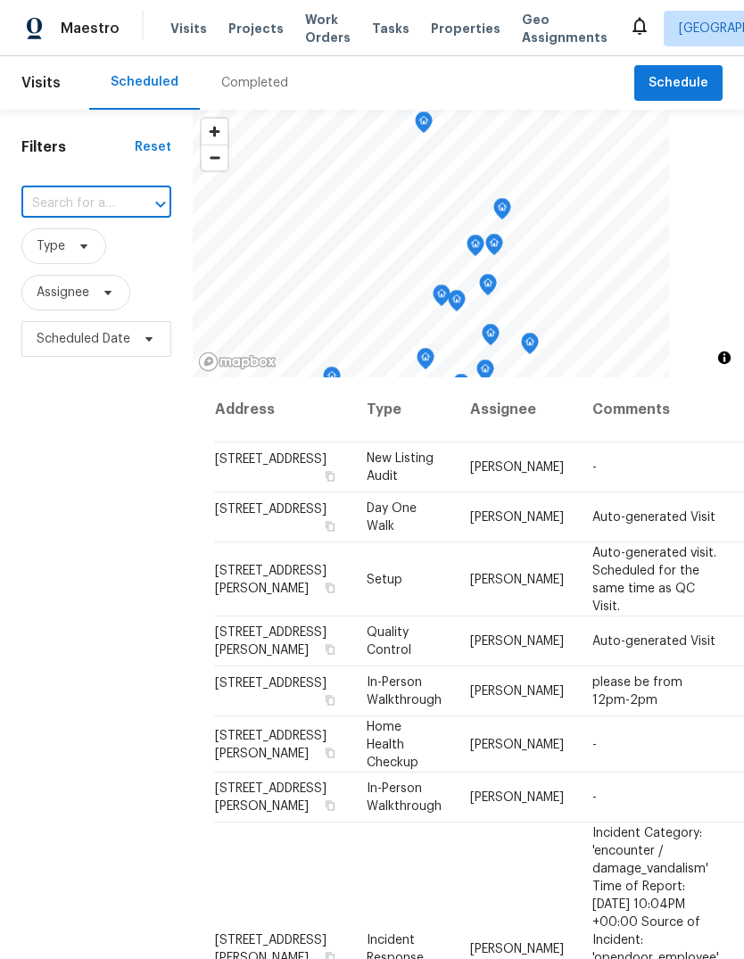
paste input "6025 Brett Dr, Sacramento, CA 95842"
type input "6025 Brett Dr, Sacramento, CA 95842"
click at [104, 253] on li "6025 Brett Dr, Sacramento, CA 95842" at bounding box center [95, 254] width 149 height 48
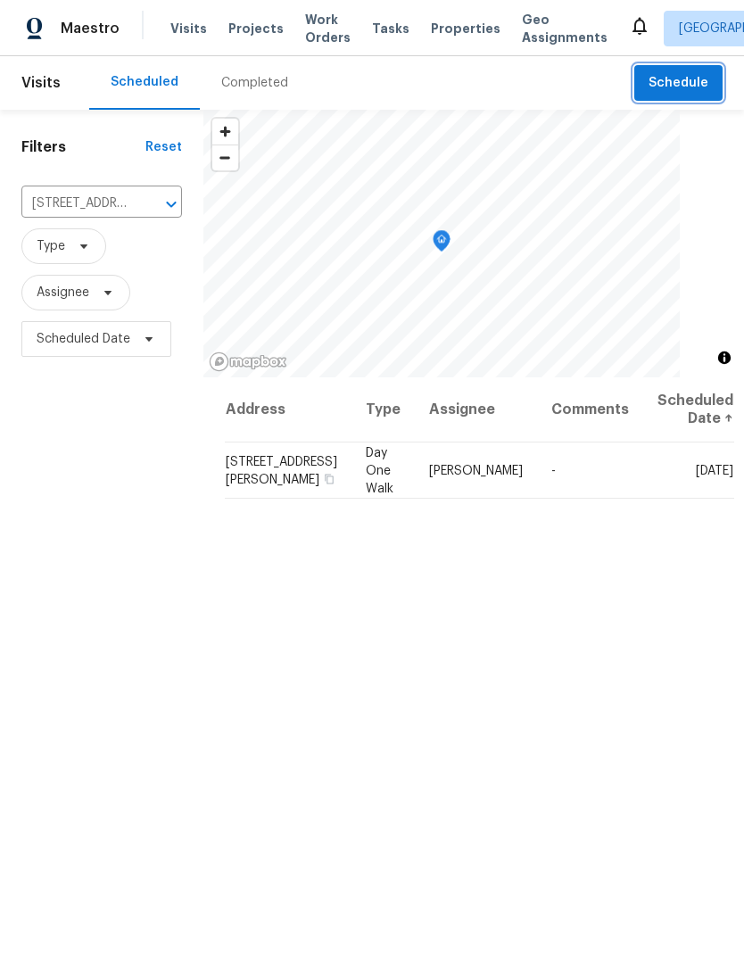
click at [680, 82] on span "Schedule" at bounding box center [679, 83] width 60 height 22
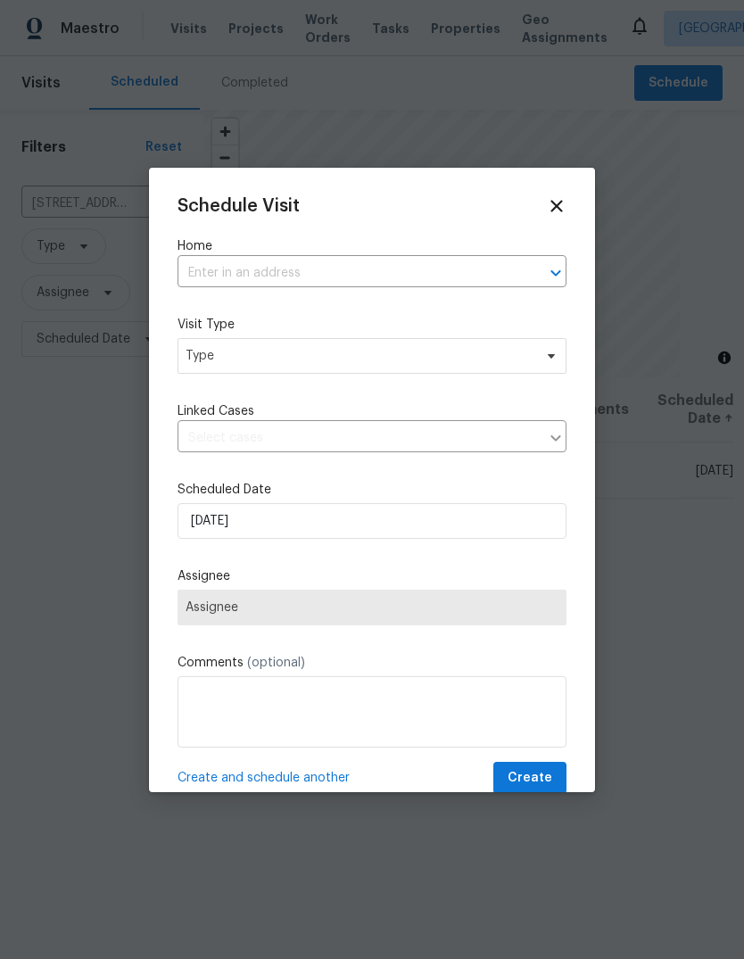
click at [399, 277] on input "text" at bounding box center [347, 274] width 339 height 28
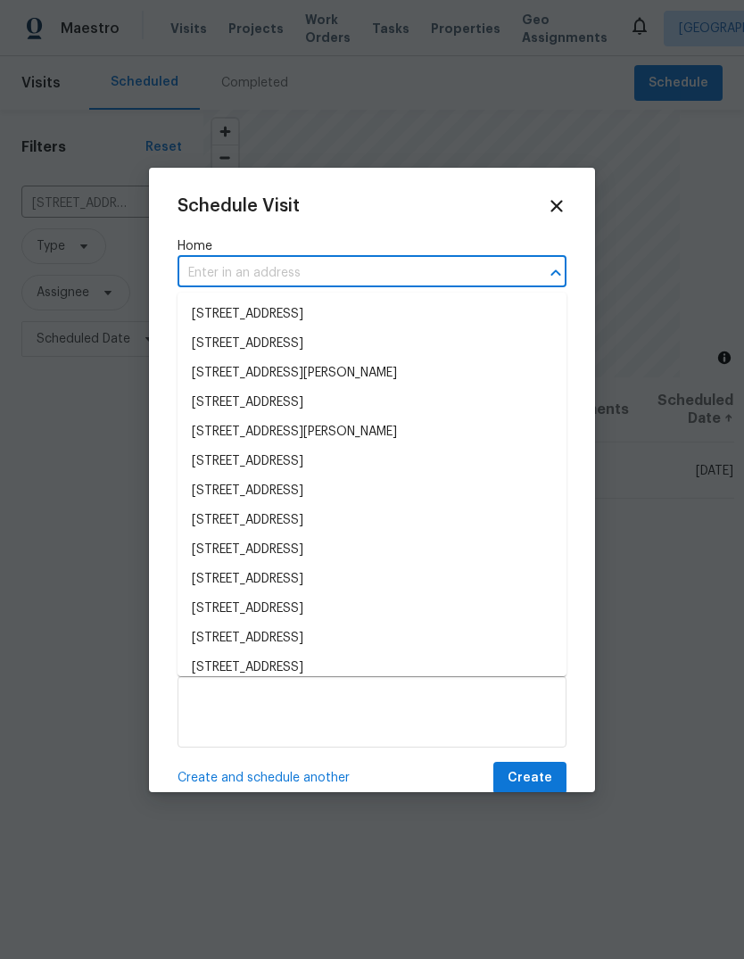
click at [405, 286] on input "text" at bounding box center [347, 274] width 339 height 28
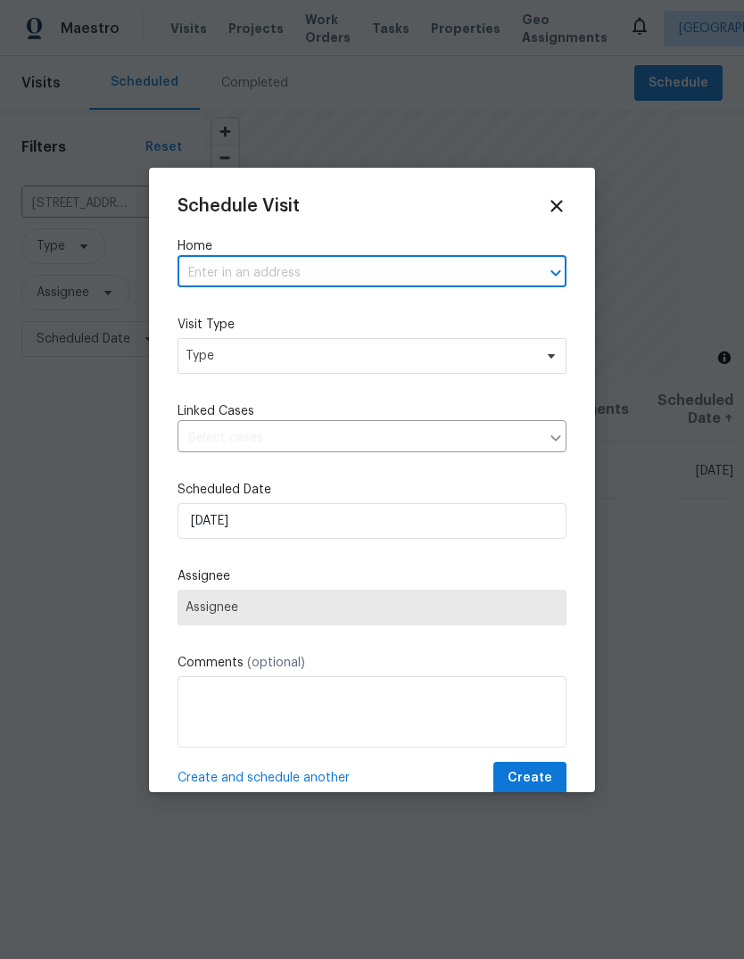
paste input "6025 Brett Dr, Sacramento, CA 95842"
type input "6025 Brett Dr, Sacramento, CA 95842"
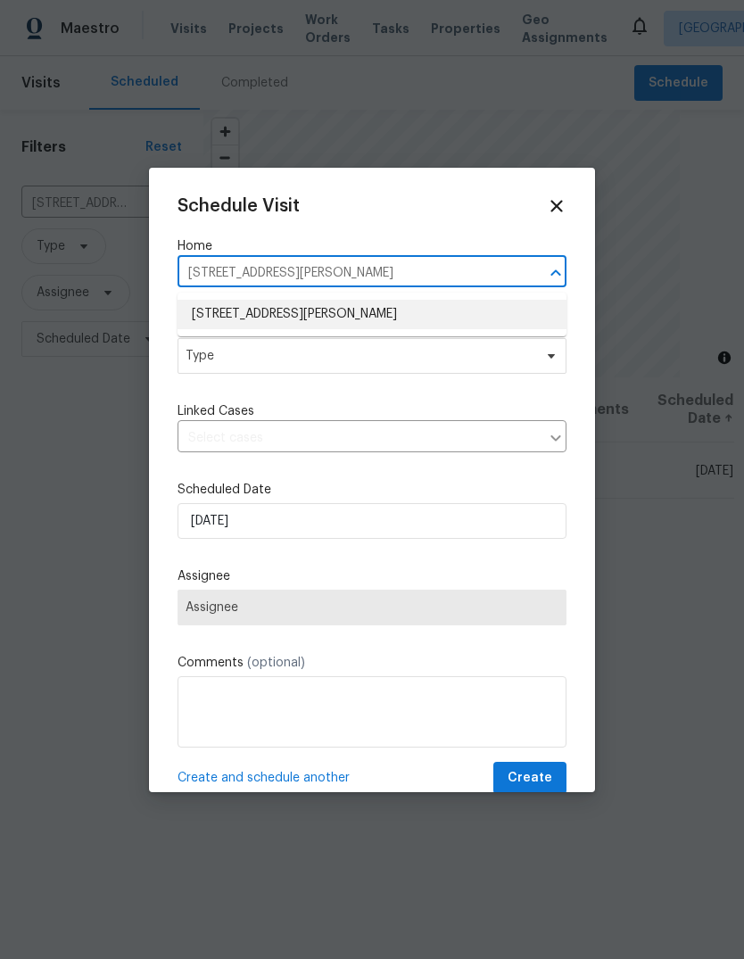
click at [449, 310] on li "6025 Brett Dr, Sacramento, CA 95842" at bounding box center [372, 314] width 389 height 29
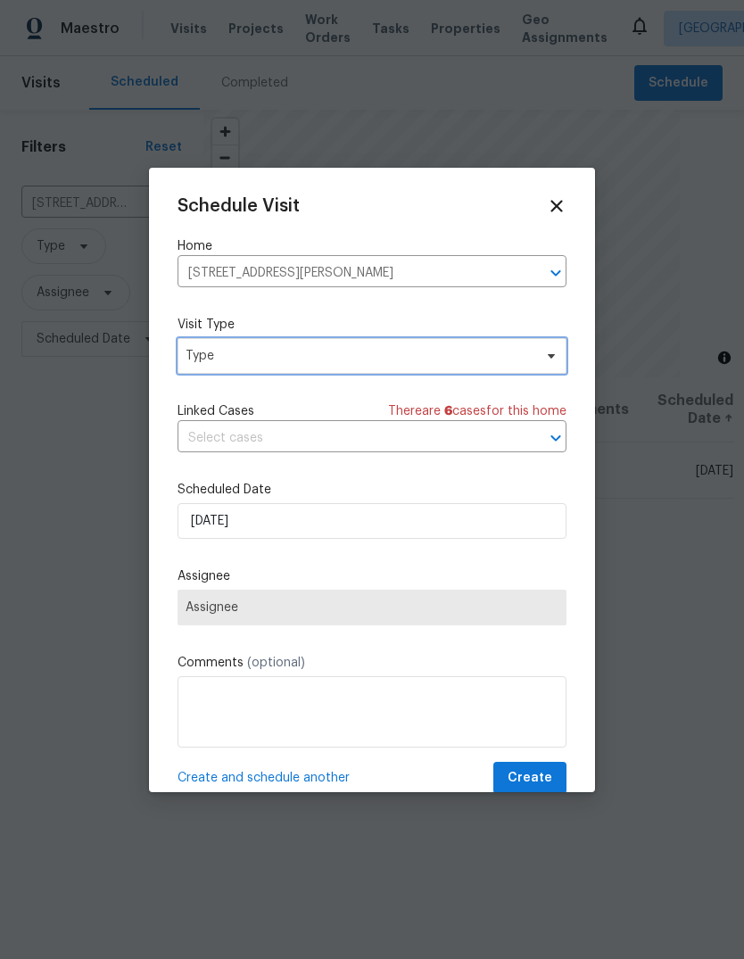
click at [546, 365] on span "Type" at bounding box center [372, 356] width 389 height 36
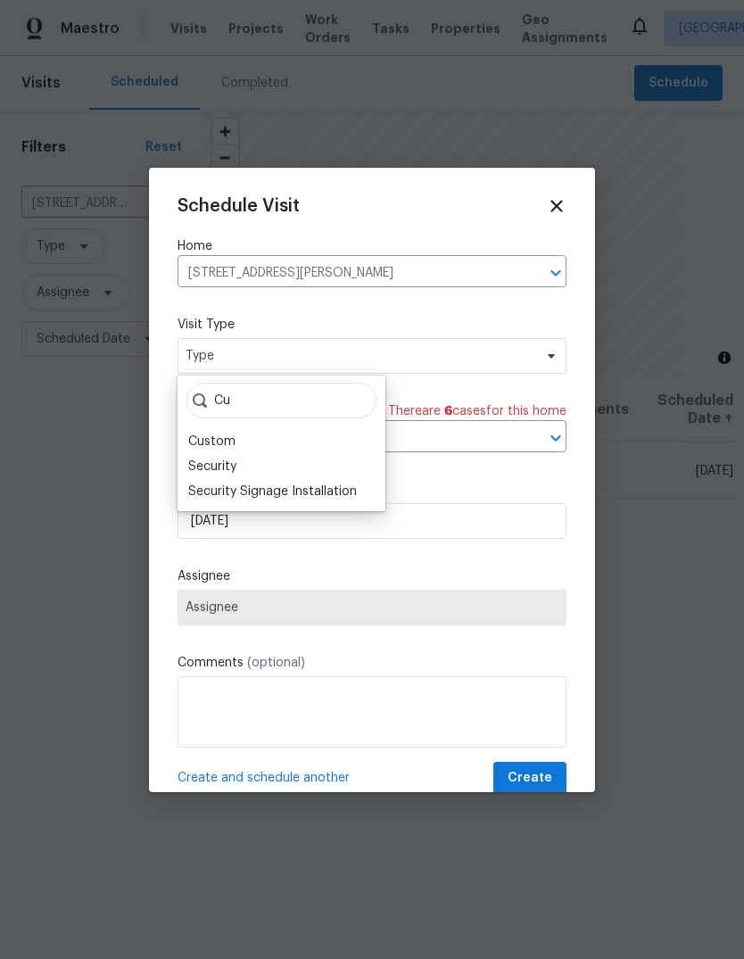
type input "Cu"
click at [234, 437] on div "Custom" at bounding box center [211, 442] width 47 height 18
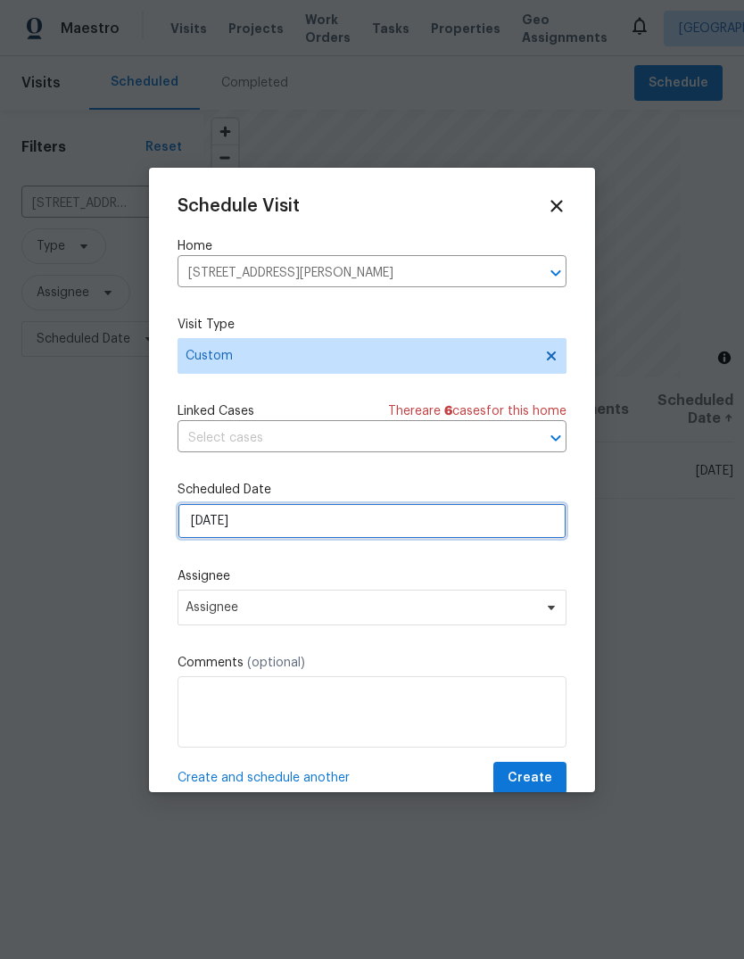
click at [437, 533] on input "[DATE]" at bounding box center [372, 521] width 389 height 36
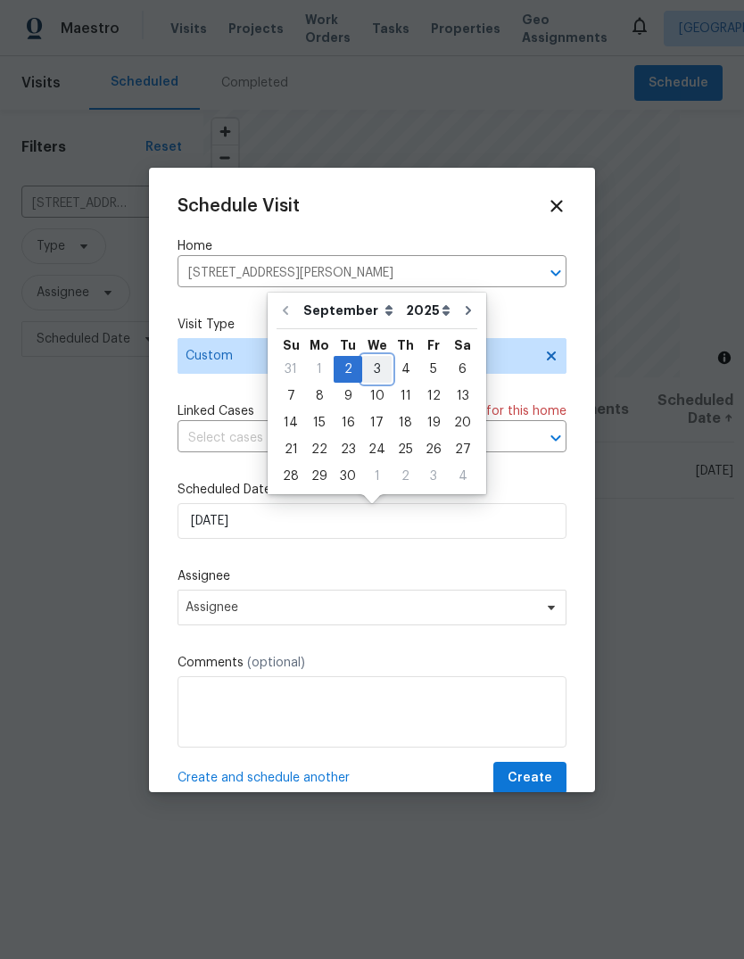
click at [377, 365] on div "3" at bounding box center [376, 369] width 29 height 25
type input "[DATE]"
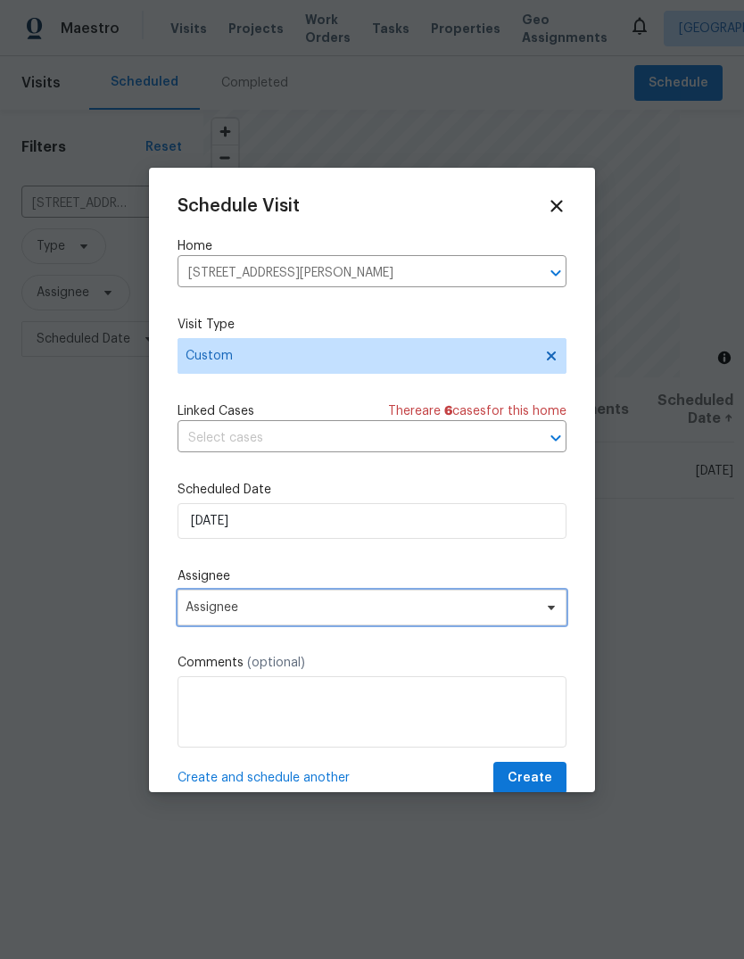
click at [360, 624] on span "Assignee" at bounding box center [372, 608] width 389 height 36
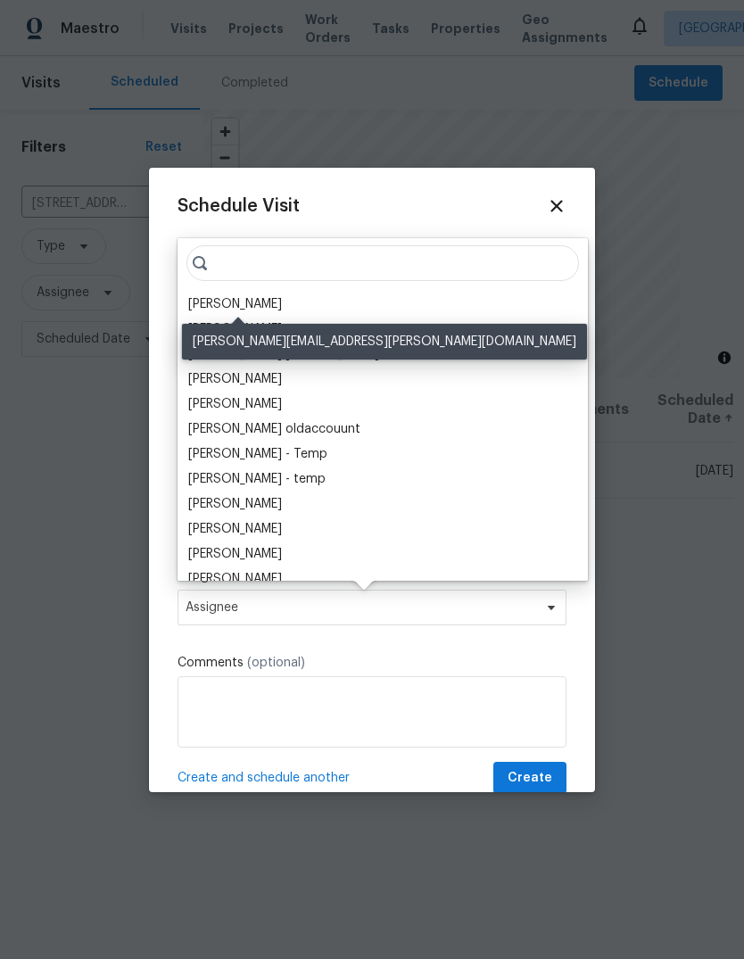
click at [282, 305] on div "[PERSON_NAME]" at bounding box center [235, 304] width 94 height 18
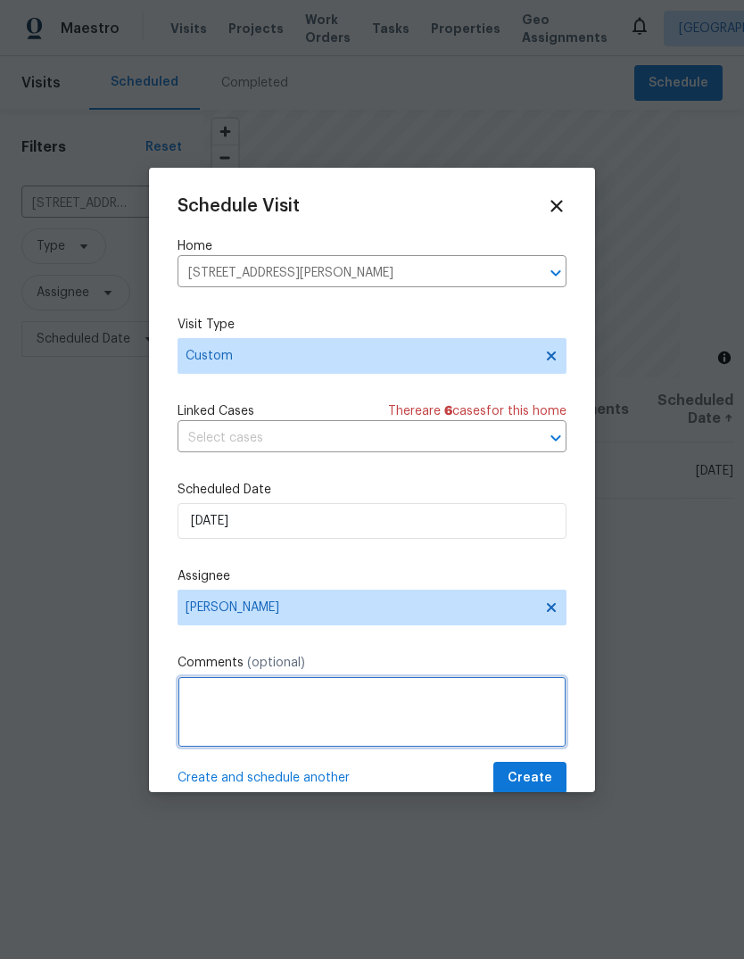
click at [253, 705] on textarea at bounding box center [372, 711] width 389 height 71
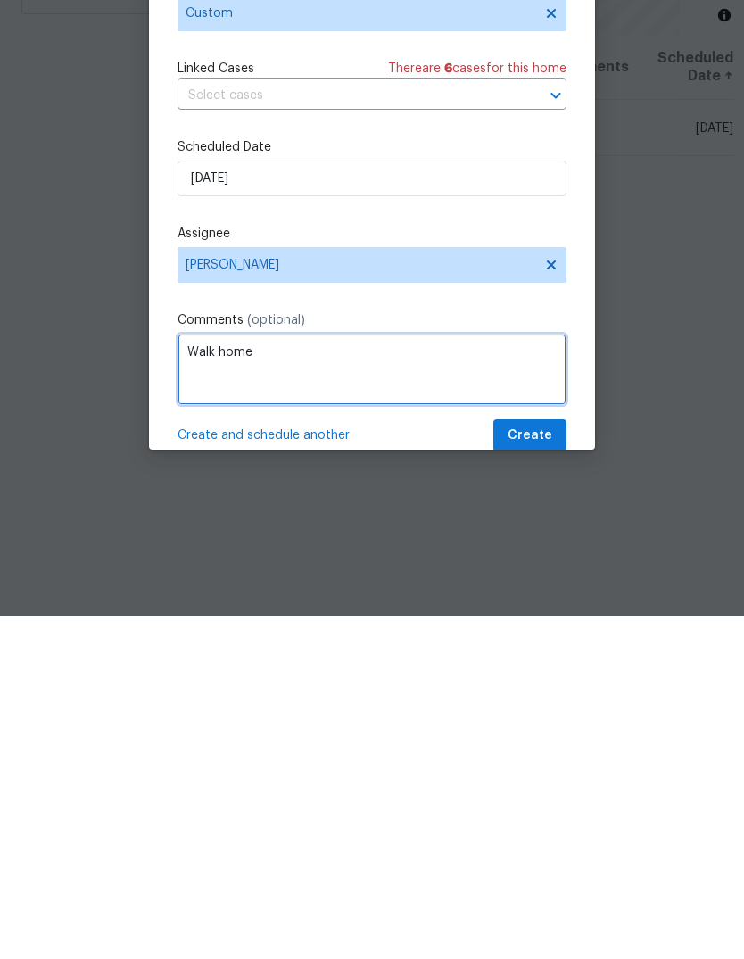
type textarea "Walk home"
click at [545, 419] on div "Schedule Visit Home 6025 Brett Dr, Sacramento, CA 95842 ​ Visit Type Custom Lin…" at bounding box center [372, 495] width 389 height 599
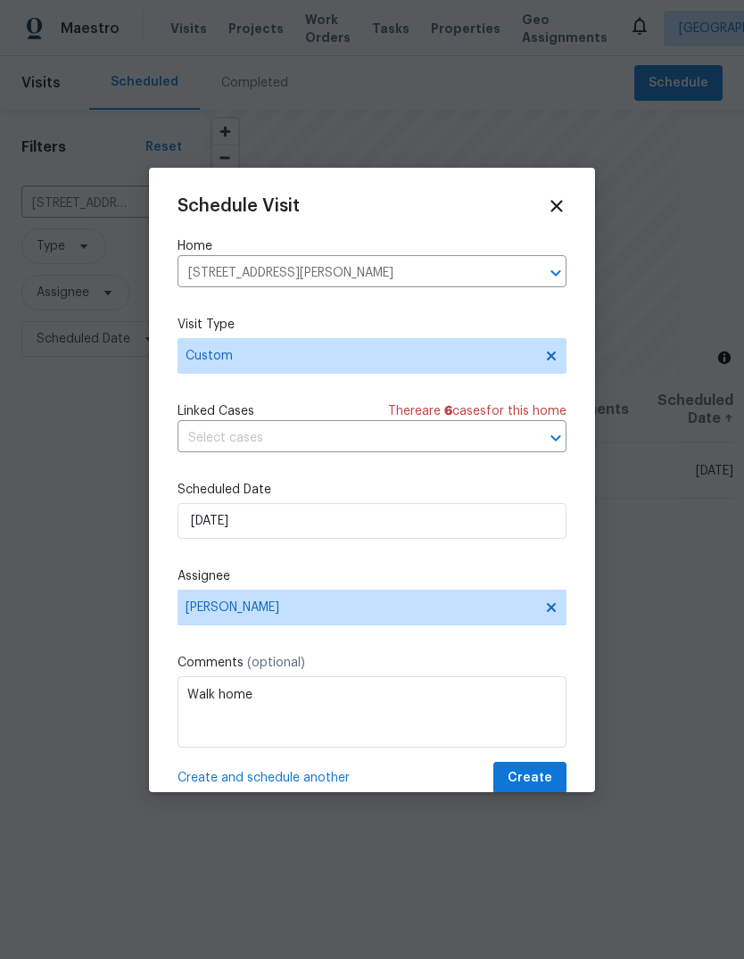
click at [544, 418] on span "There are 6 case s for this home" at bounding box center [477, 411] width 178 height 18
click at [548, 783] on span "Create" at bounding box center [530, 778] width 45 height 22
